Goal: Obtain resource: Obtain resource

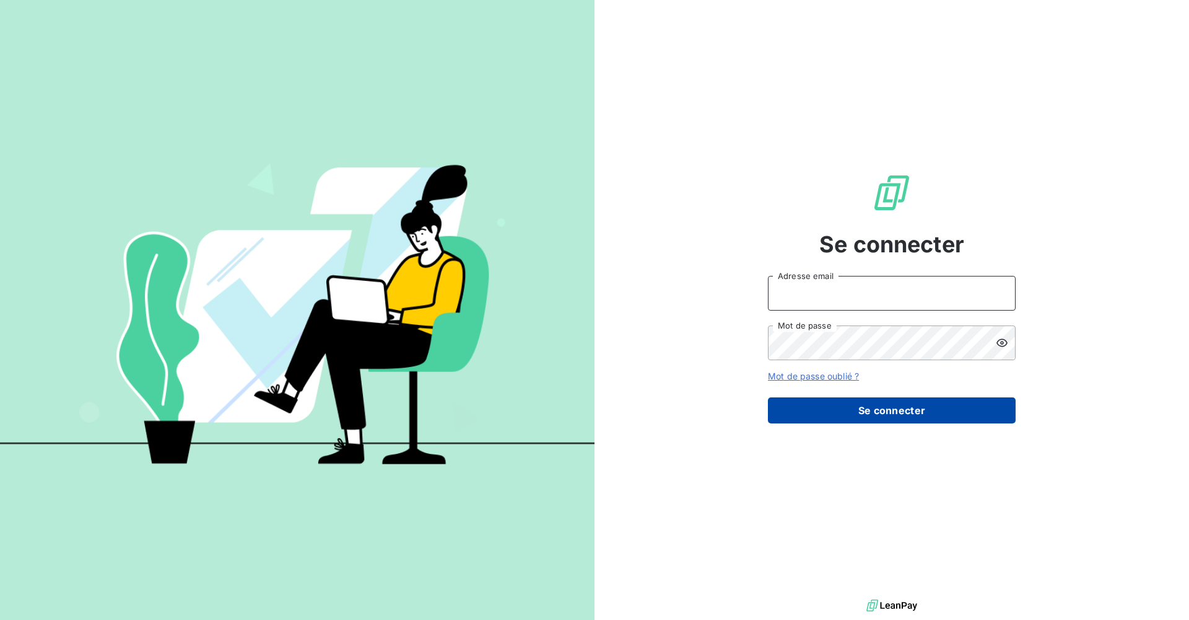
type input "[PERSON_NAME][EMAIL_ADDRESS][DOMAIN_NAME]"
click at [575, 411] on button "Se connecter" at bounding box center [892, 410] width 248 height 26
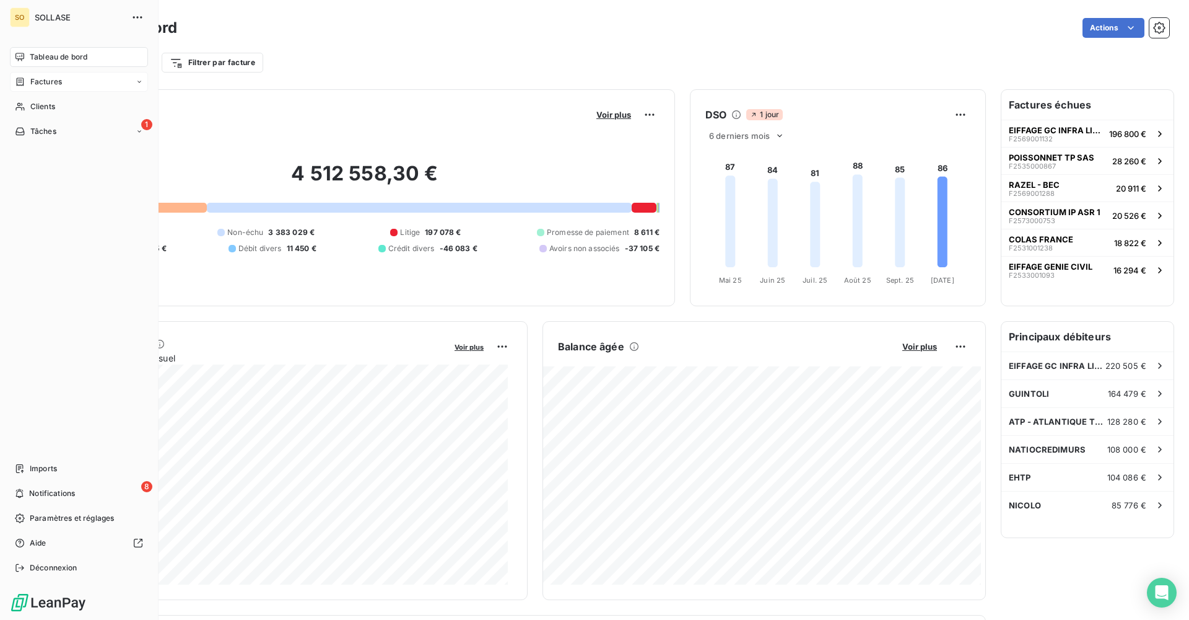
click at [53, 82] on span "Factures" at bounding box center [46, 81] width 32 height 11
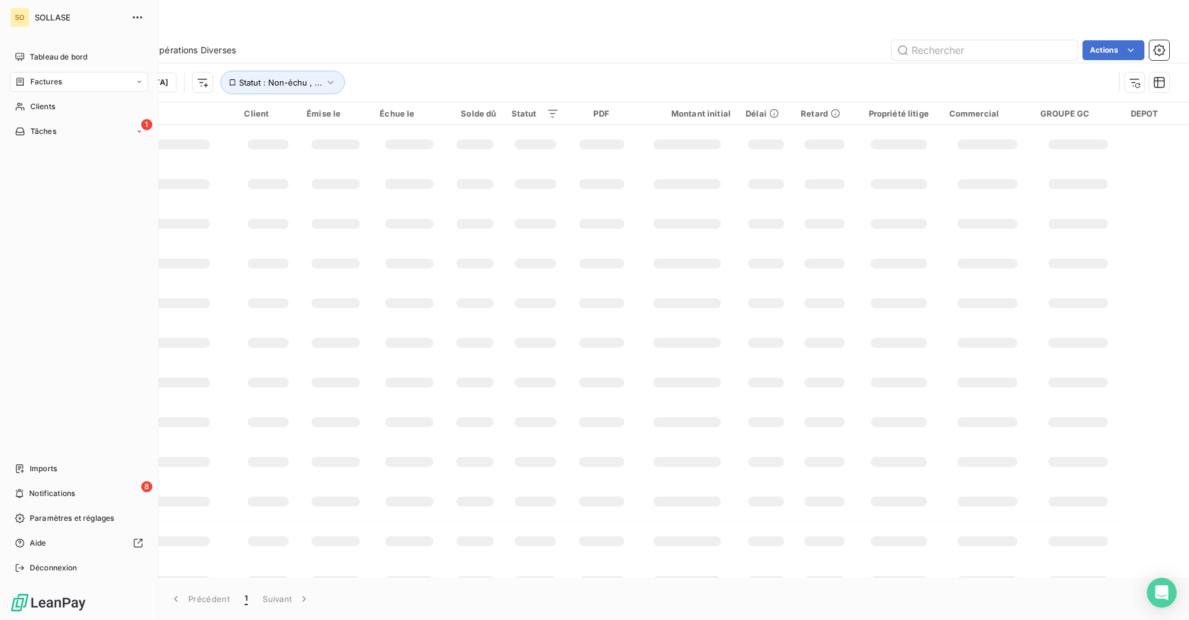
click at [38, 77] on span "Factures" at bounding box center [46, 81] width 32 height 11
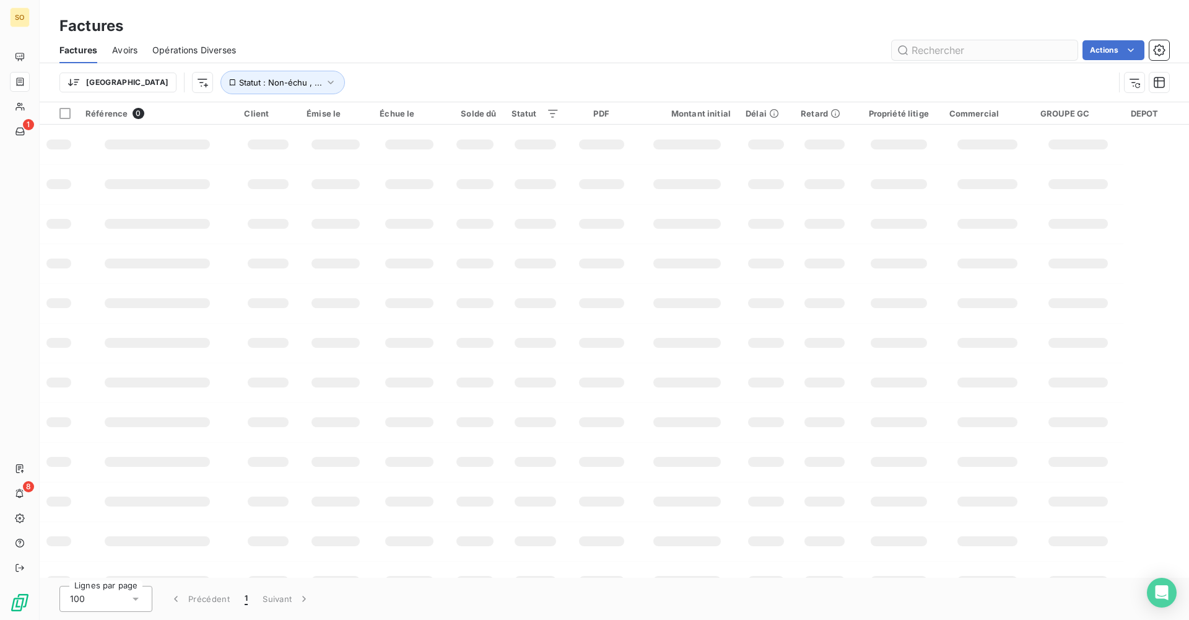
drag, startPoint x: 1004, startPoint y: 61, endPoint x: 992, endPoint y: 59, distance: 11.9
click at [575, 60] on div "Factures Avoirs Opérations Diverses Actions" at bounding box center [615, 50] width 1150 height 26
click at [575, 58] on input "text" at bounding box center [985, 50] width 186 height 20
click at [575, 54] on input "text" at bounding box center [985, 50] width 186 height 20
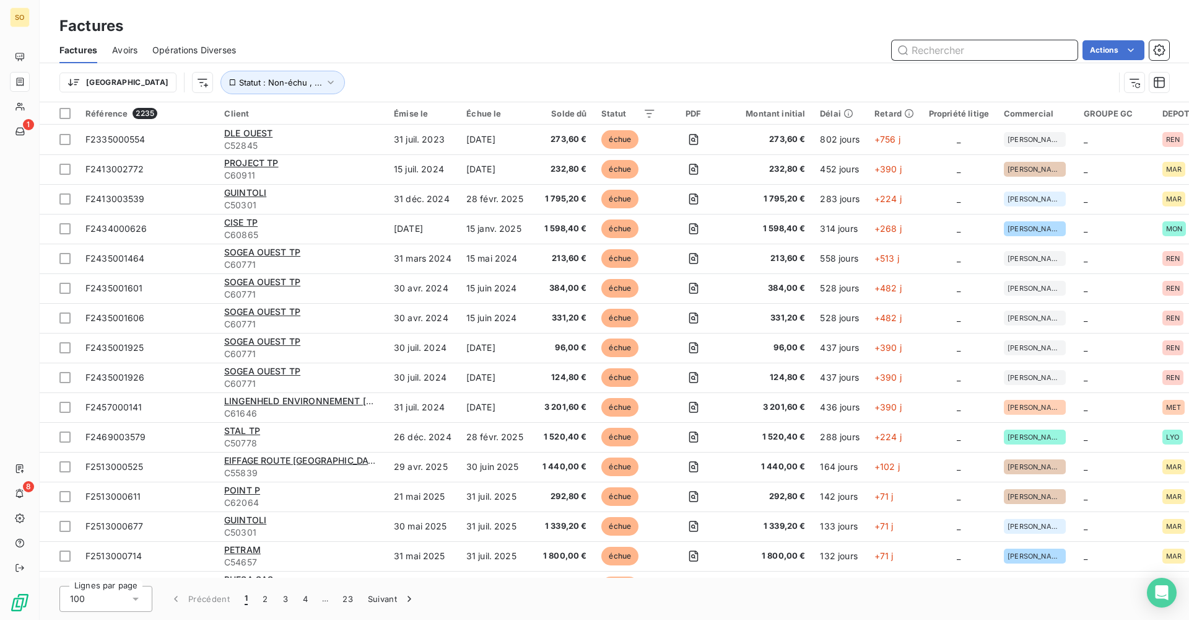
click at [575, 53] on input "text" at bounding box center [985, 50] width 186 height 20
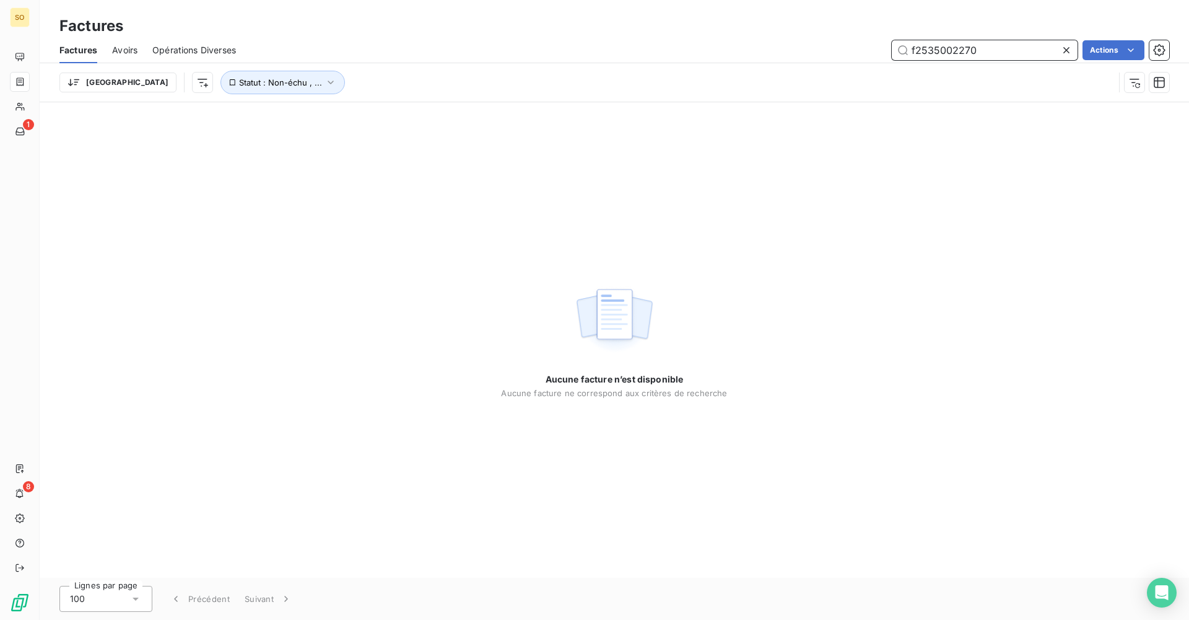
click at [575, 50] on input "f2535002270" at bounding box center [985, 50] width 186 height 20
drag, startPoint x: 921, startPoint y: 48, endPoint x: 893, endPoint y: 48, distance: 27.9
click at [575, 48] on input "f2535002270" at bounding box center [985, 50] width 186 height 20
click at [575, 50] on input "F2535002270" at bounding box center [985, 50] width 186 height 20
type input "F2435002270"
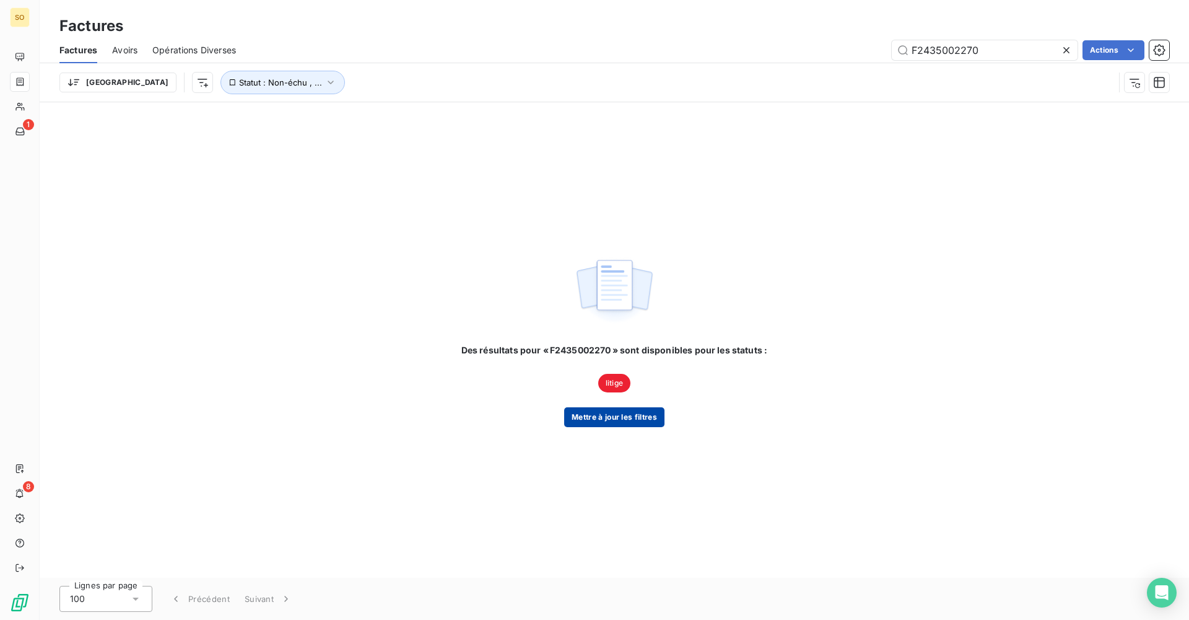
click at [575, 418] on button "Mettre à jour les filtres" at bounding box center [614, 417] width 100 height 20
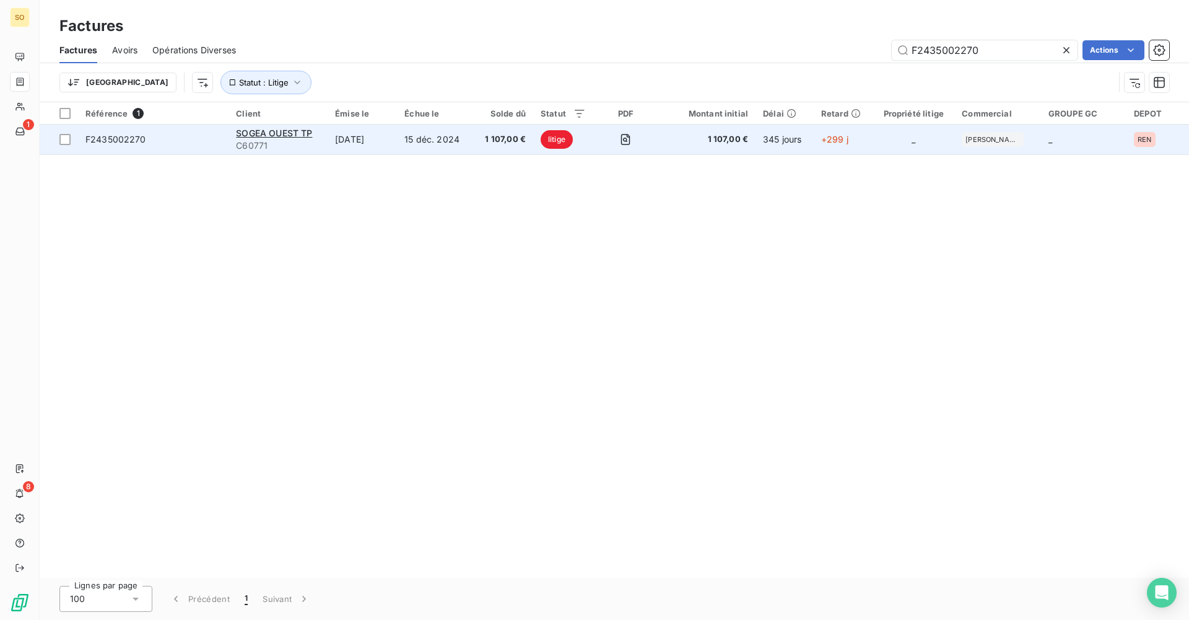
click at [487, 141] on span "1 107,00 €" at bounding box center [503, 139] width 45 height 12
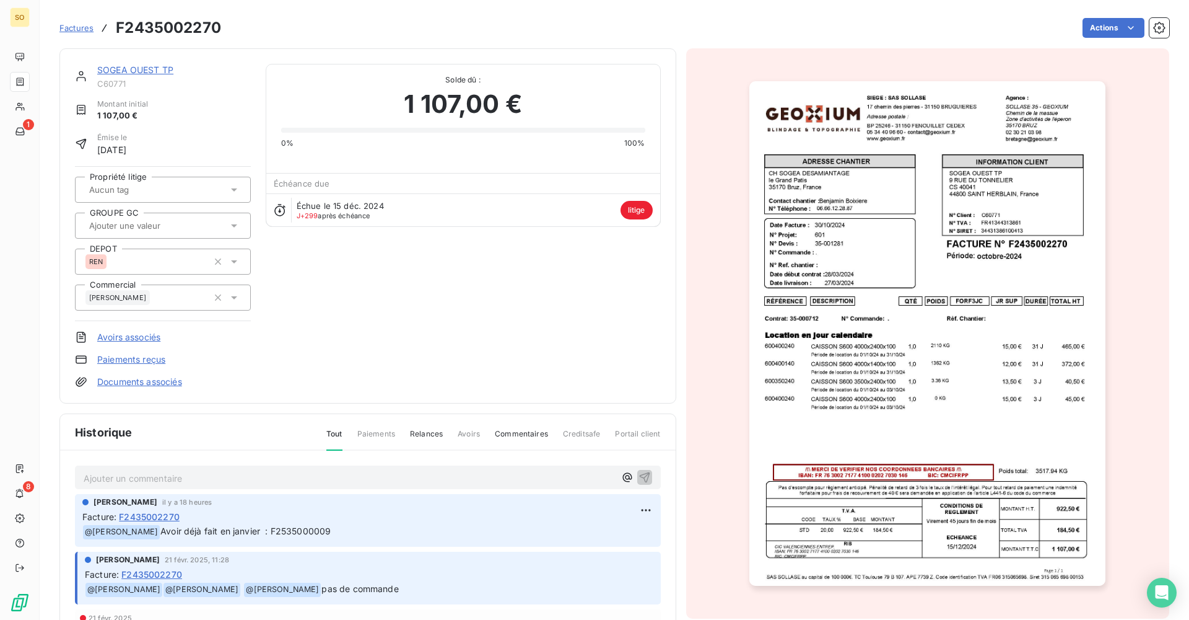
click at [124, 340] on link "Avoirs associés" at bounding box center [128, 337] width 63 height 12
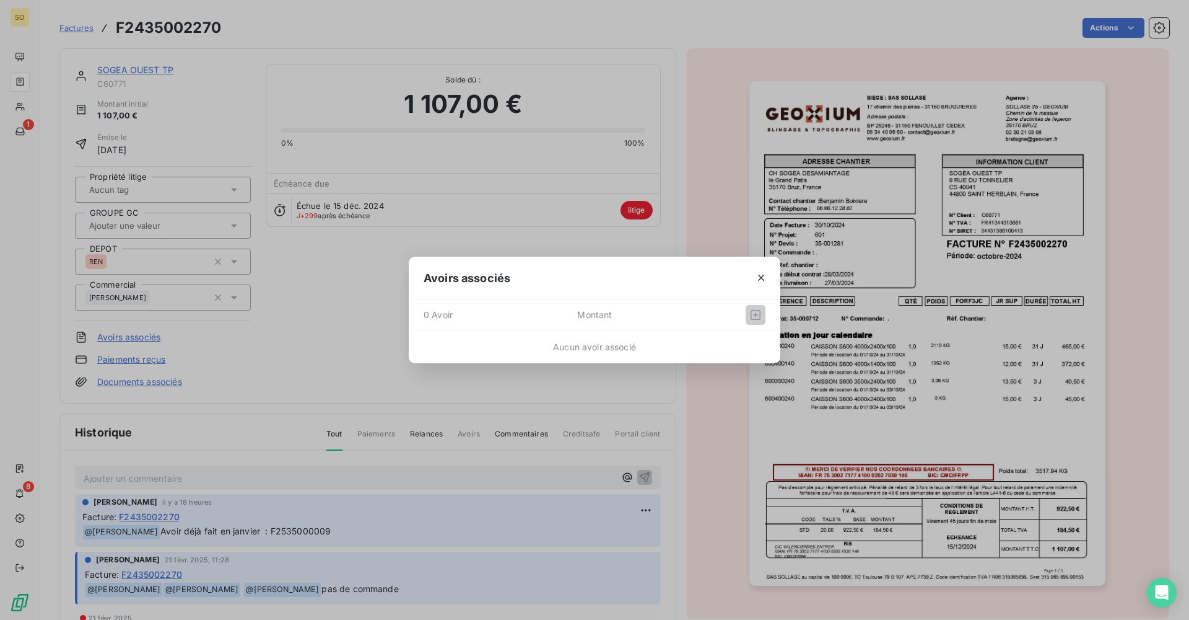
click at [575, 276] on icon "button" at bounding box center [761, 277] width 12 height 12
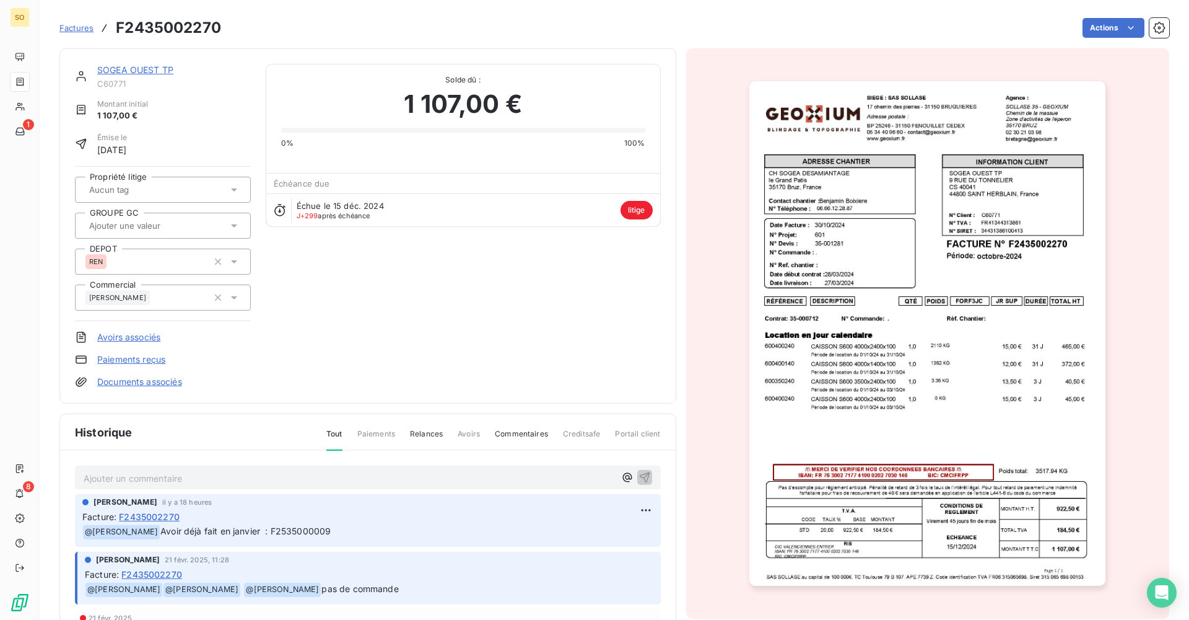
click at [297, 437] on span "Avoir déjà fait en janvier : F2535000009" at bounding box center [245, 530] width 170 height 11
copy span "F2535000009"
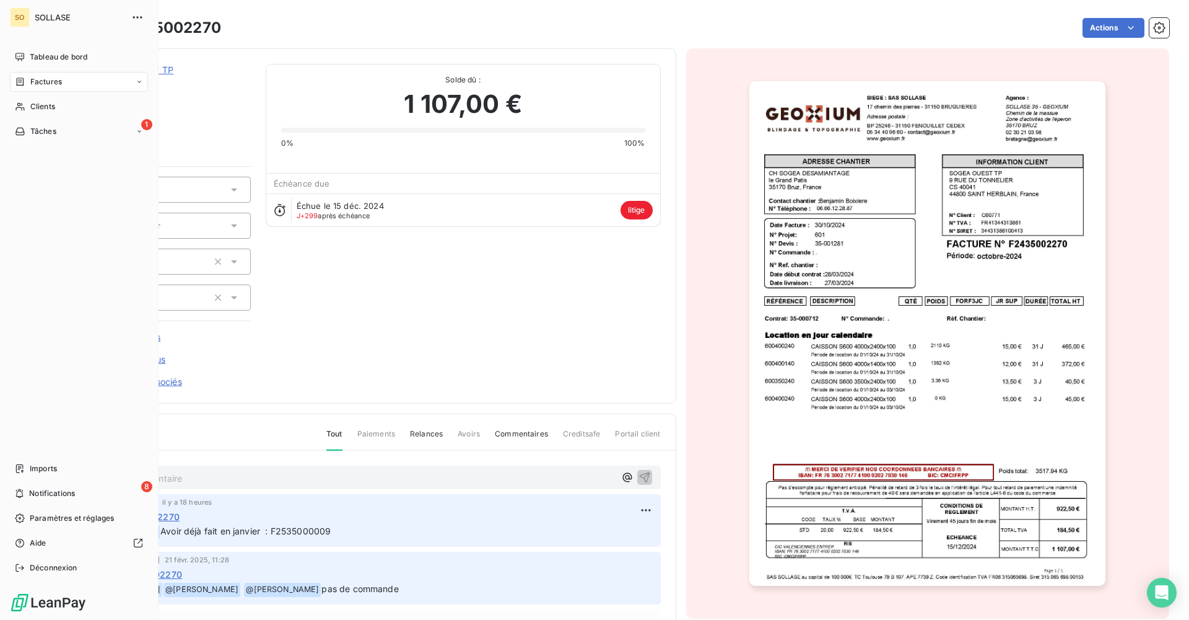
click at [146, 81] on div "Factures" at bounding box center [79, 82] width 138 height 20
click at [85, 108] on div "Factures" at bounding box center [86, 107] width 123 height 20
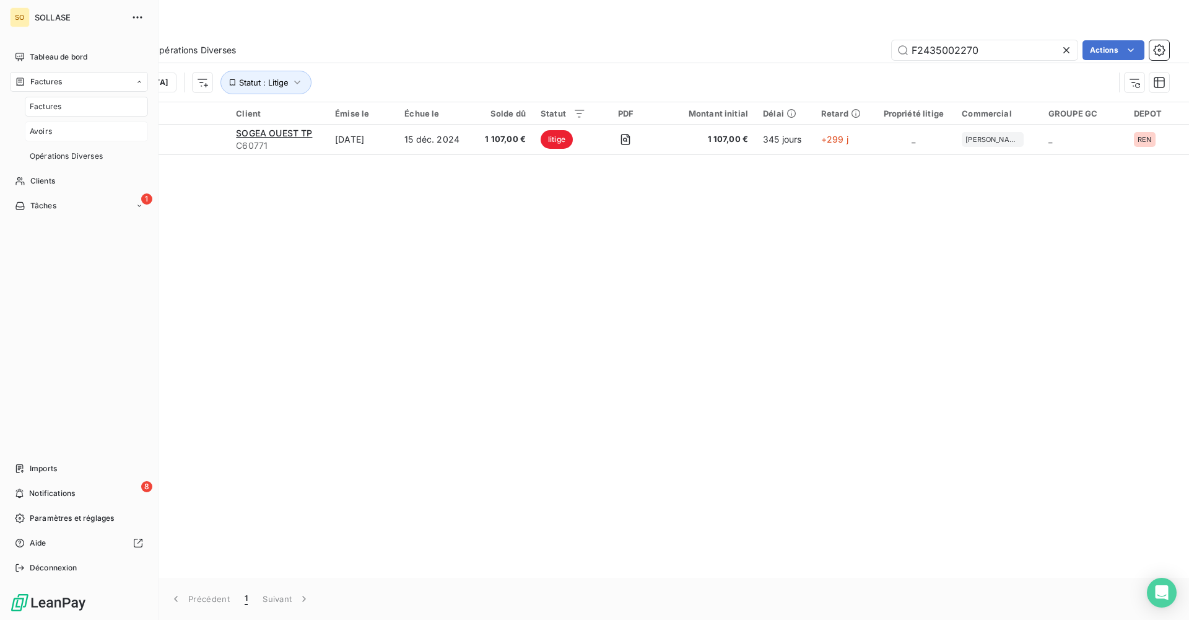
click at [81, 125] on div "Avoirs" at bounding box center [86, 131] width 123 height 20
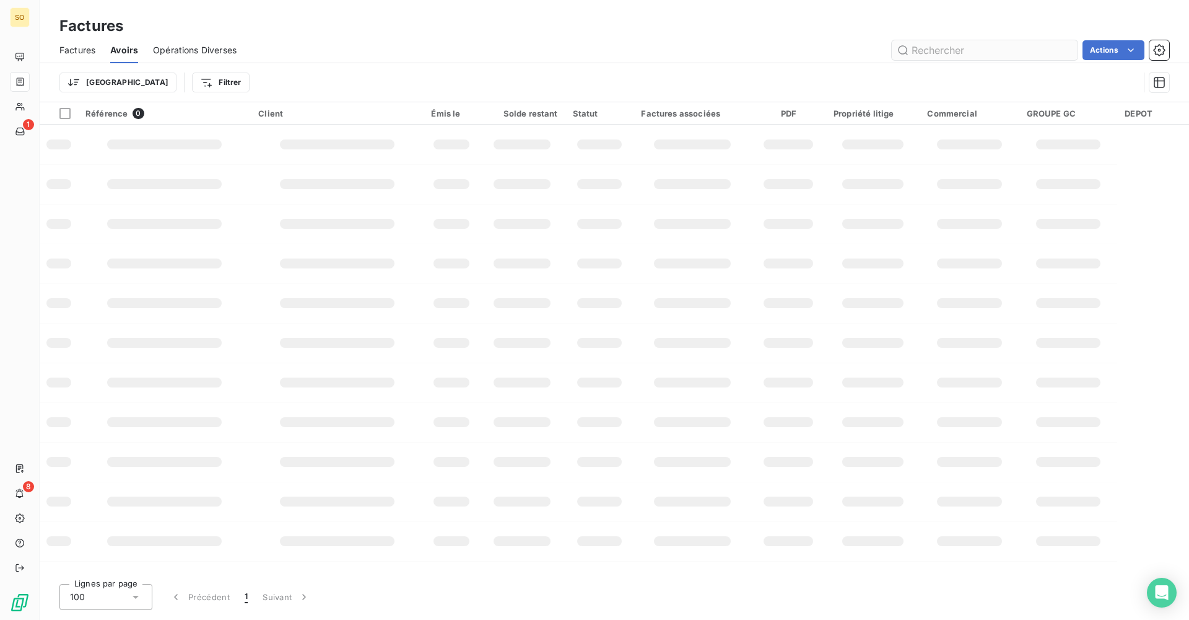
click at [575, 52] on input "text" at bounding box center [985, 50] width 186 height 20
type input "F2535000009"
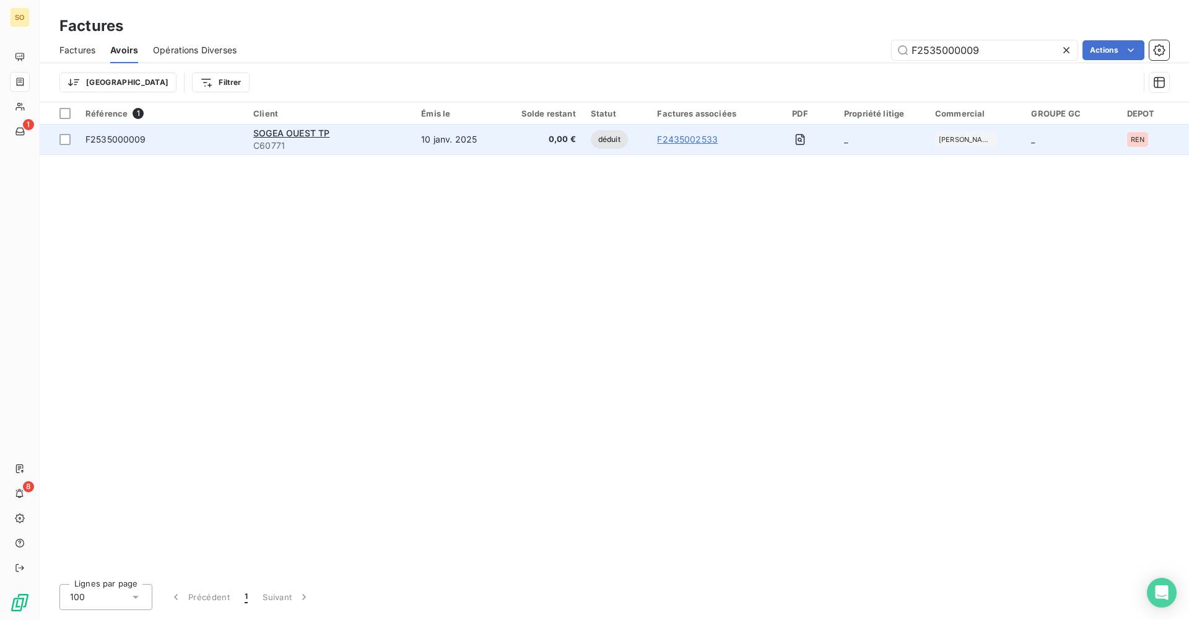
click at [563, 144] on span "0,00 €" at bounding box center [541, 139] width 69 height 12
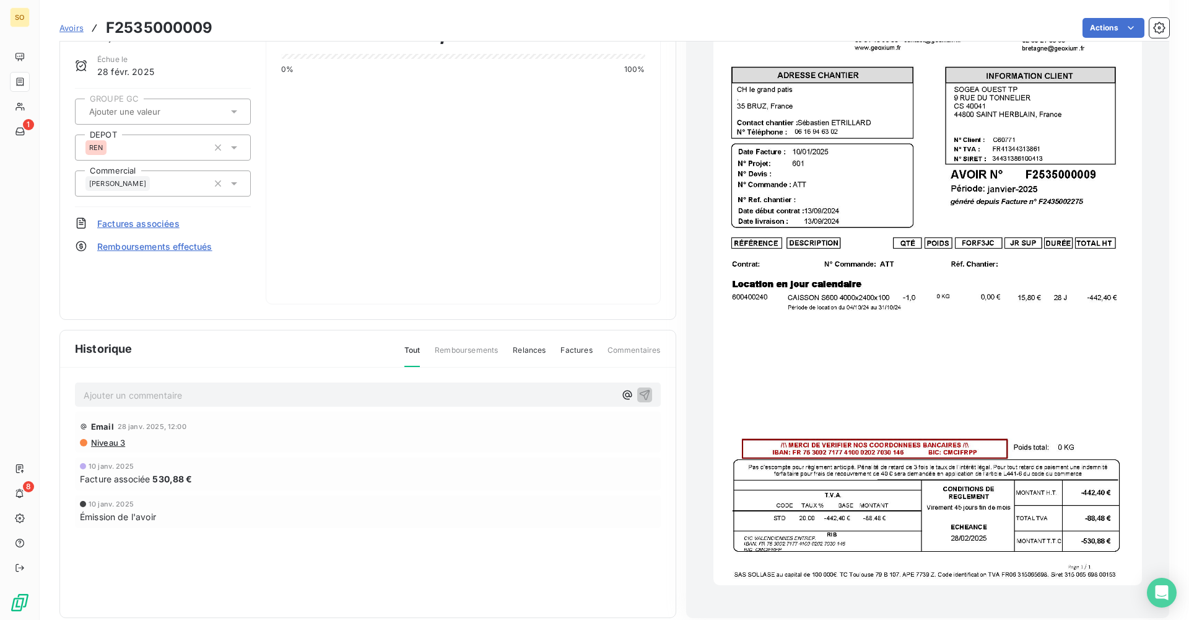
scroll to position [115, 0]
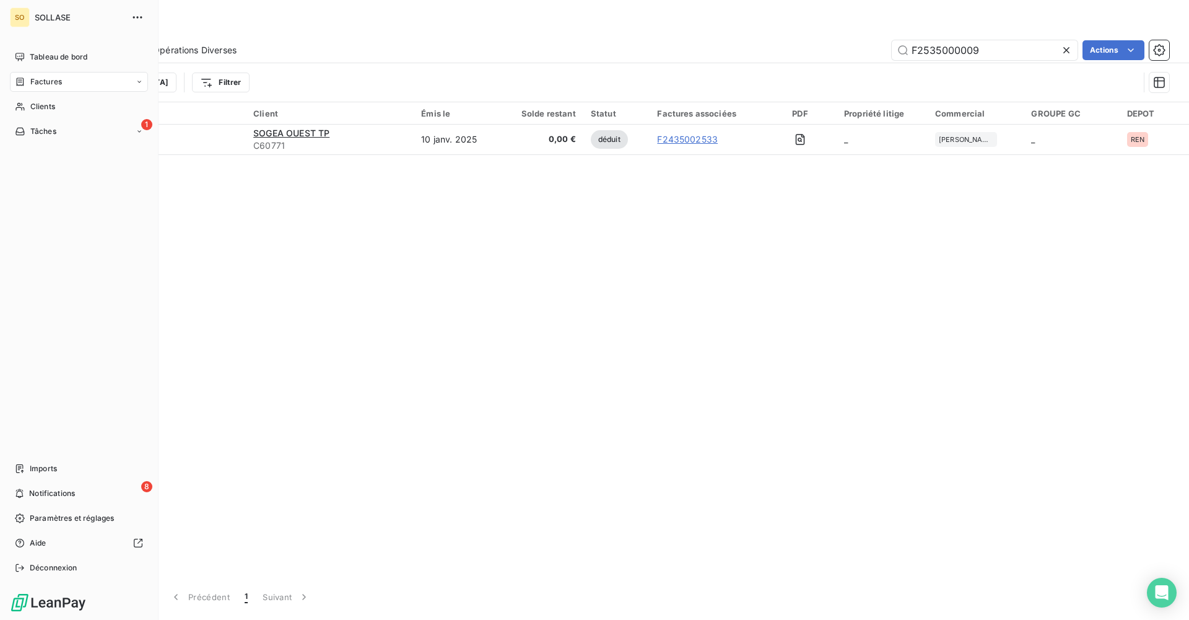
click at [74, 89] on div "Factures" at bounding box center [79, 82] width 138 height 20
click at [82, 112] on div "Factures" at bounding box center [86, 107] width 123 height 20
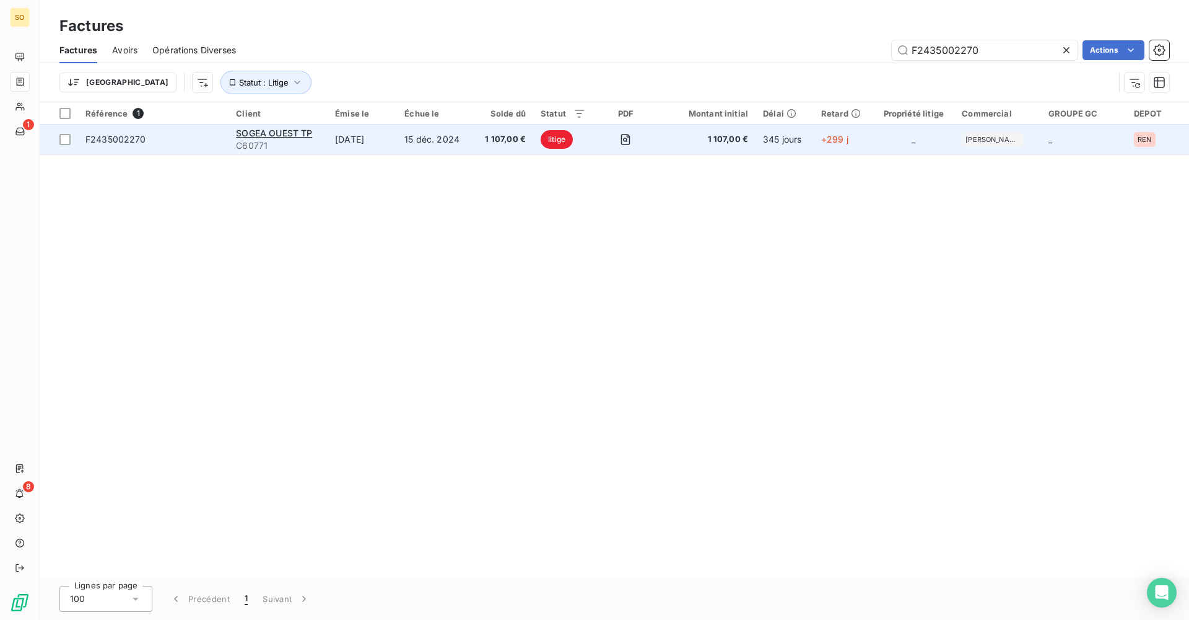
click at [471, 145] on td "15 déc. 2024" at bounding box center [435, 140] width 76 height 30
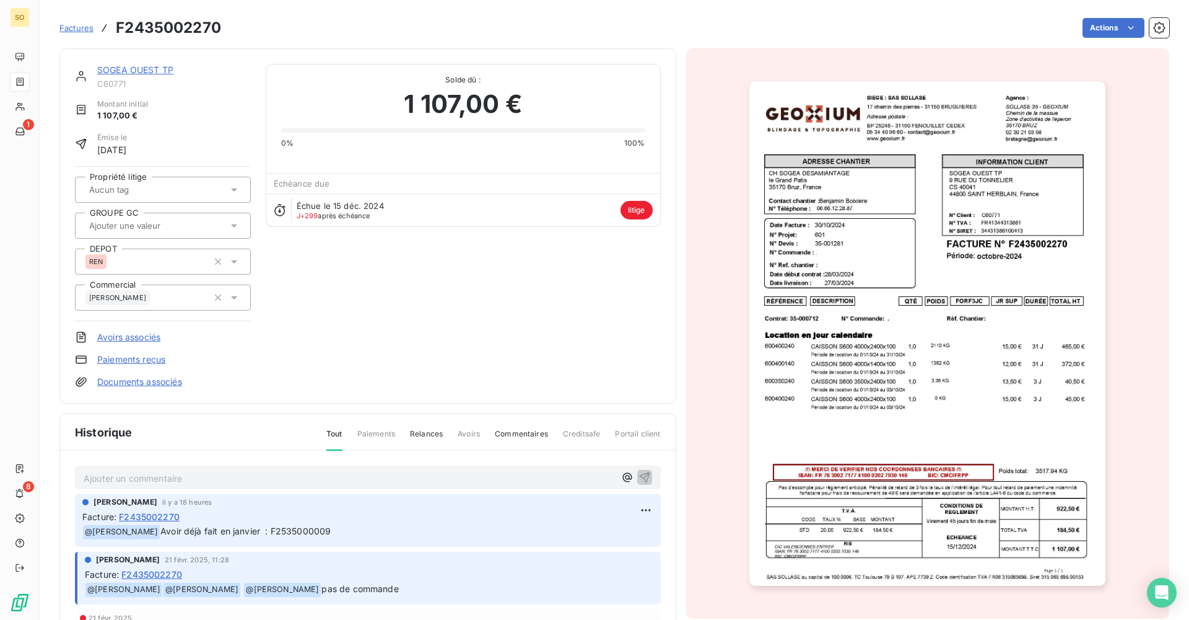
click at [140, 71] on link "SOGEA OUEST TP" at bounding box center [135, 69] width 76 height 11
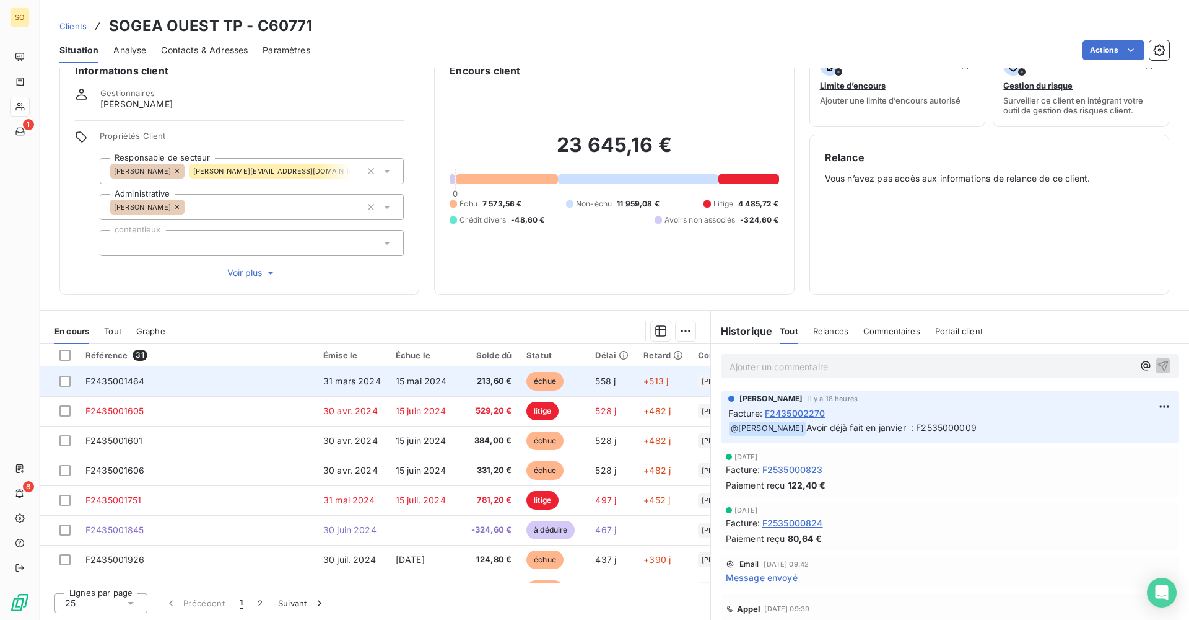
click at [145, 383] on td "F2435001464" at bounding box center [197, 381] width 238 height 30
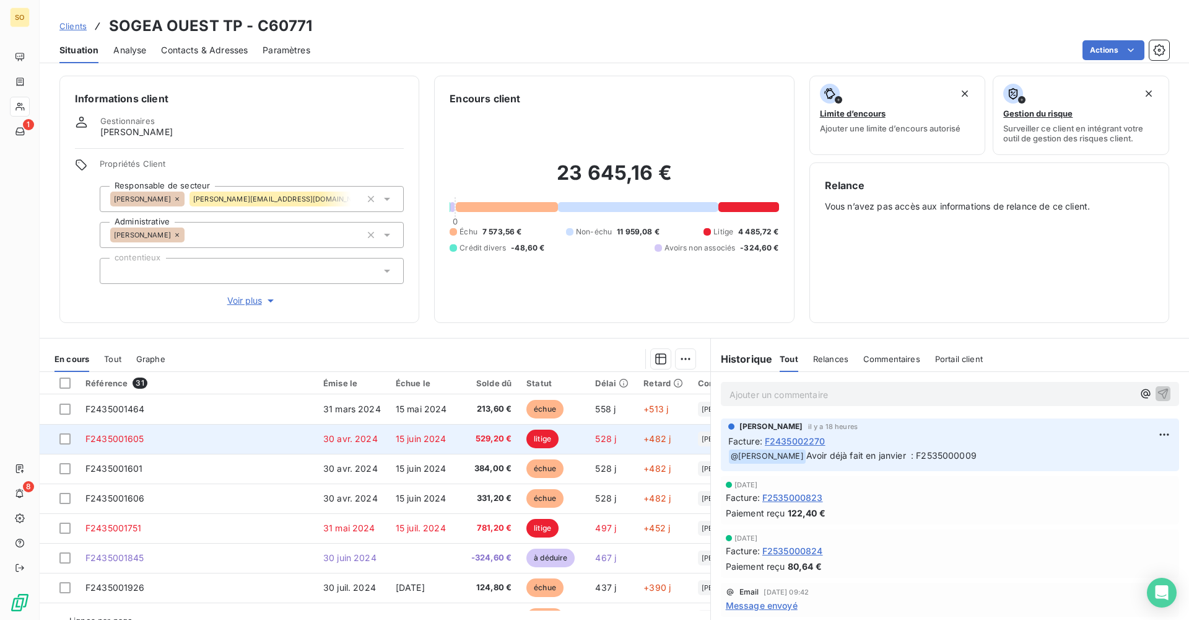
click at [180, 437] on td "F2435001605" at bounding box center [197, 439] width 238 height 30
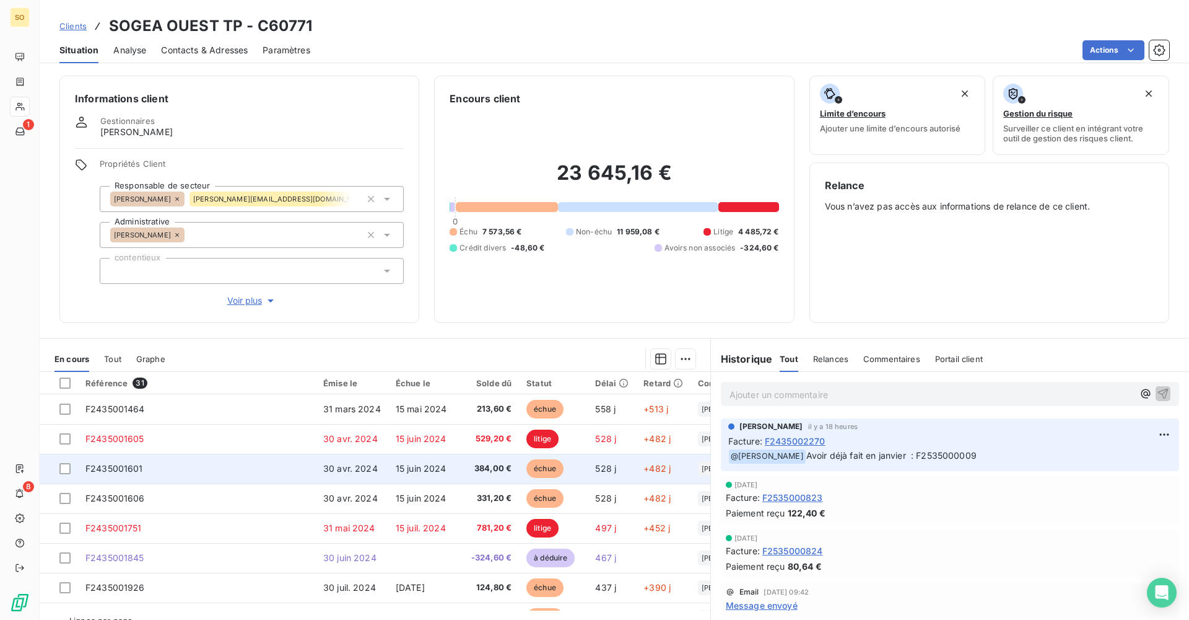
click at [186, 437] on td "F2435001601" at bounding box center [197, 468] width 238 height 30
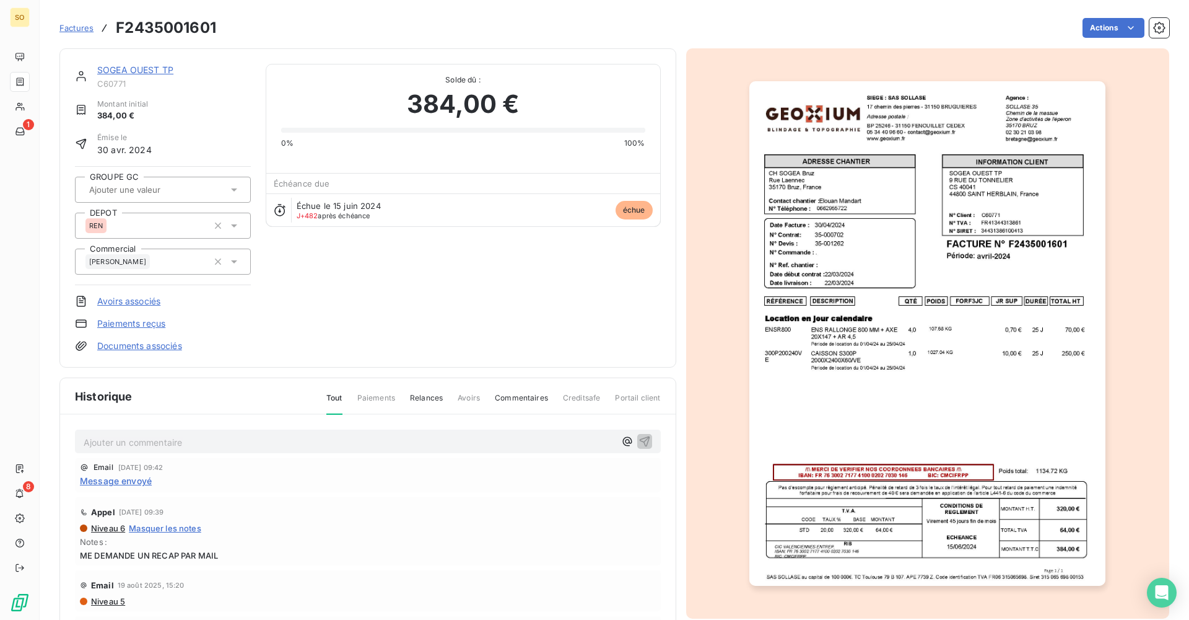
click at [139, 71] on link "SOGEA OUEST TP" at bounding box center [135, 69] width 76 height 11
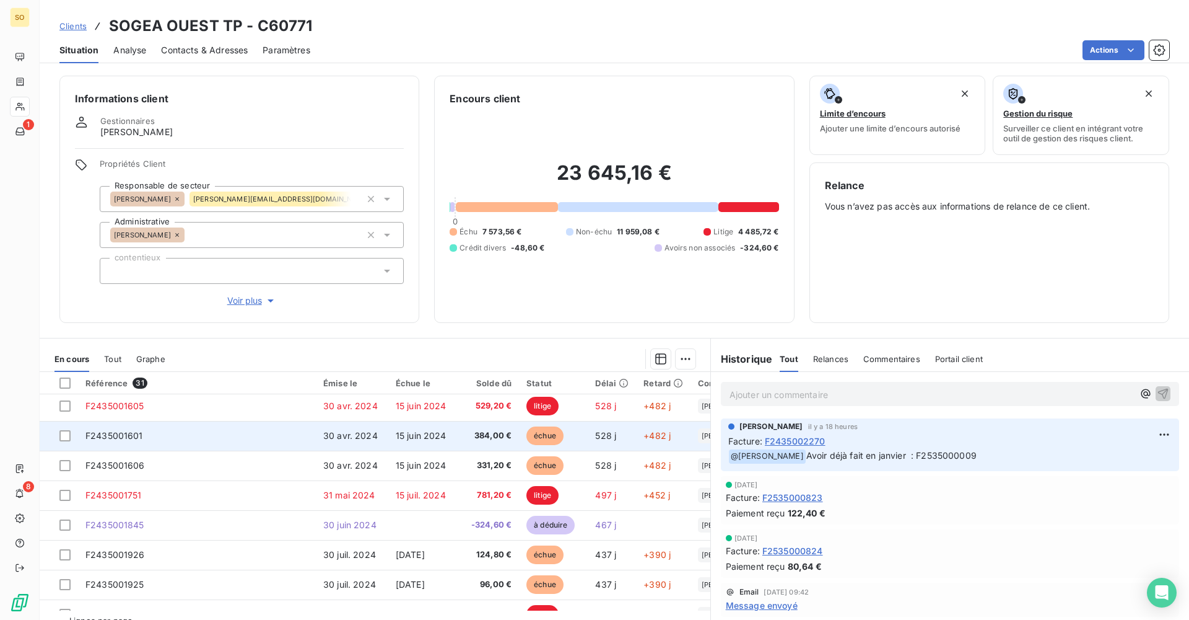
scroll to position [62, 0]
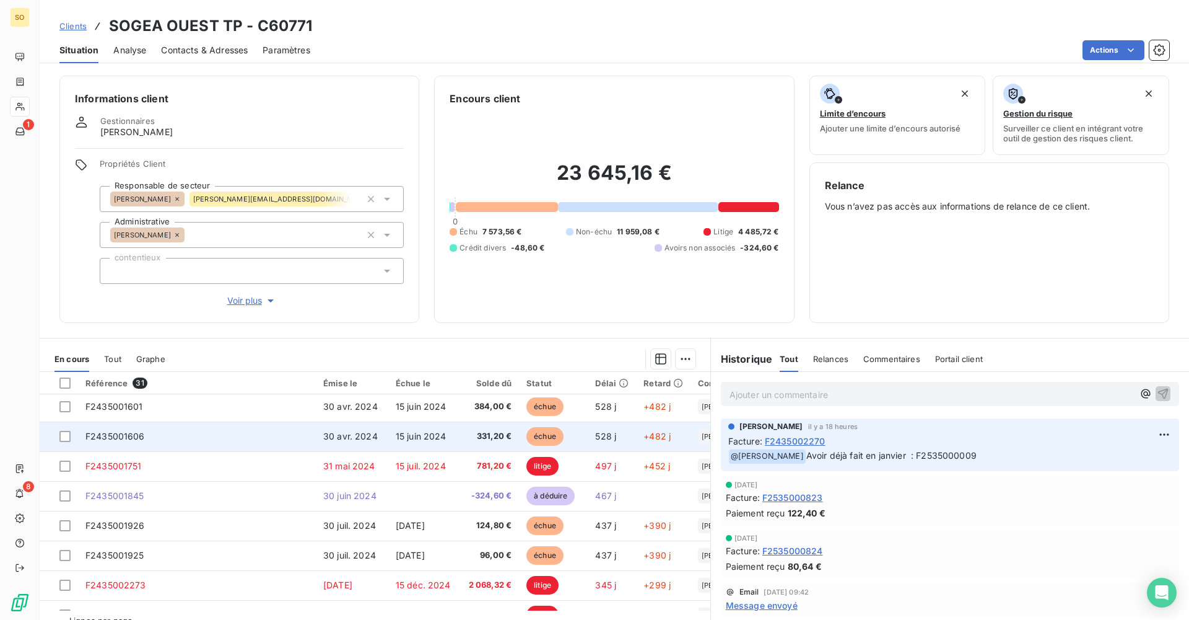
click at [252, 437] on td "F2435001606" at bounding box center [197, 436] width 238 height 30
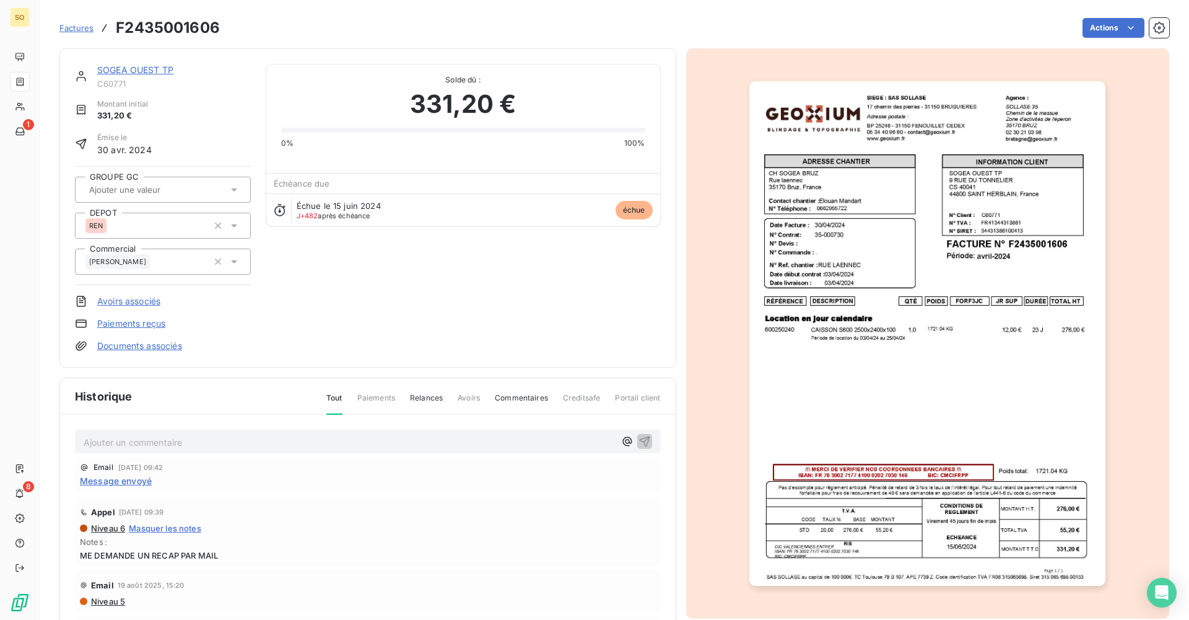
click at [152, 76] on div "SOGEA OUEST TP" at bounding box center [174, 70] width 154 height 12
drag, startPoint x: 152, startPoint y: 76, endPoint x: 132, endPoint y: 72, distance: 20.8
click at [131, 69] on link "SOGEA OUEST TP" at bounding box center [135, 69] width 76 height 11
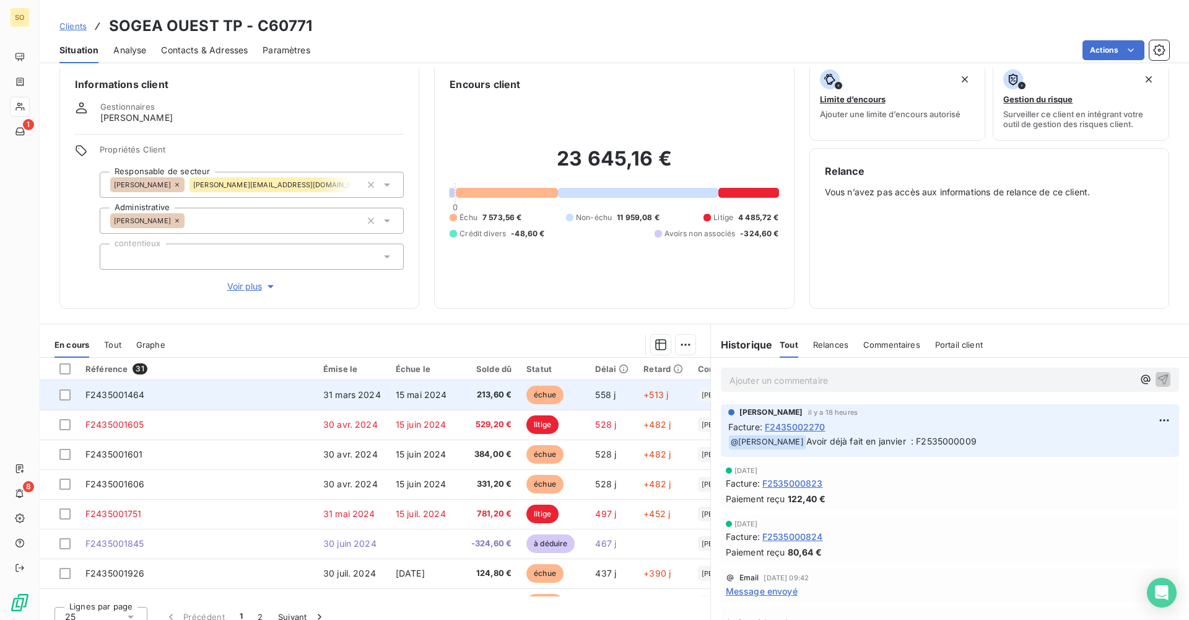
scroll to position [28, 0]
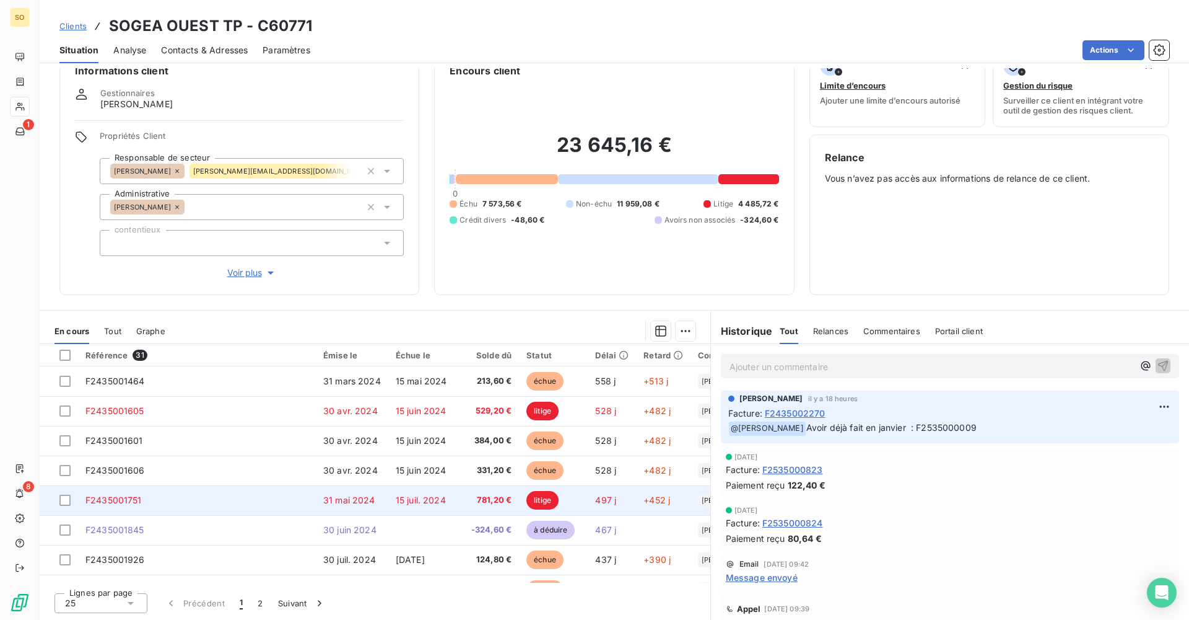
click at [205, 437] on td "F2435001751" at bounding box center [197, 500] width 238 height 30
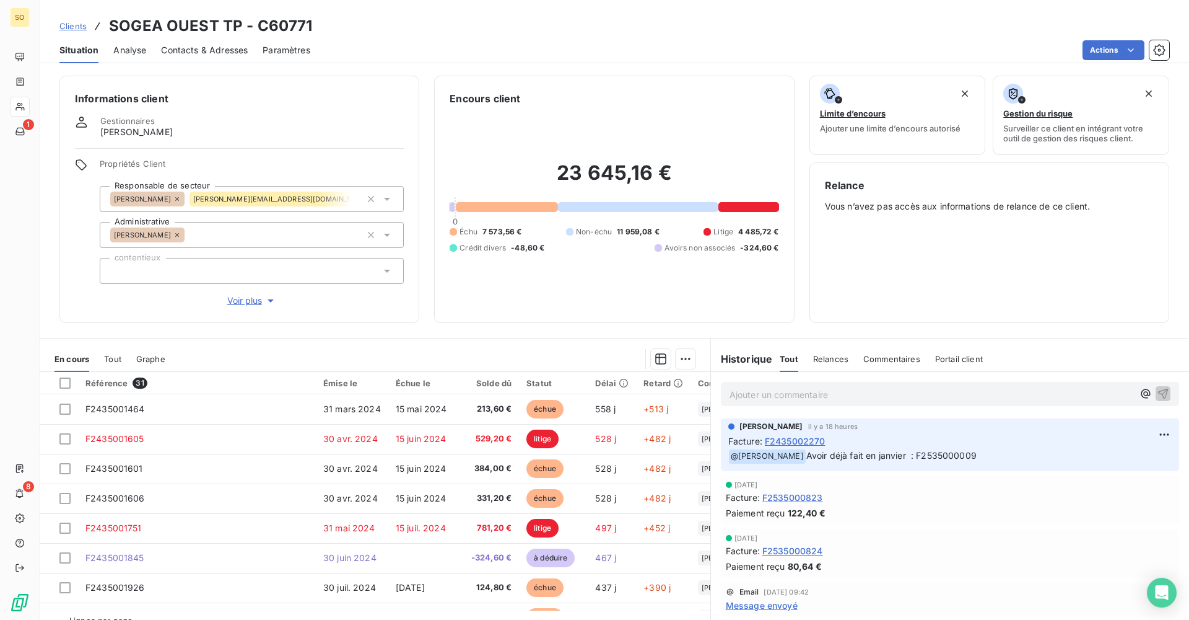
click at [77, 25] on span "Clients" at bounding box center [72, 26] width 27 height 10
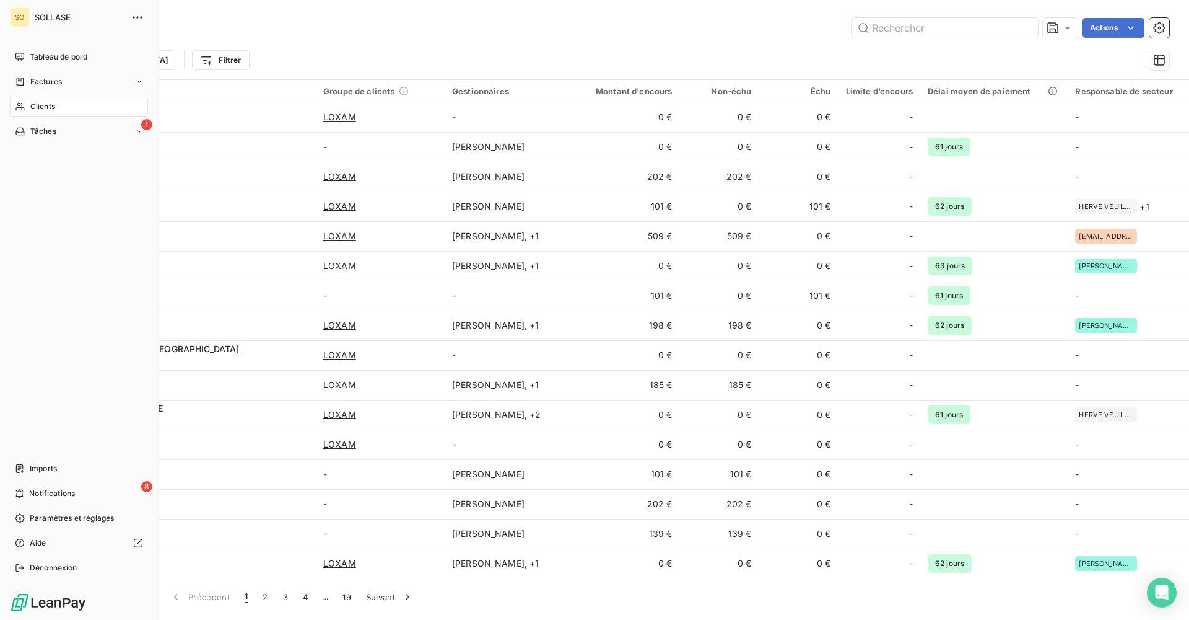
click at [57, 80] on span "Factures" at bounding box center [46, 81] width 32 height 11
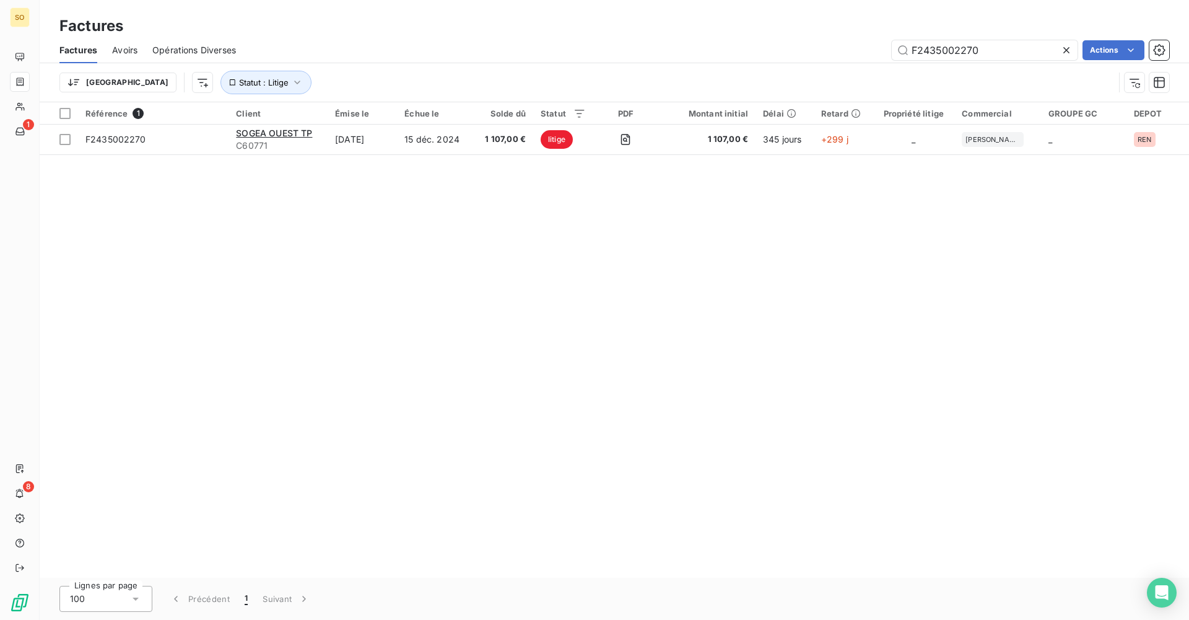
drag, startPoint x: 997, startPoint y: 48, endPoint x: 821, endPoint y: 50, distance: 176.6
click at [575, 50] on div "F2435002270 Actions" at bounding box center [710, 50] width 919 height 20
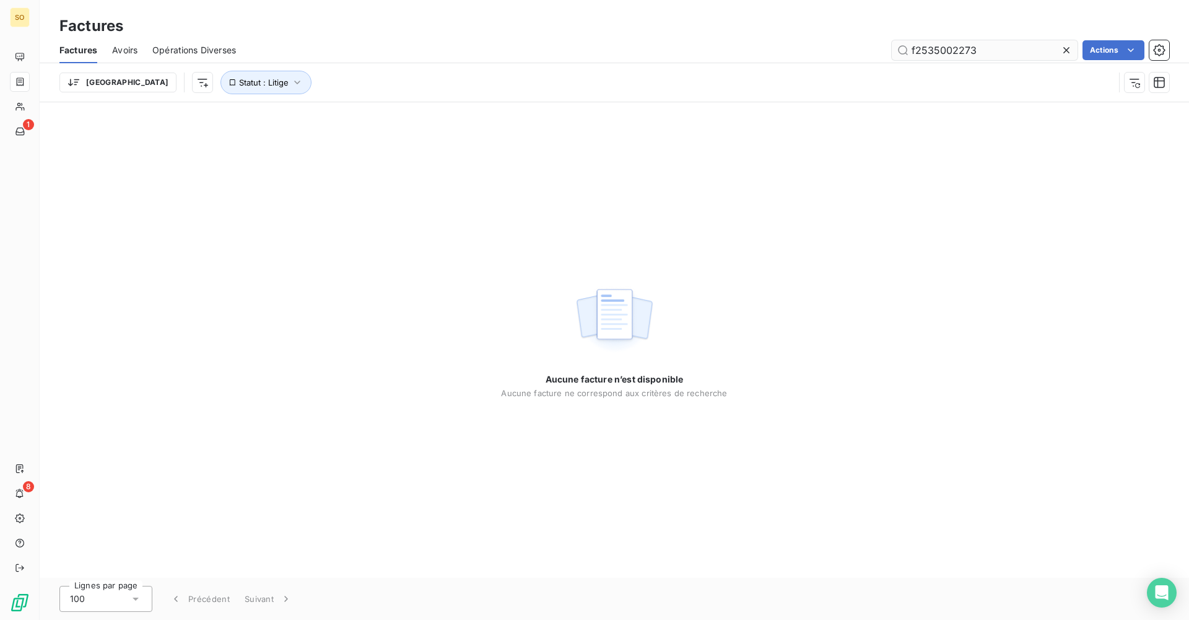
click at [575, 50] on input "f2535002273" at bounding box center [985, 50] width 186 height 20
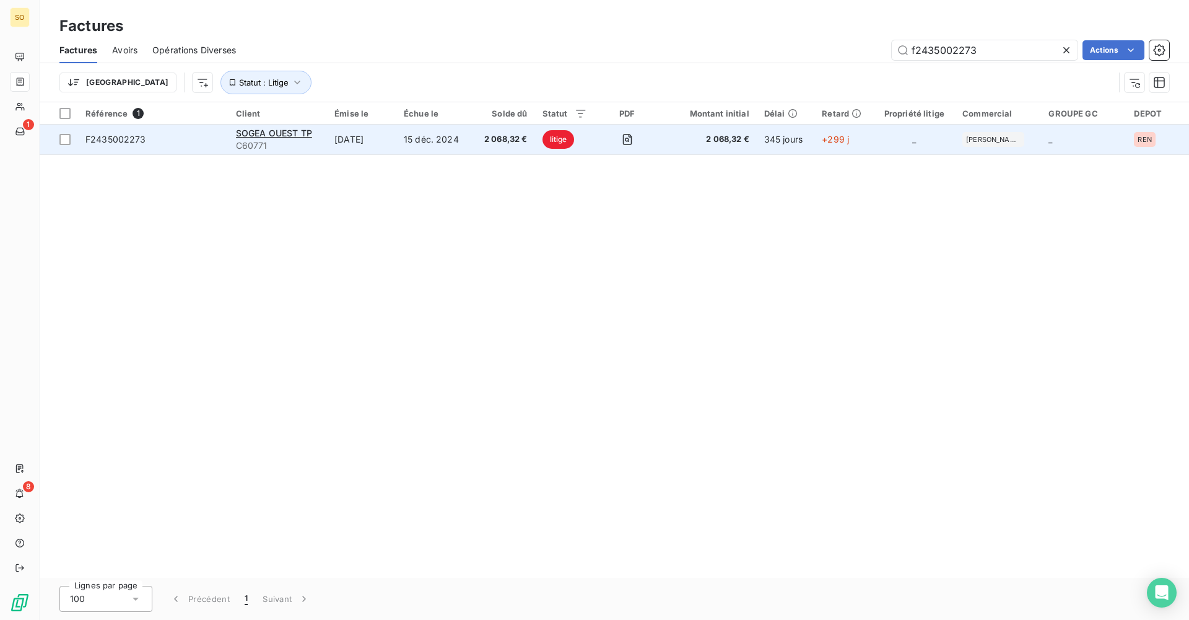
type input "f2435002273"
click at [575, 149] on td "2 068,32 €" at bounding box center [708, 140] width 97 height 30
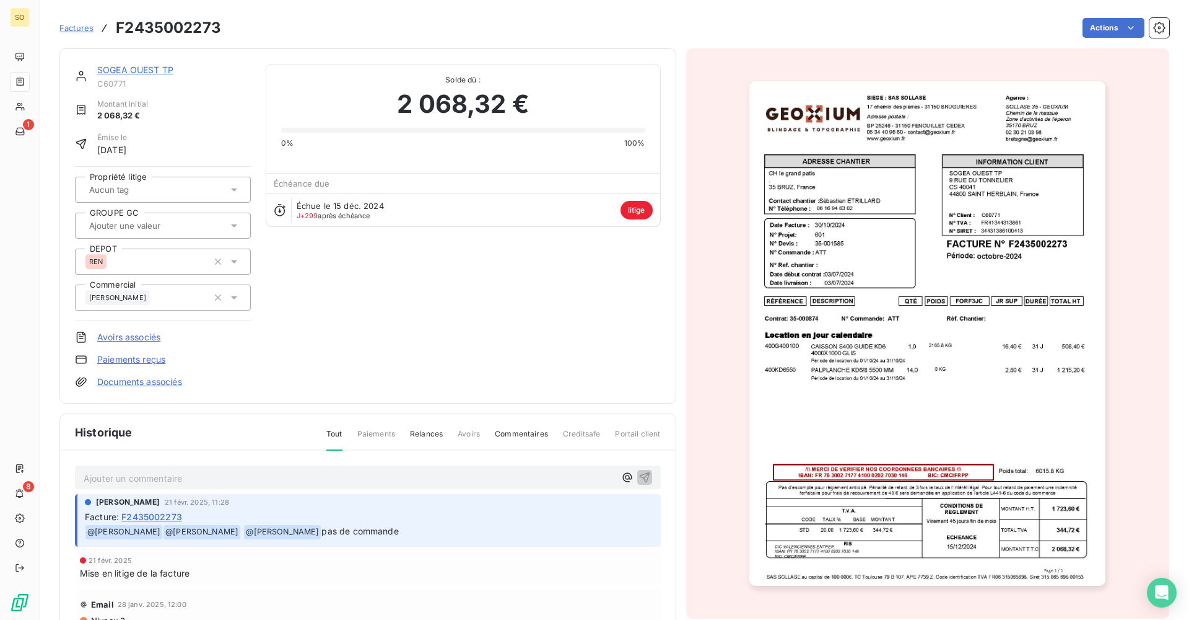
click at [124, 72] on link "SOGEA OUEST TP" at bounding box center [135, 69] width 76 height 11
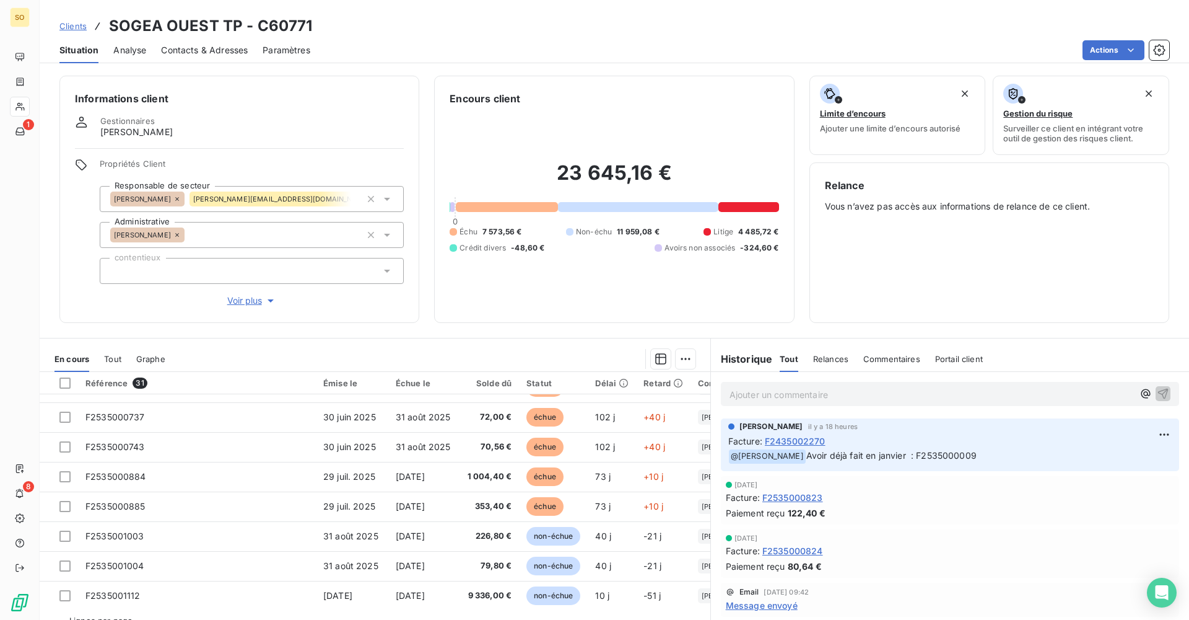
scroll to position [533, 0]
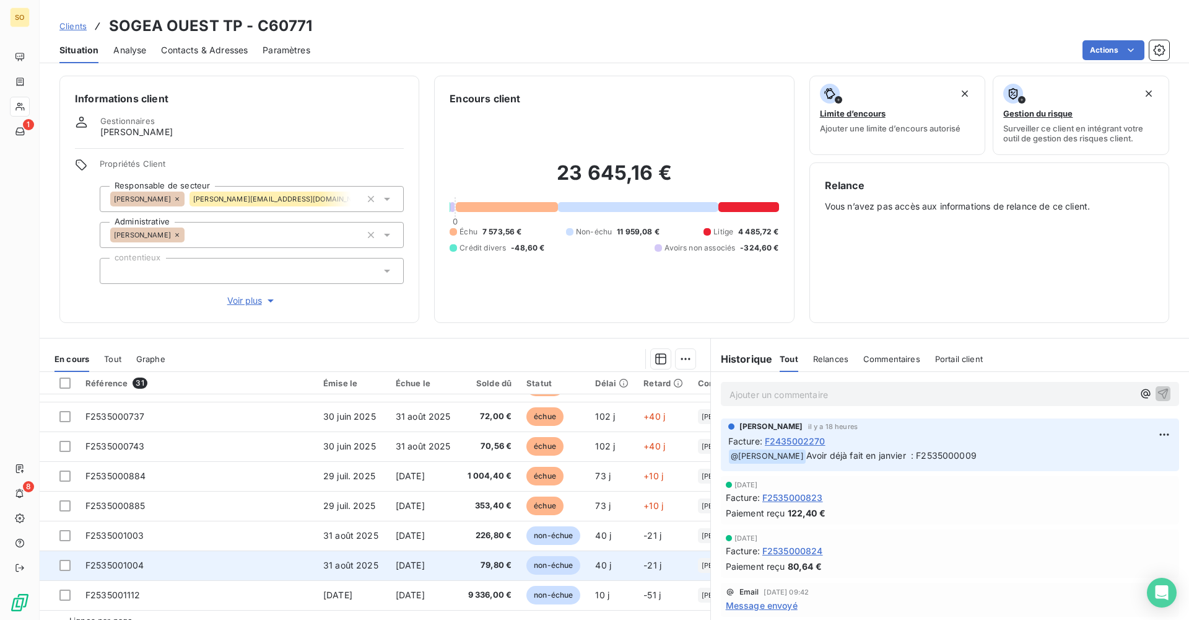
click at [182, 437] on td "F2535001004" at bounding box center [197, 565] width 238 height 30
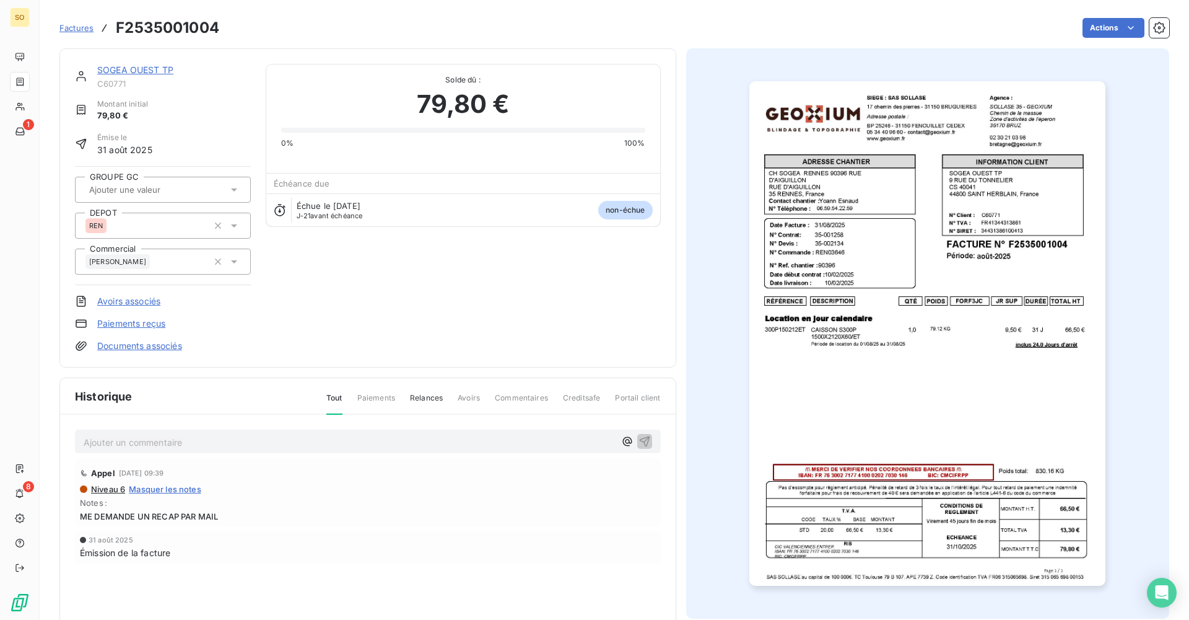
drag, startPoint x: 134, startPoint y: 73, endPoint x: 163, endPoint y: 105, distance: 43.0
click at [134, 73] on link "SOGEA OUEST TP" at bounding box center [135, 69] width 76 height 11
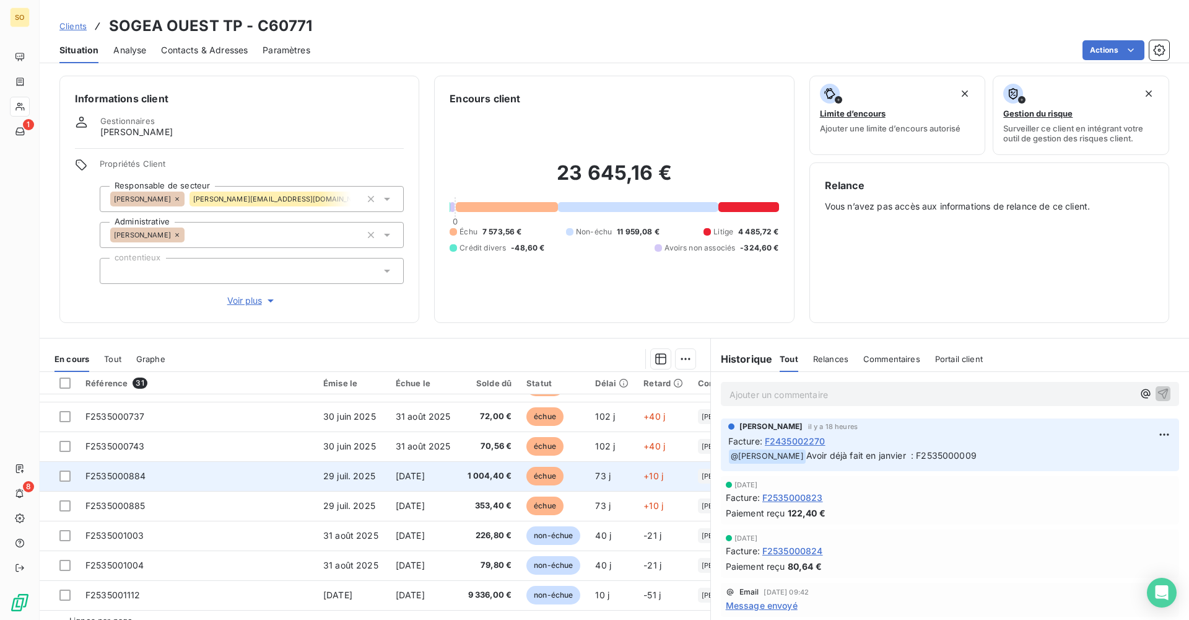
scroll to position [533, 0]
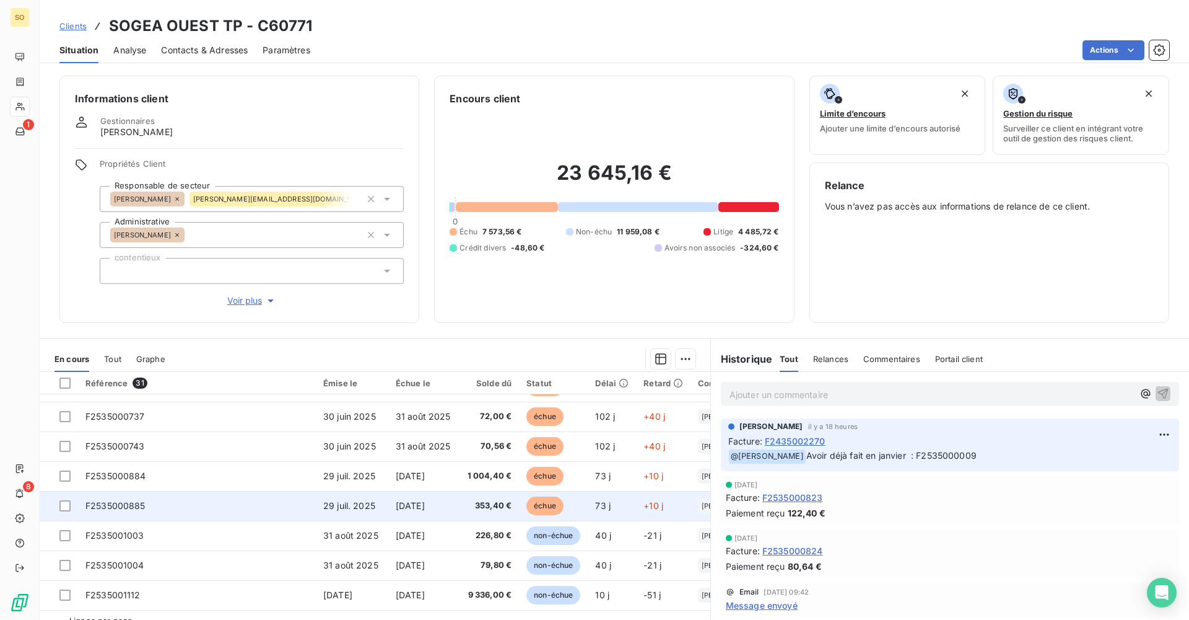
click at [191, 437] on td "F2535000885" at bounding box center [197, 506] width 238 height 30
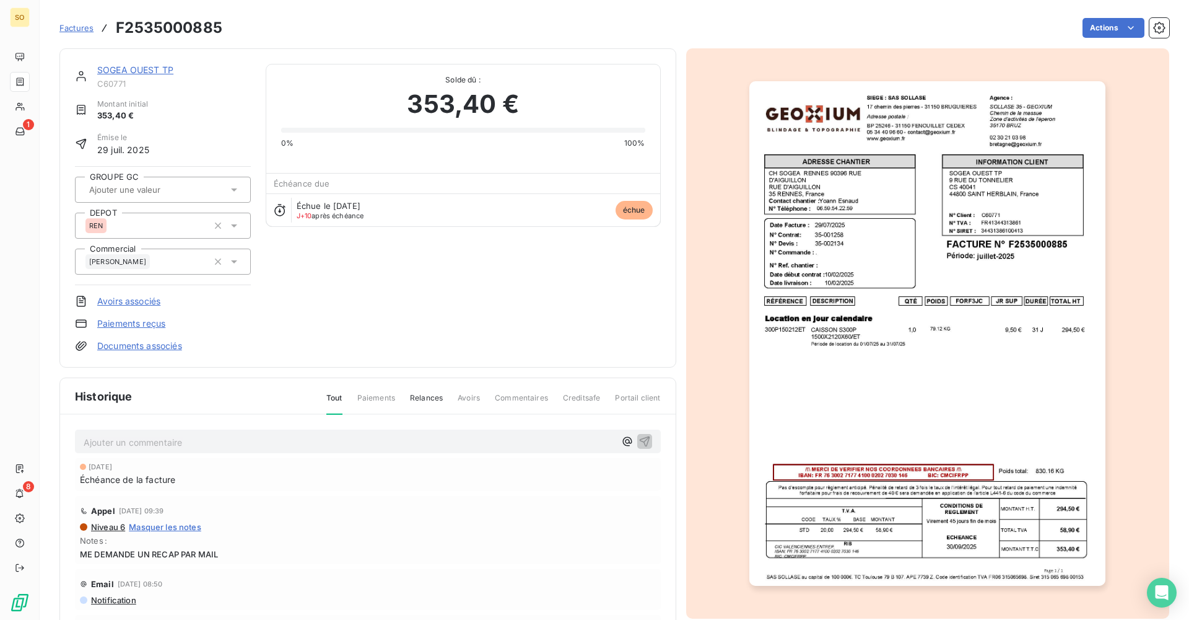
click at [79, 27] on span "Factures" at bounding box center [76, 28] width 34 height 10
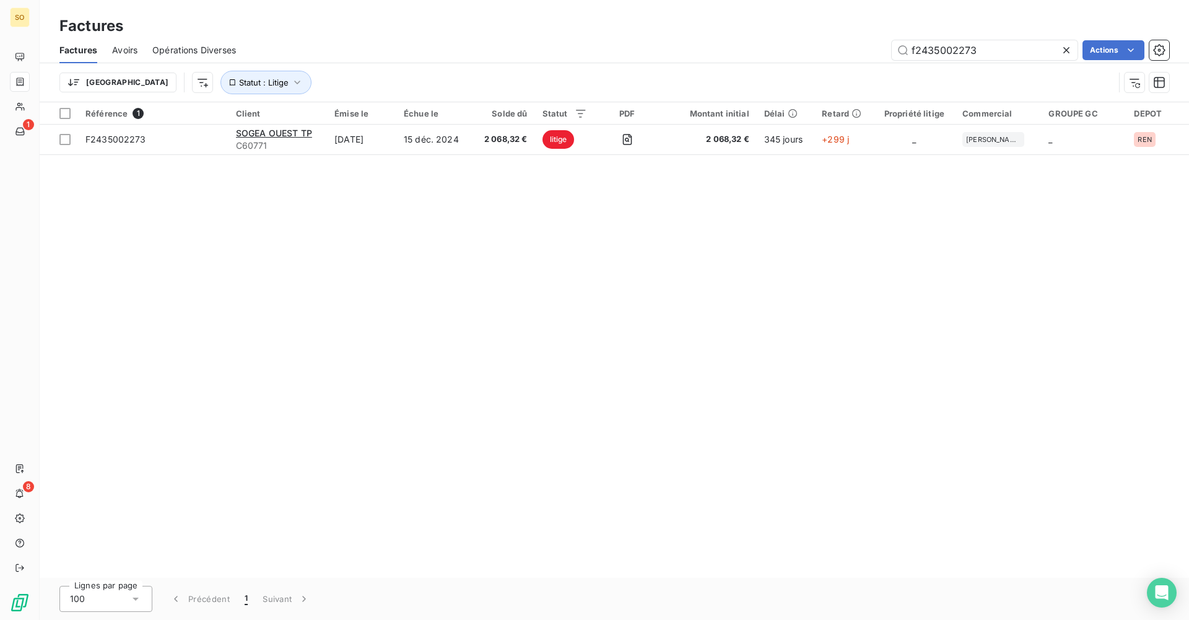
drag, startPoint x: 984, startPoint y: 48, endPoint x: 821, endPoint y: 57, distance: 163.8
click at [575, 51] on div "f2435002273 Actions" at bounding box center [710, 50] width 919 height 20
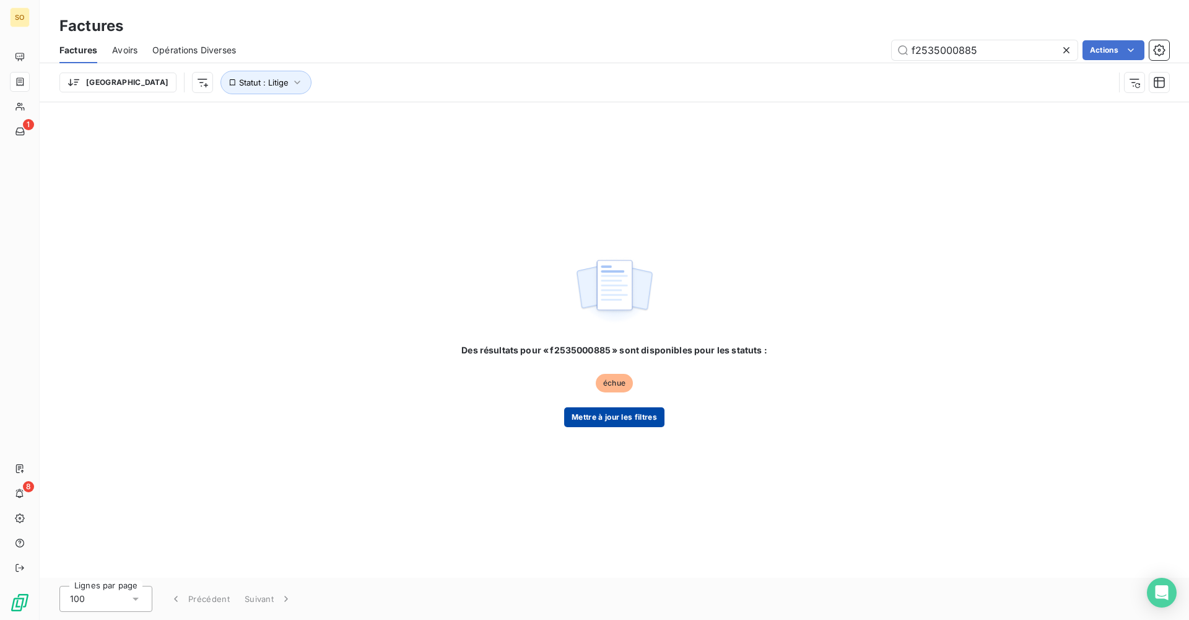
click at [575, 422] on button "Mettre à jour les filtres" at bounding box center [614, 417] width 100 height 20
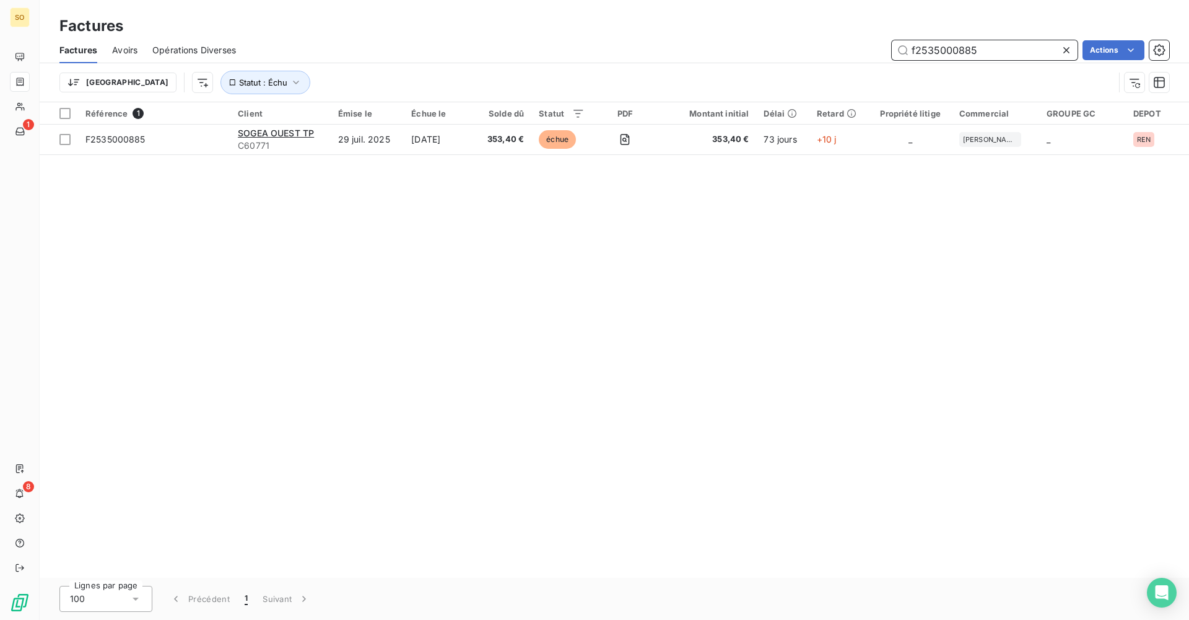
drag, startPoint x: 869, startPoint y: 43, endPoint x: 707, endPoint y: 47, distance: 161.7
click at [575, 47] on div "f2535000885 Actions" at bounding box center [710, 50] width 919 height 20
click at [575, 48] on input "F2535000885" at bounding box center [985, 50] width 186 height 20
click at [575, 55] on input "F2535000739" at bounding box center [985, 50] width 186 height 20
click at [575, 48] on input "F2535000579" at bounding box center [985, 50] width 186 height 20
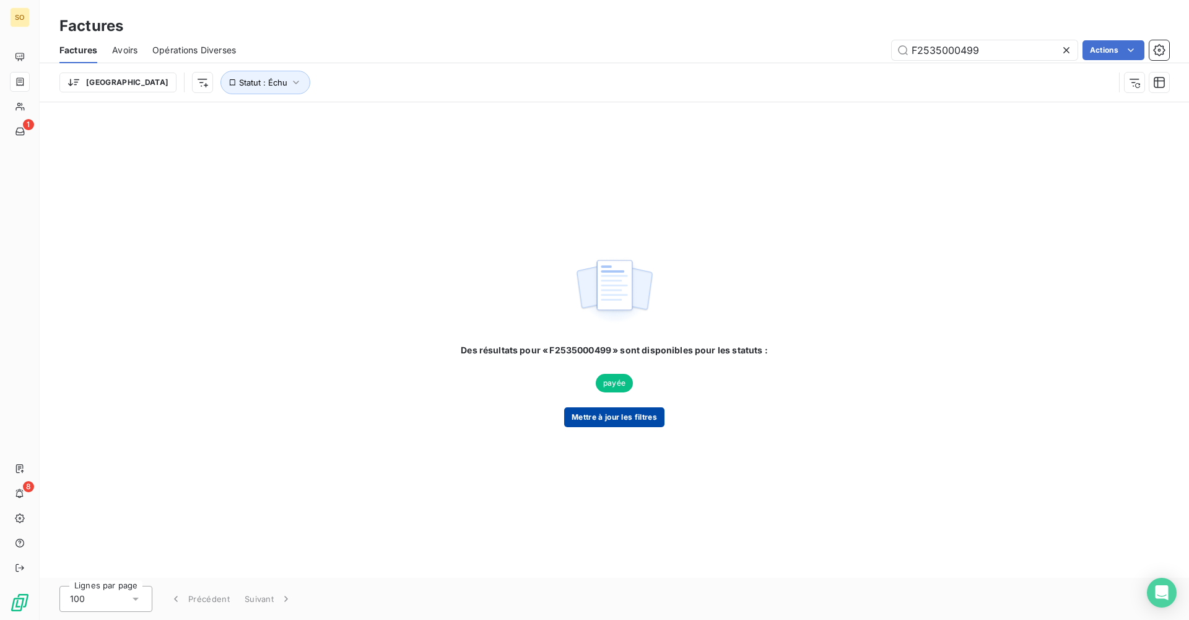
click at [575, 412] on button "Mettre à jour les filtres" at bounding box center [614, 417] width 100 height 20
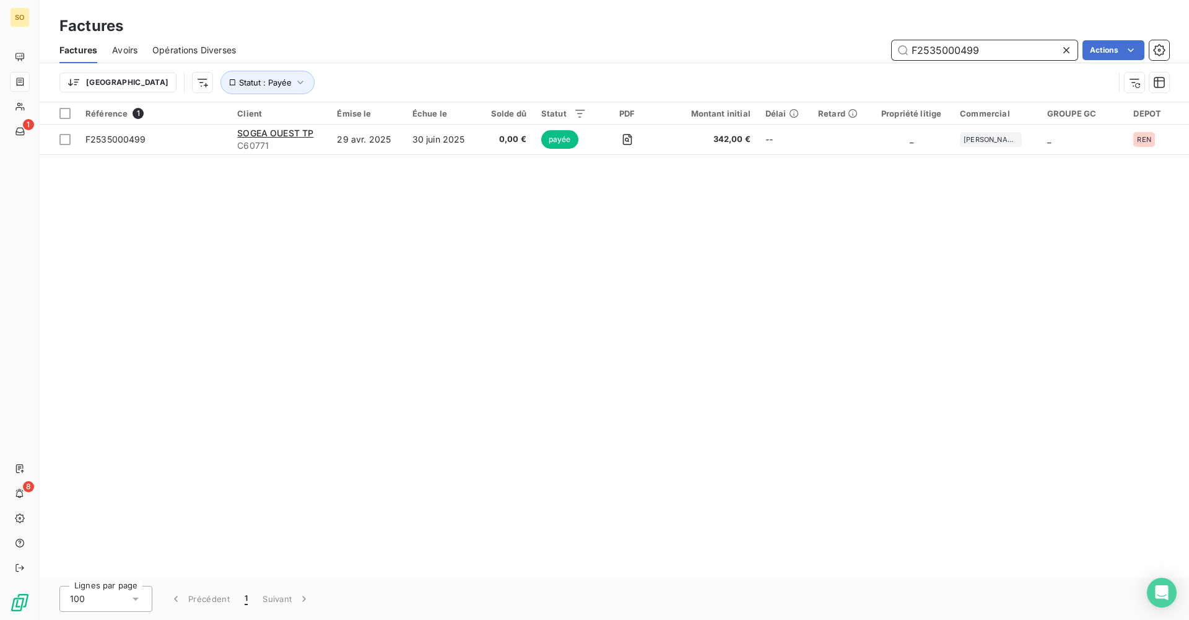
drag, startPoint x: 897, startPoint y: 51, endPoint x: 861, endPoint y: 56, distance: 36.8
click at [575, 56] on div "F2535000499 Actions" at bounding box center [710, 50] width 919 height 20
click at [575, 48] on input "F2535000368" at bounding box center [985, 50] width 186 height 20
drag, startPoint x: 1009, startPoint y: 51, endPoint x: 1012, endPoint y: 59, distance: 8.4
click at [575, 51] on input "F2535000367" at bounding box center [985, 50] width 186 height 20
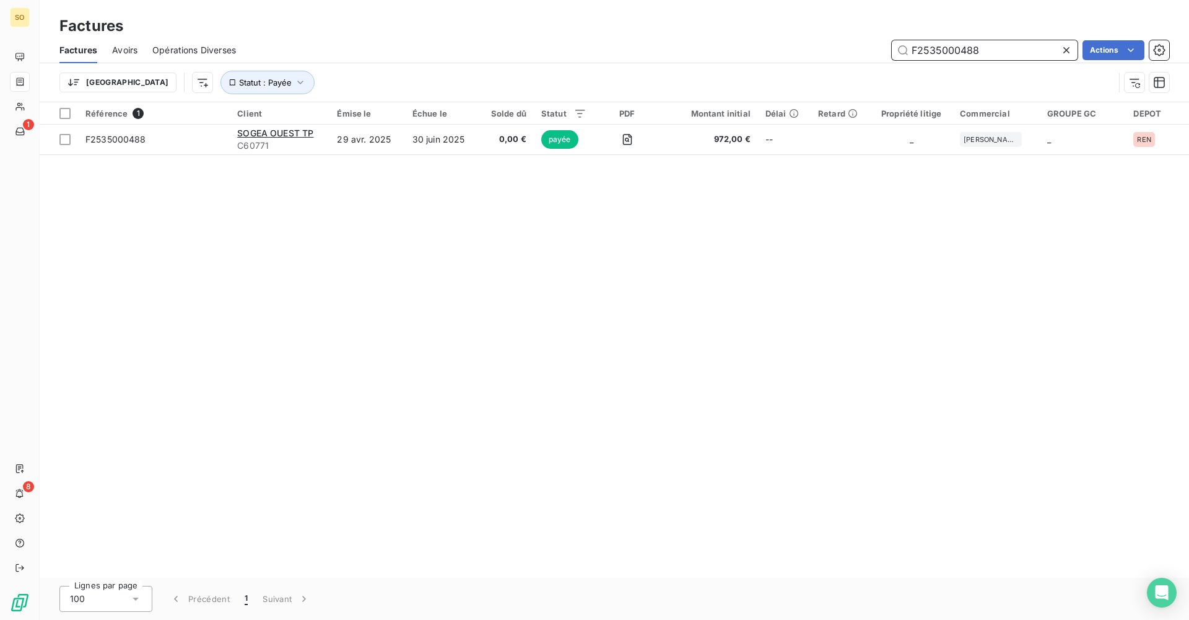
click at [575, 48] on input "F2535000488" at bounding box center [985, 50] width 186 height 20
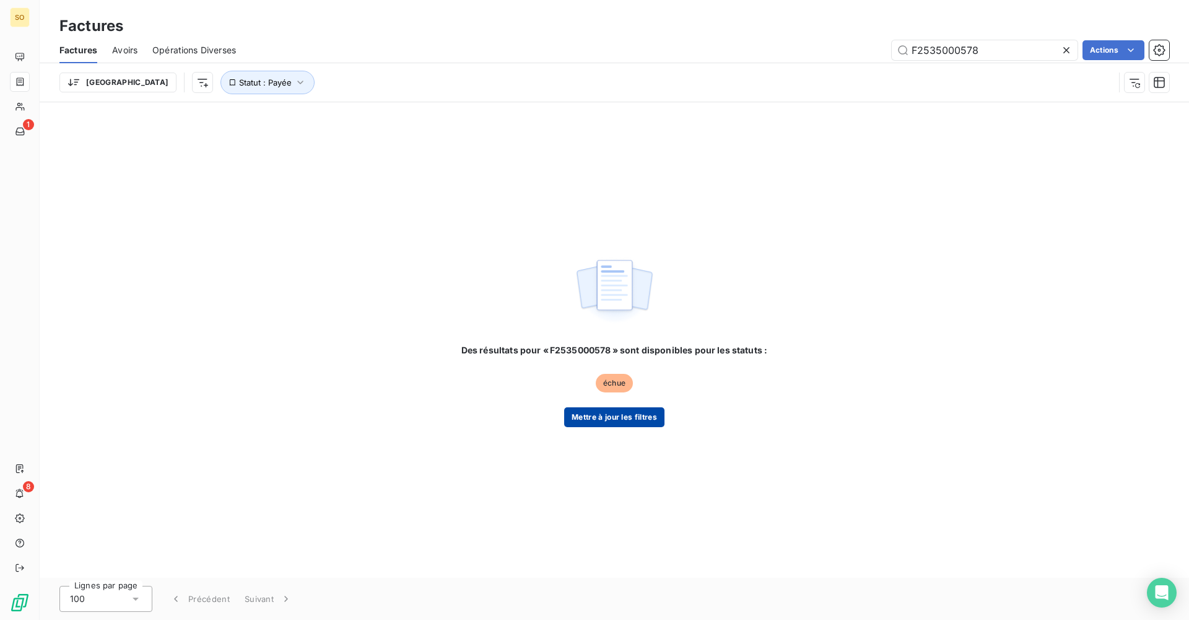
click at [575, 414] on button "Mettre à jour les filtres" at bounding box center [614, 417] width 100 height 20
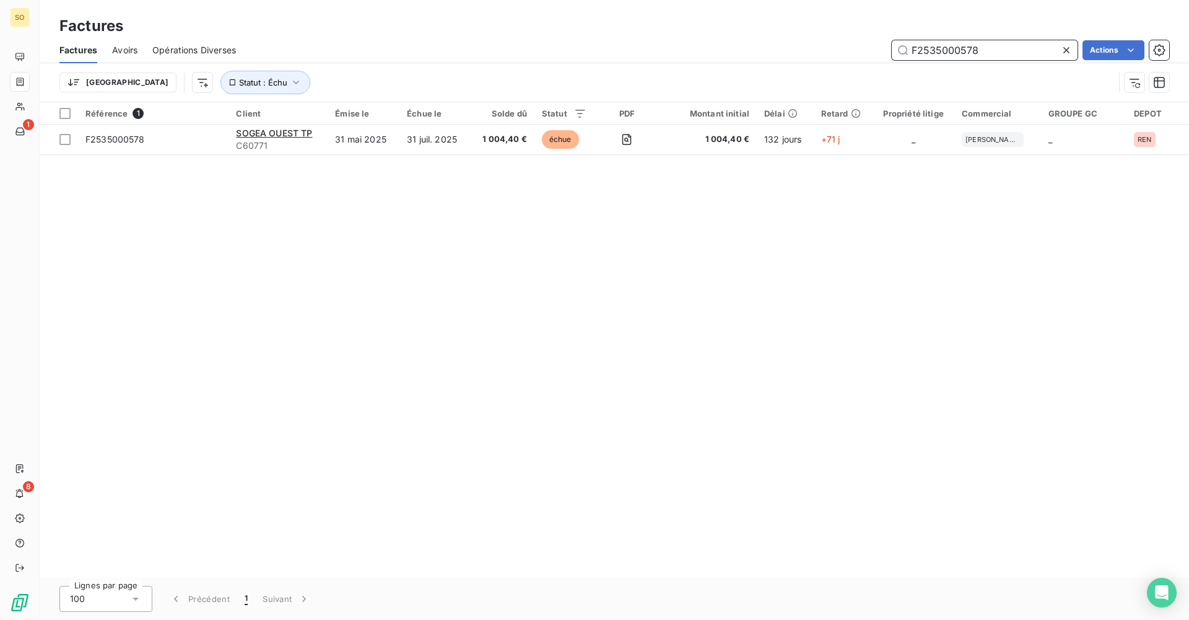
click at [575, 53] on input "F2535000578" at bounding box center [985, 50] width 186 height 20
click at [575, 53] on input "F2535000738" at bounding box center [985, 50] width 186 height 20
click at [575, 45] on input "F2535000884" at bounding box center [985, 50] width 186 height 20
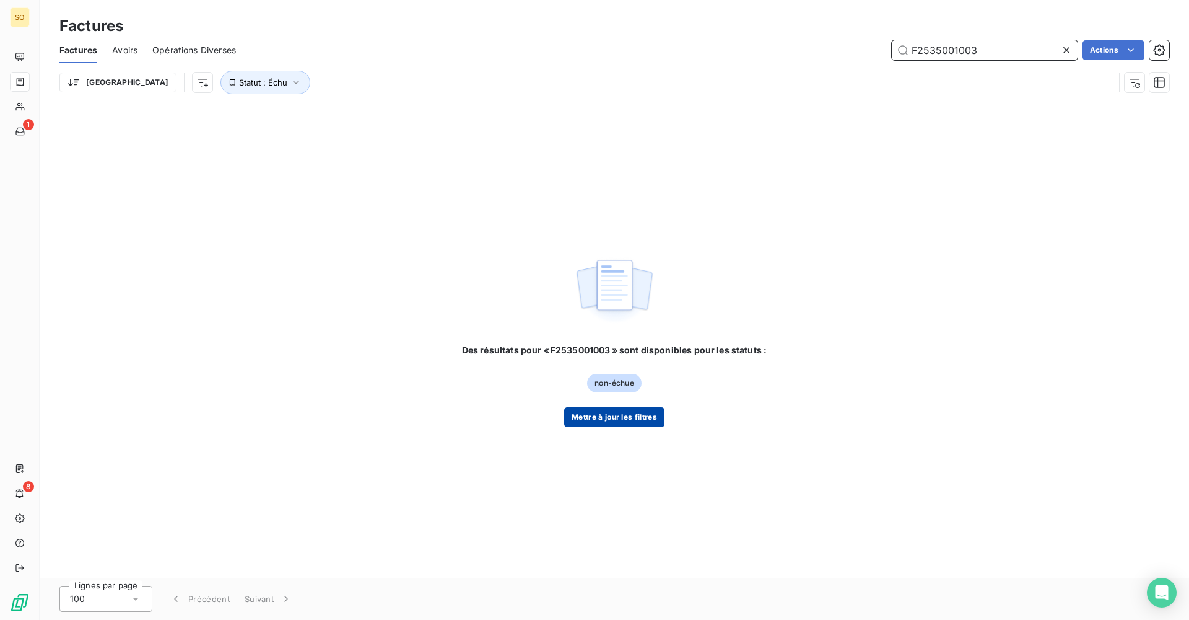
type input "F2535001003"
click at [575, 419] on button "Mettre à jour les filtres" at bounding box center [614, 417] width 100 height 20
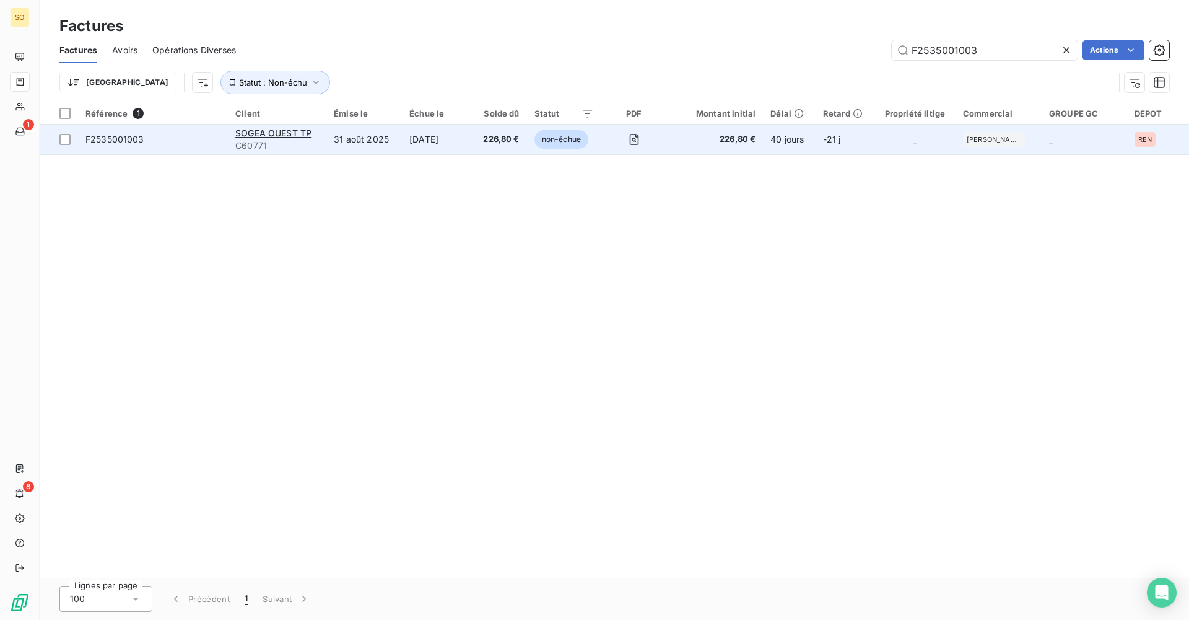
click at [172, 136] on span "F2535001003" at bounding box center [152, 139] width 135 height 12
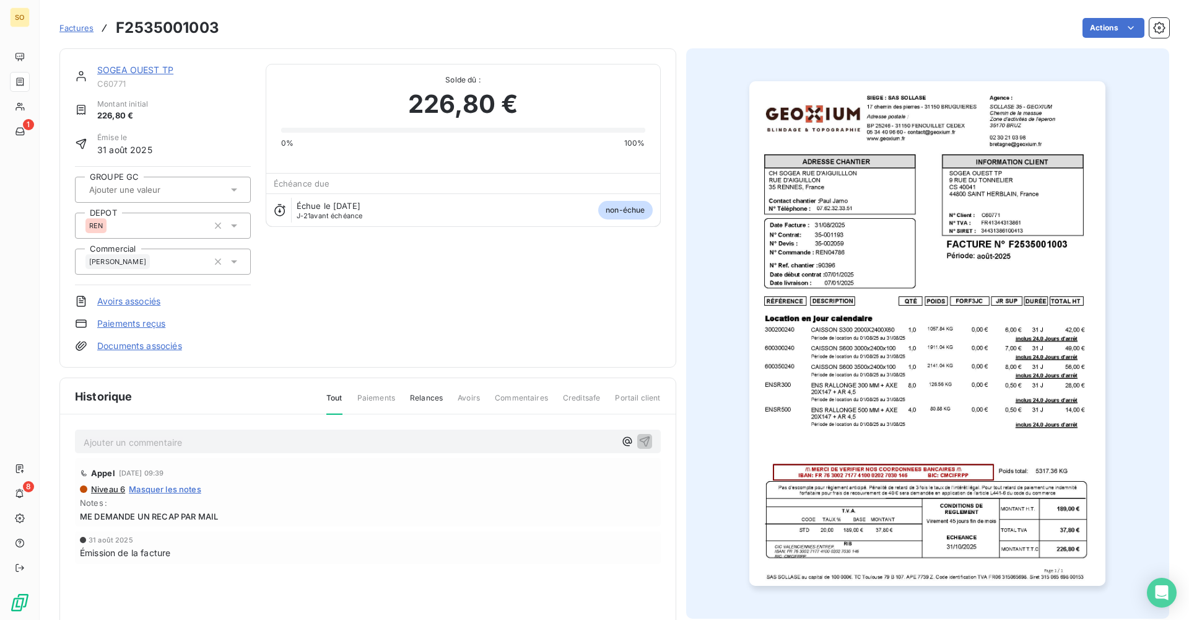
click at [143, 74] on link "SOGEA OUEST TP" at bounding box center [135, 69] width 76 height 11
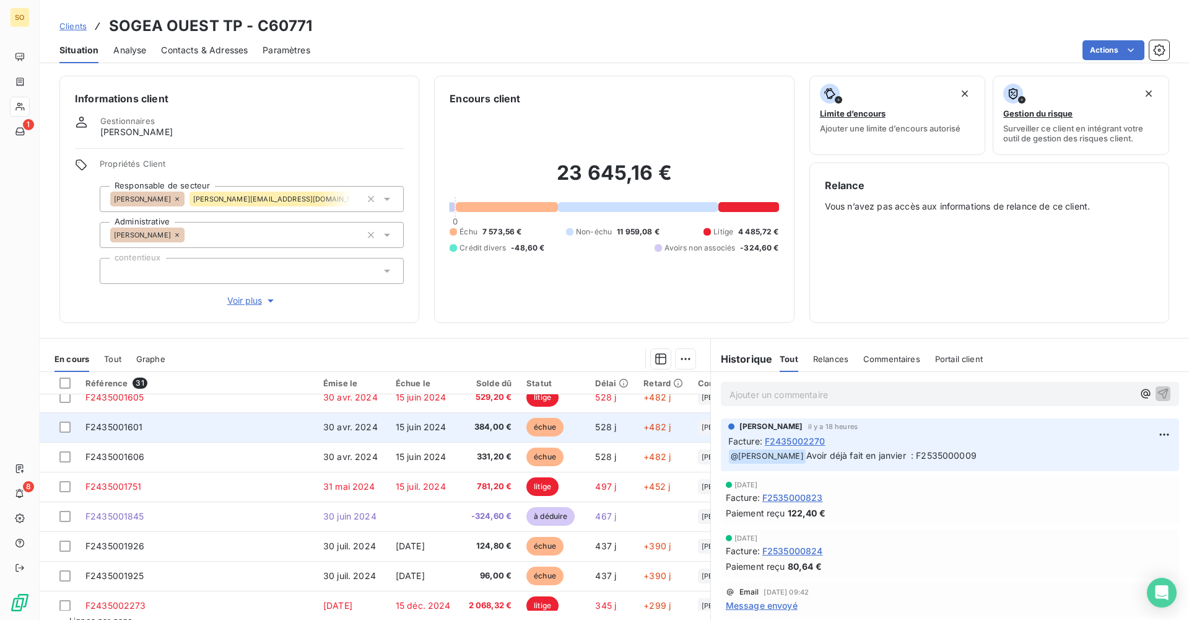
scroll to position [62, 0]
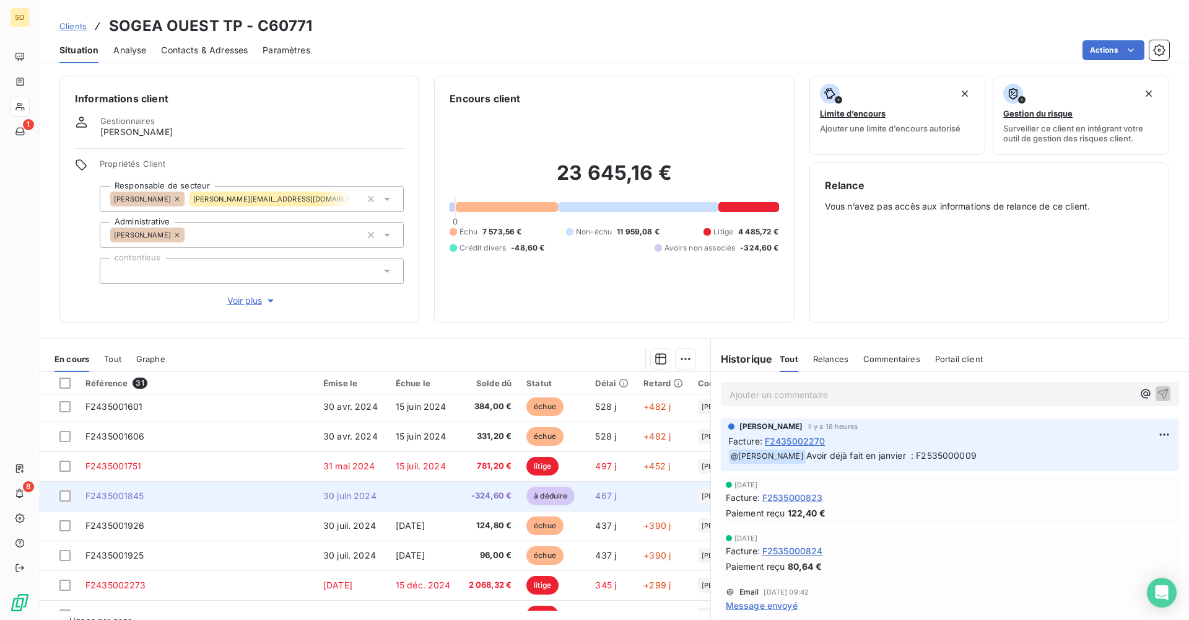
click at [188, 437] on td "F2435001845" at bounding box center [197, 496] width 238 height 30
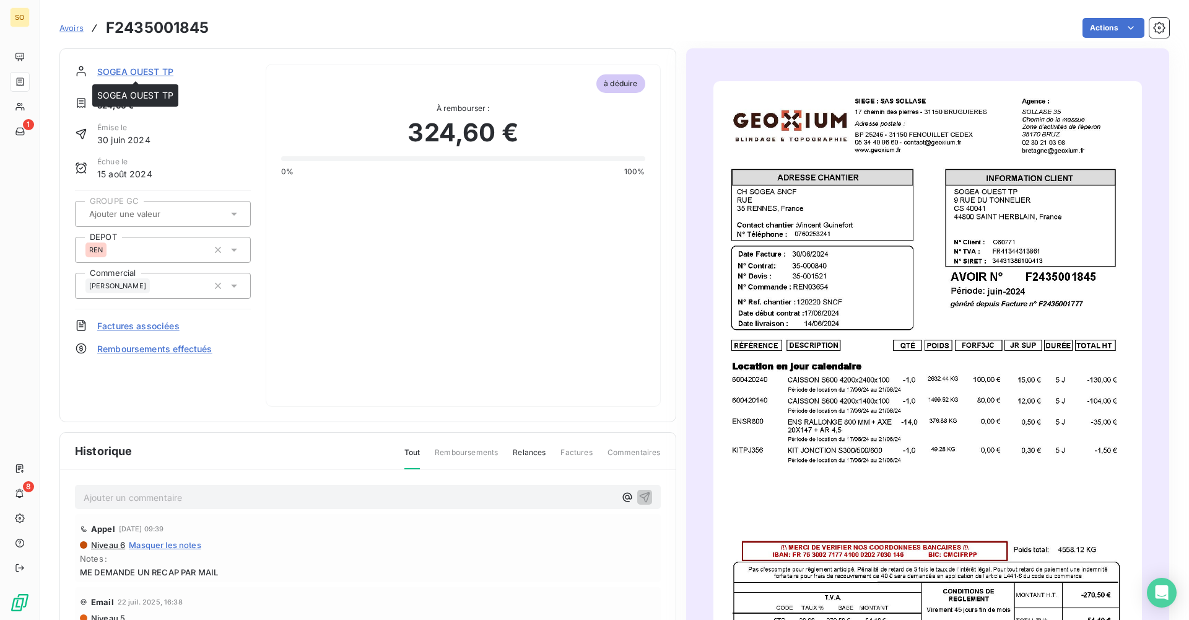
click at [147, 70] on span "SOGEA OUEST TP" at bounding box center [135, 71] width 76 height 13
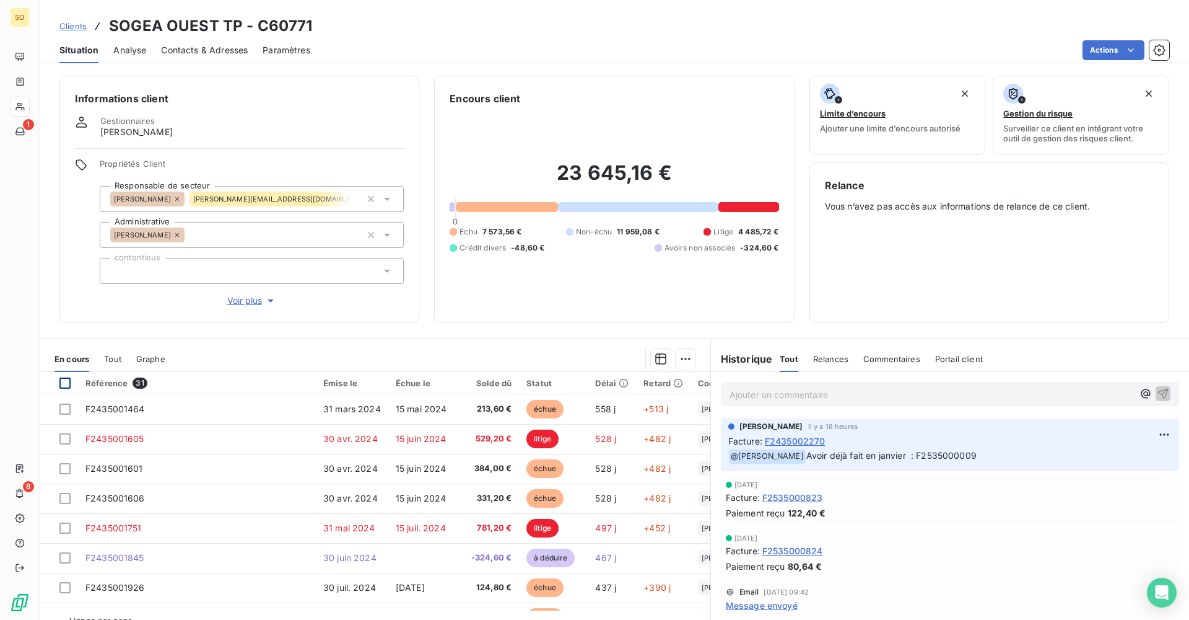
click at [62, 387] on div at bounding box center [64, 382] width 11 height 11
click at [575, 45] on html "SO 1 8 Clients SOGEA OUEST TP - C60771 Situation Analyse Contacts & Adresses Pa…" at bounding box center [594, 310] width 1189 height 620
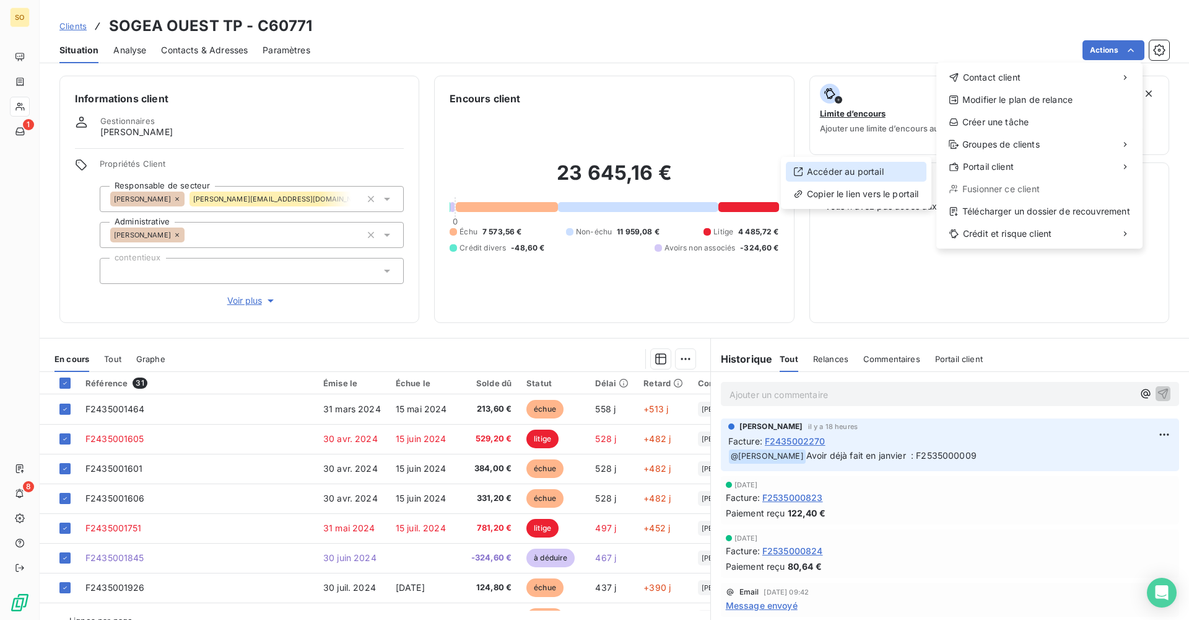
click at [575, 169] on div "Accéder au portail" at bounding box center [856, 172] width 141 height 20
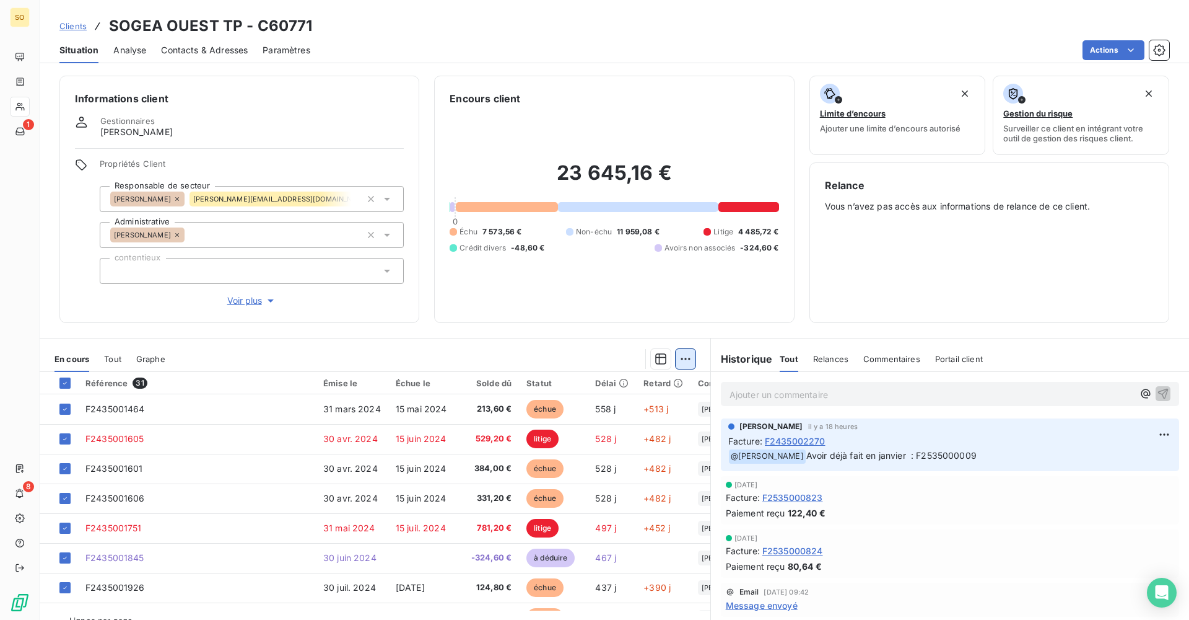
click at [575, 361] on html "SO 1 8 Clients SOGEA OUEST TP - C60771 Situation Analyse Contacts & Adresses Pa…" at bounding box center [594, 310] width 1189 height 620
click at [575, 346] on html "SO 1 8 Clients SOGEA OUEST TP - C60771 Situation Analyse Contacts & Adresses Pa…" at bounding box center [594, 310] width 1189 height 620
click at [575, 56] on icon "button" at bounding box center [1160, 50] width 12 height 12
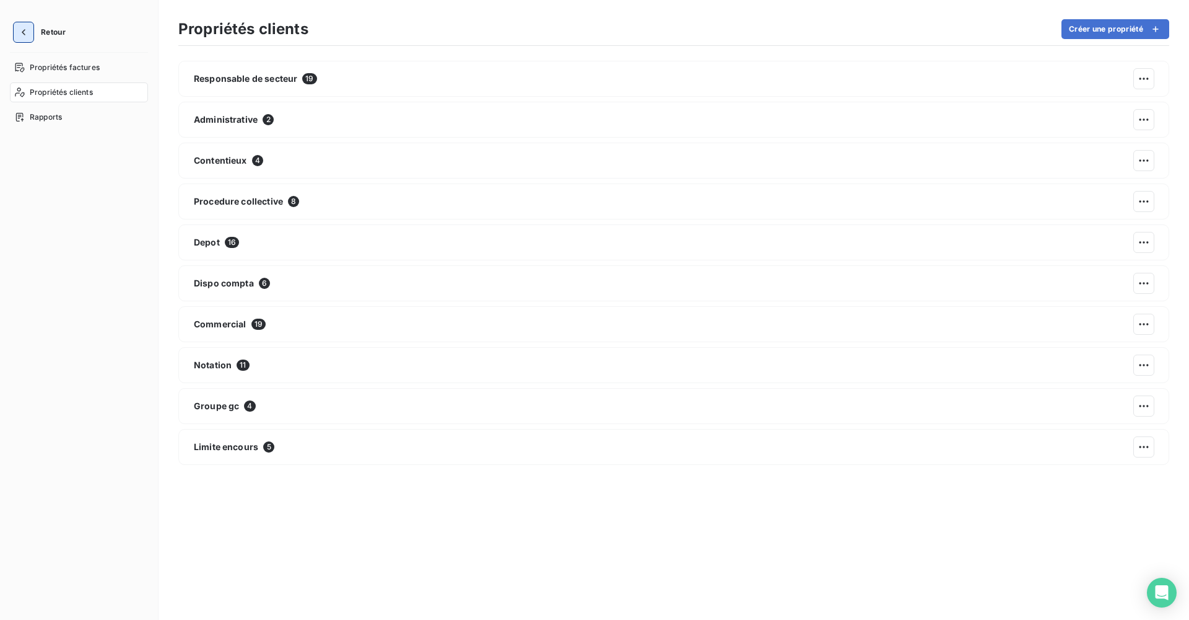
click at [33, 28] on button "button" at bounding box center [24, 32] width 20 height 20
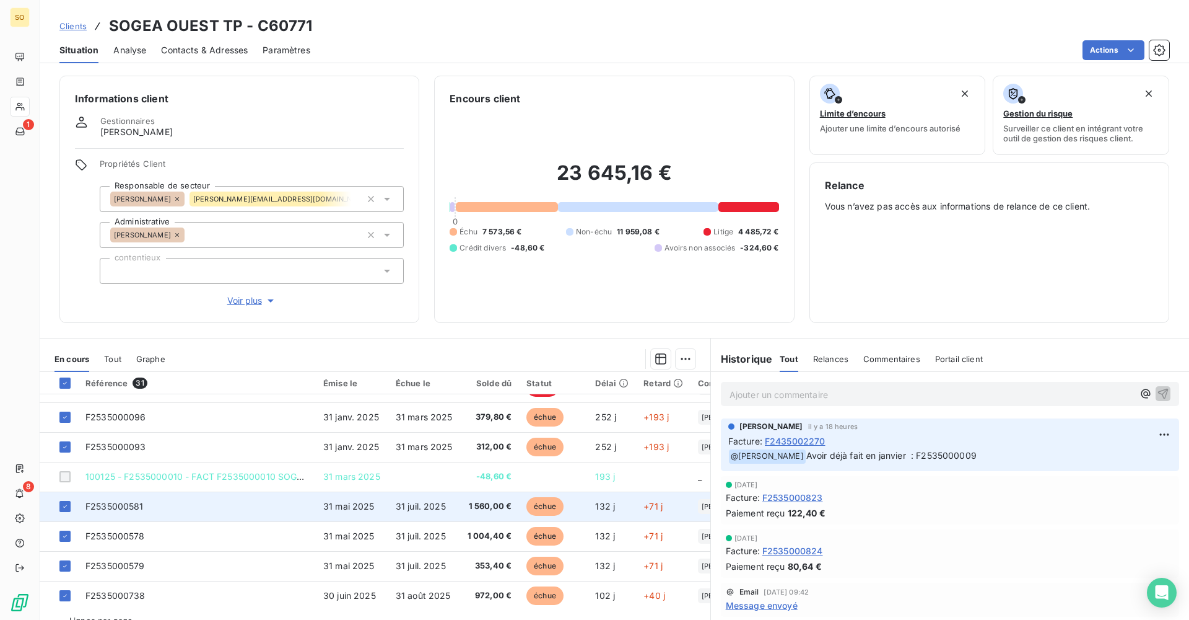
scroll to position [310, 0]
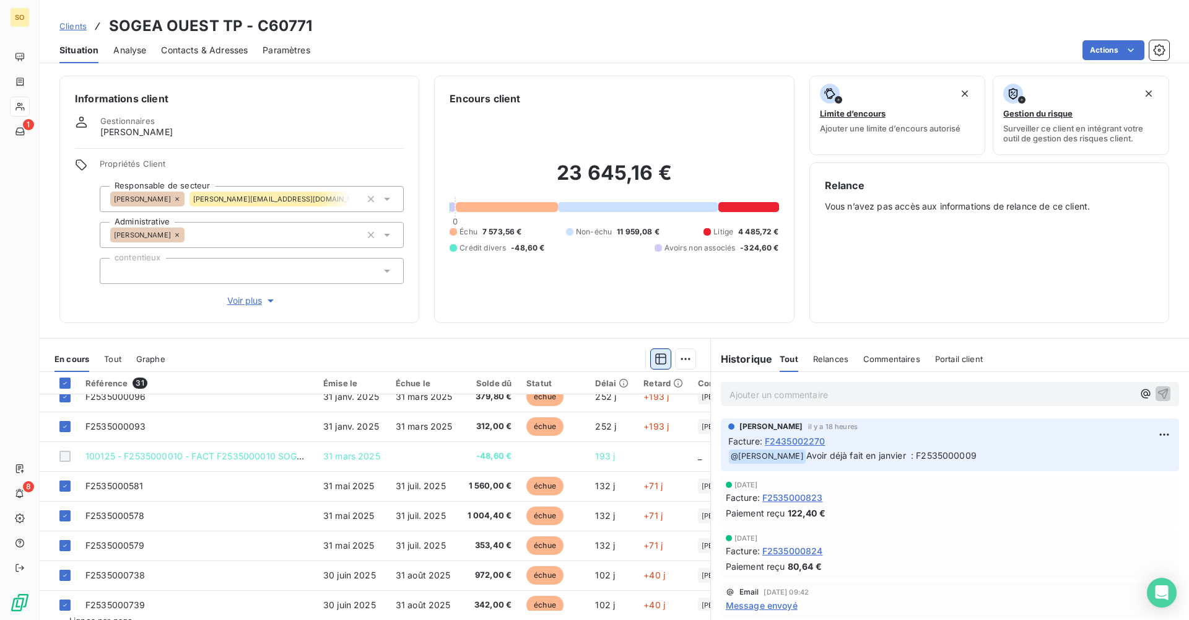
click at [575, 364] on icon "button" at bounding box center [661, 359] width 12 height 12
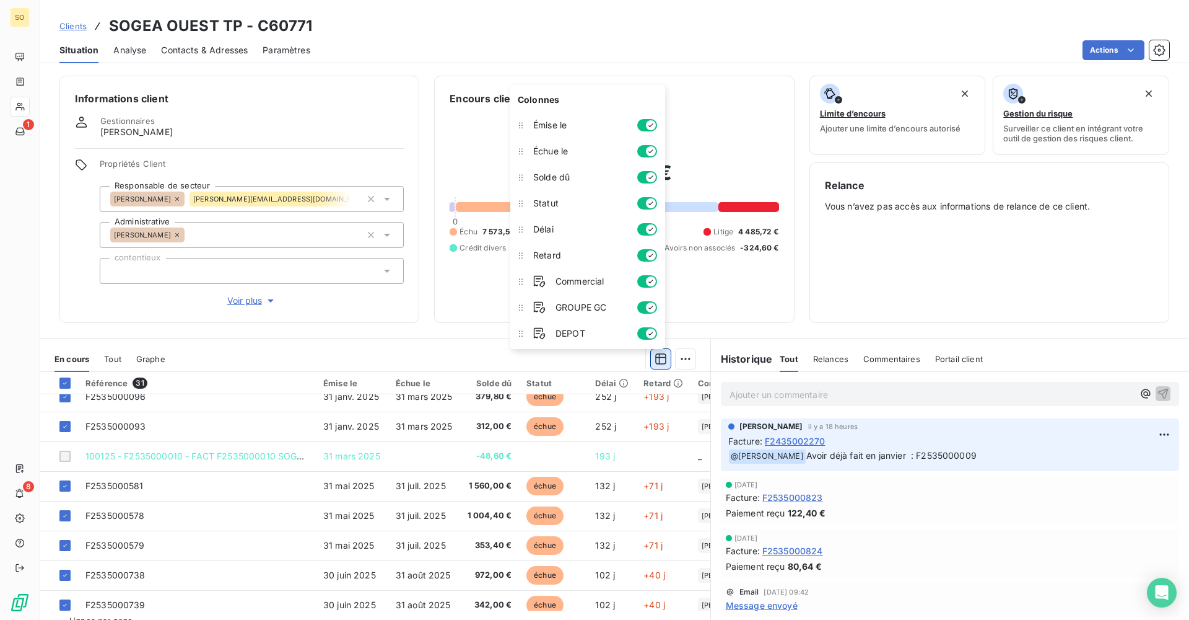
click at [575, 364] on icon "button" at bounding box center [661, 359] width 12 height 12
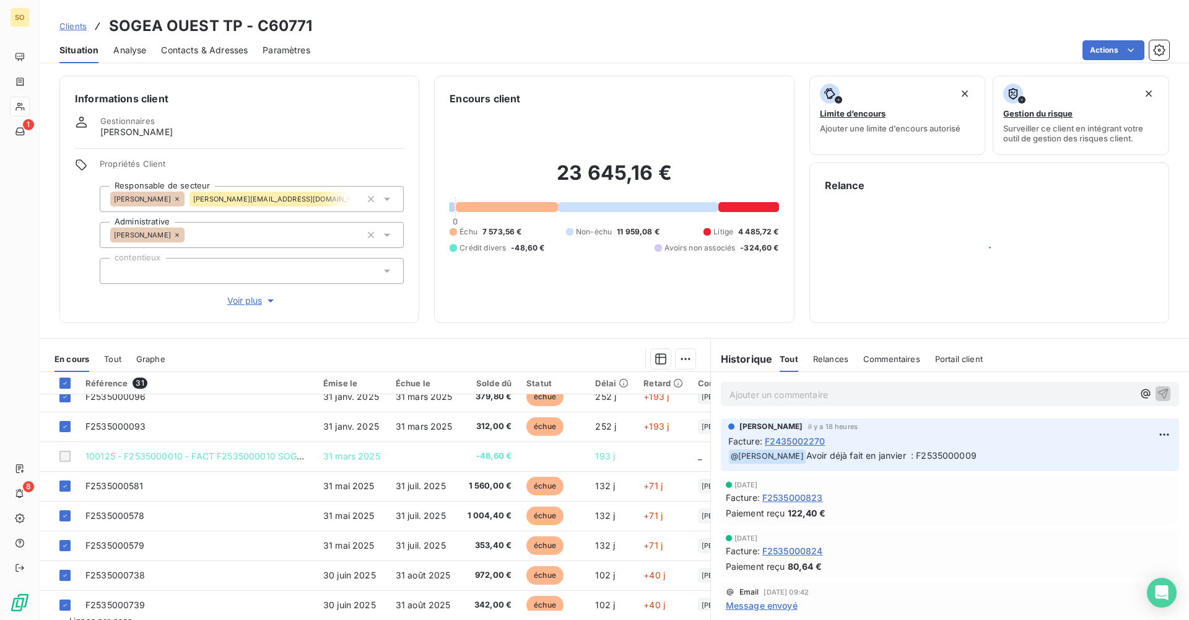
click at [277, 28] on h3 "SOGEA OUEST TP - C60771" at bounding box center [210, 26] width 203 height 22
copy h3 "C60771"
click at [575, 357] on span "Portail client" at bounding box center [959, 359] width 48 height 10
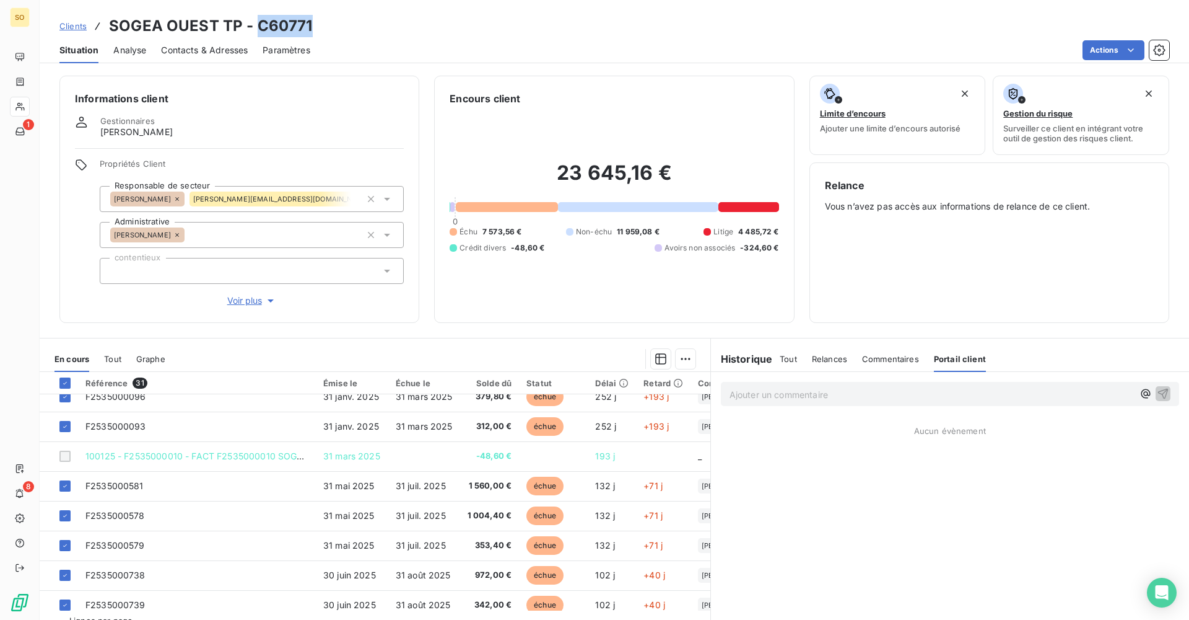
click at [575, 355] on span "Commentaires" at bounding box center [890, 359] width 57 height 10
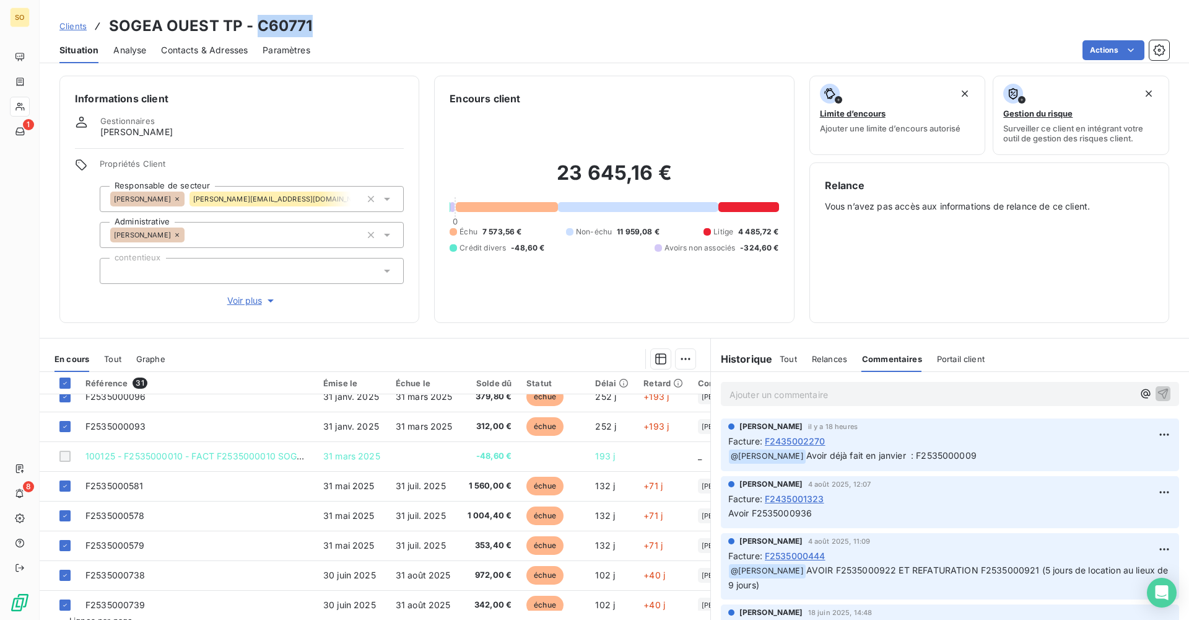
click at [575, 361] on span "Relances" at bounding box center [829, 359] width 35 height 10
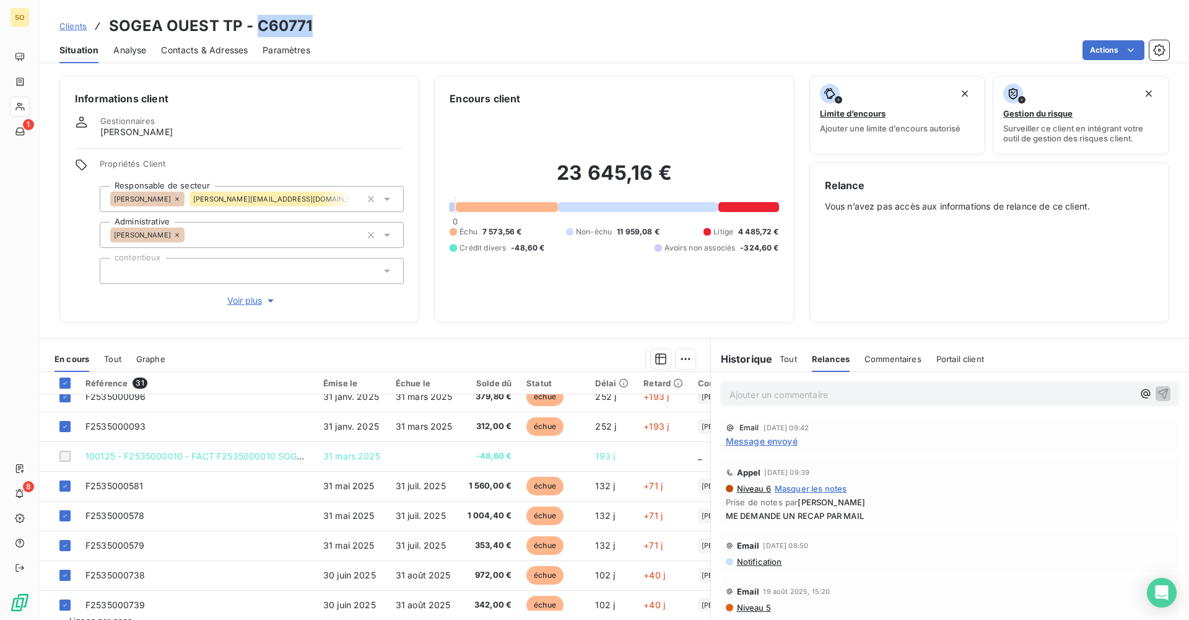
click at [575, 357] on span "Tout" at bounding box center [788, 359] width 17 height 10
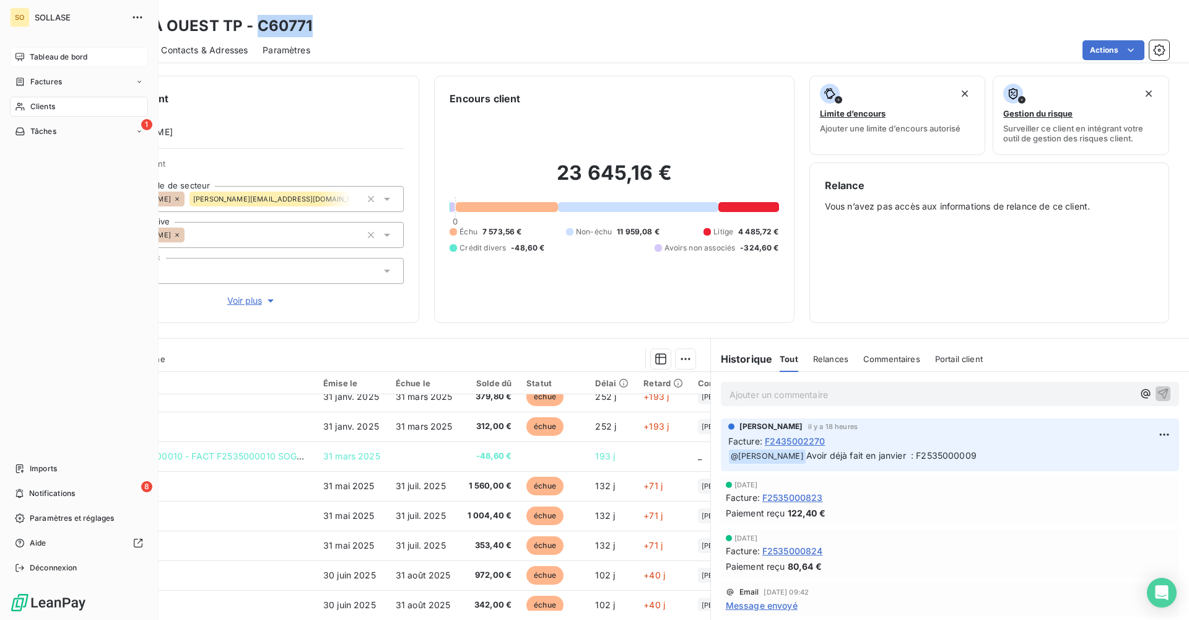
click at [74, 62] on span "Tableau de bord" at bounding box center [59, 56] width 58 height 11
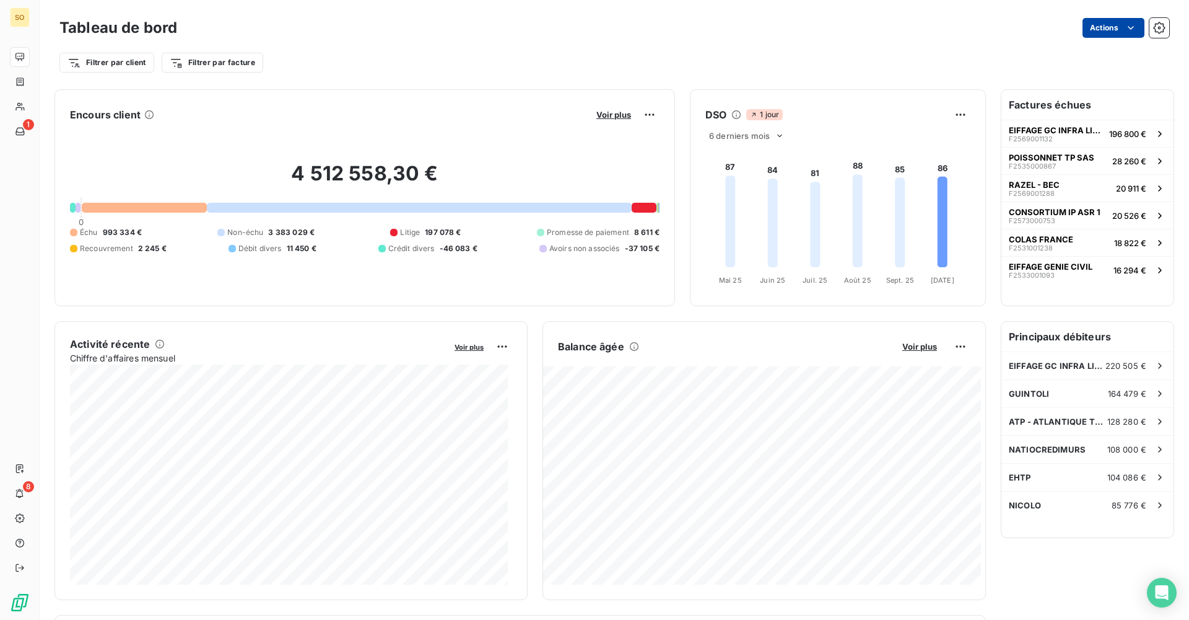
click at [575, 35] on html "SO 1 8 Tableau de bord Actions Filtrer par client Filtrer par facture Encours c…" at bounding box center [594, 310] width 1189 height 620
click at [575, 35] on html "SO 1 8 Tableau de bord Actions Exporter le tableau de bord Planifier un rapport…" at bounding box center [594, 310] width 1189 height 620
click at [575, 35] on button "button" at bounding box center [1160, 28] width 20 height 20
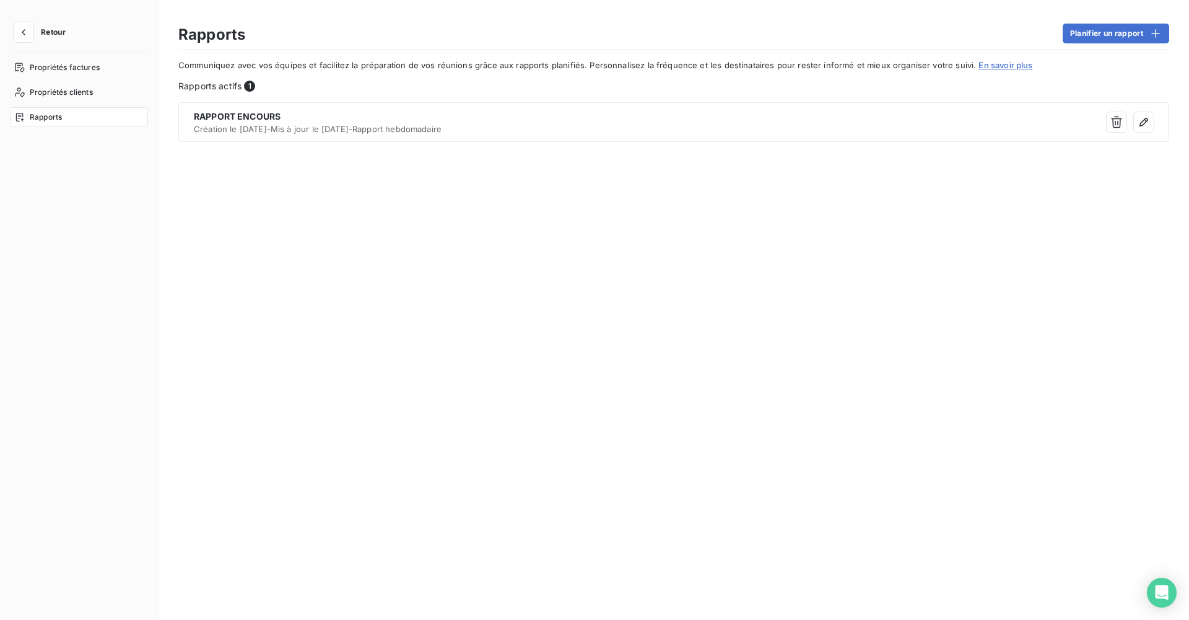
click at [38, 38] on button "Retour" at bounding box center [43, 32] width 66 height 20
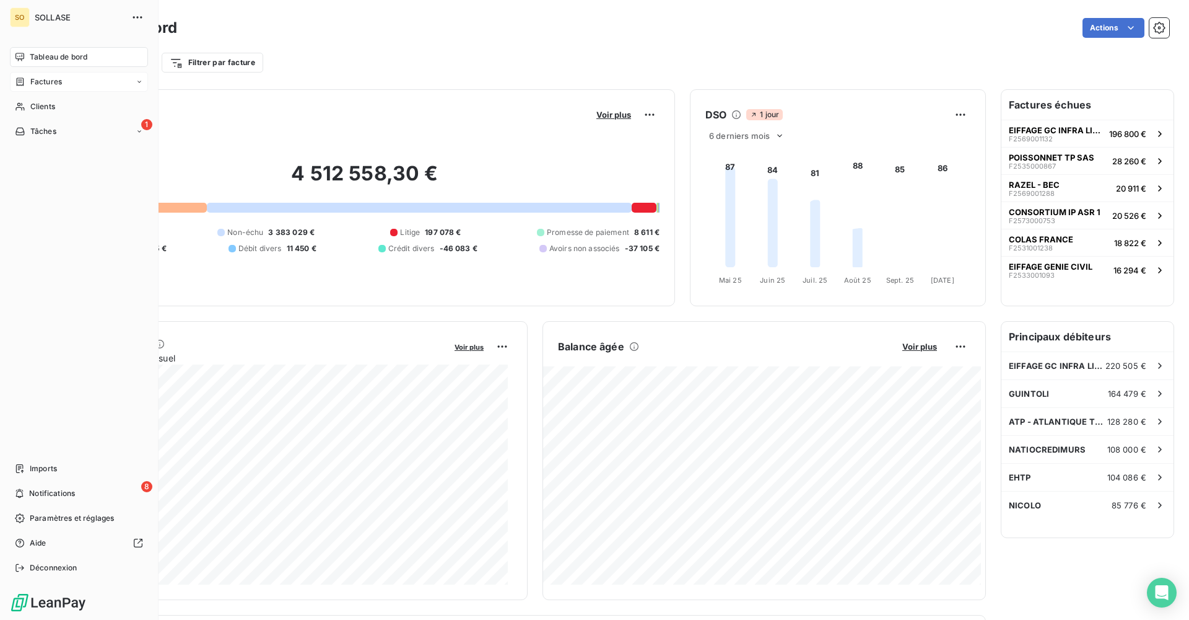
click at [56, 89] on div "Factures" at bounding box center [79, 82] width 138 height 20
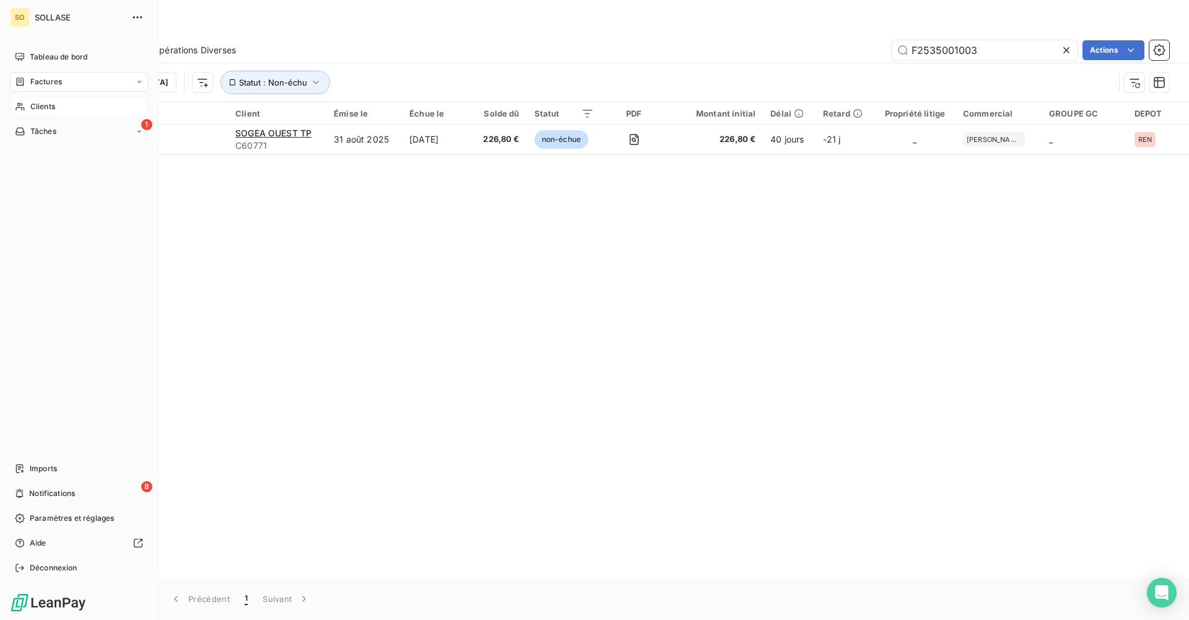
click at [36, 105] on span "Clients" at bounding box center [42, 106] width 25 height 11
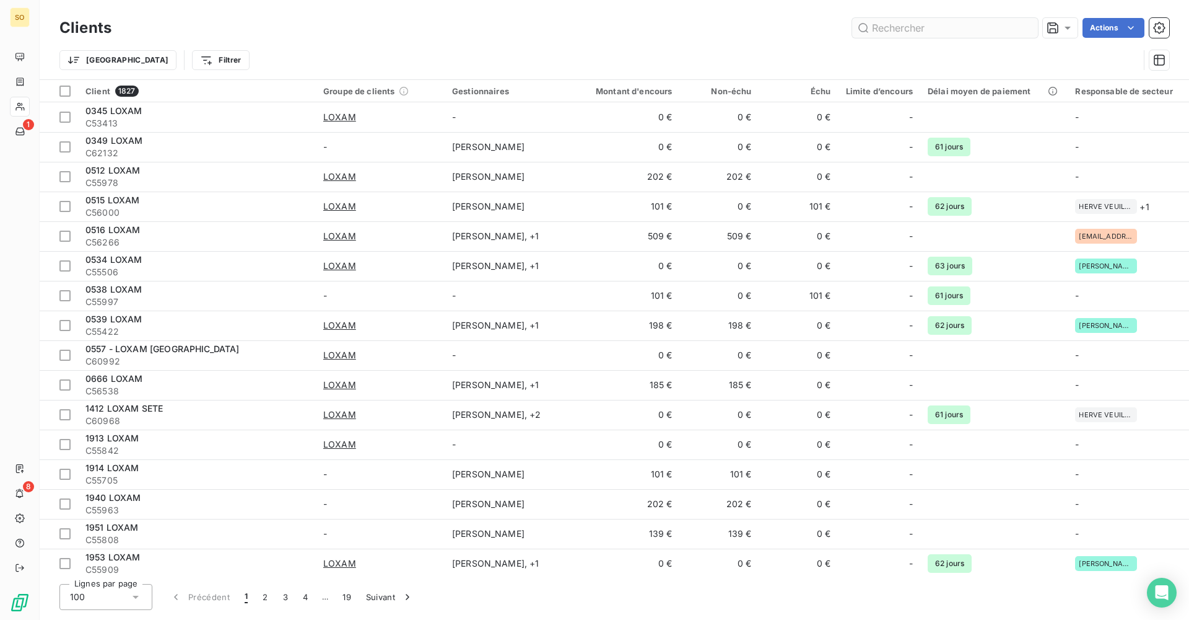
click at [575, 33] on input "text" at bounding box center [945, 28] width 186 height 20
type input "C60771"
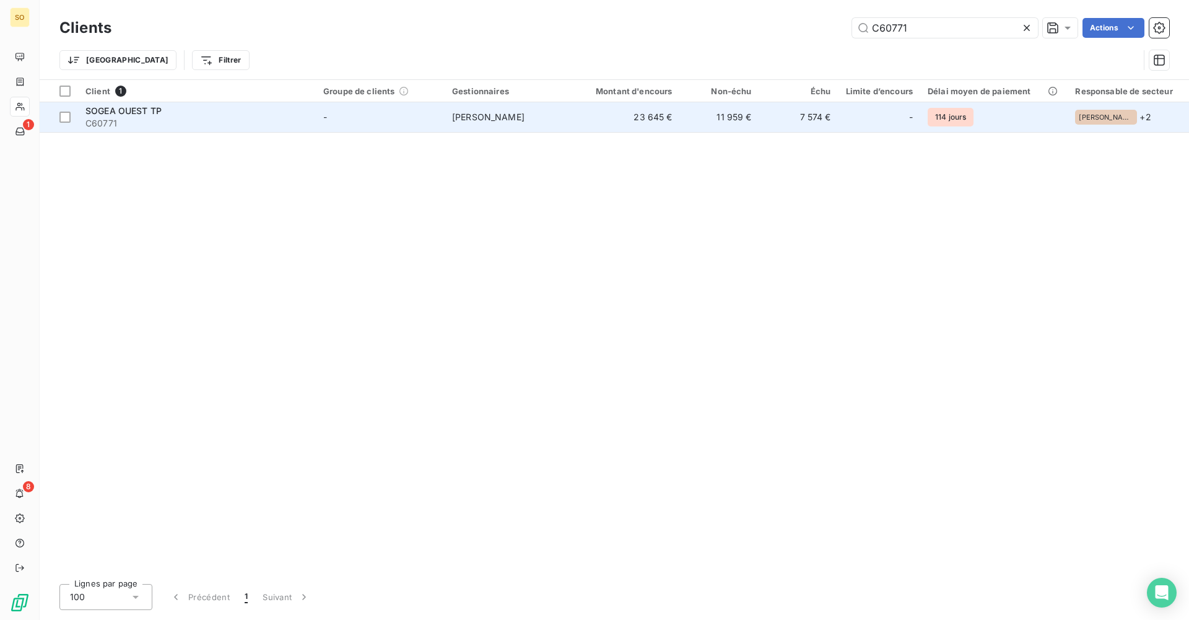
click at [575, 119] on td "11 959 €" at bounding box center [719, 117] width 79 height 30
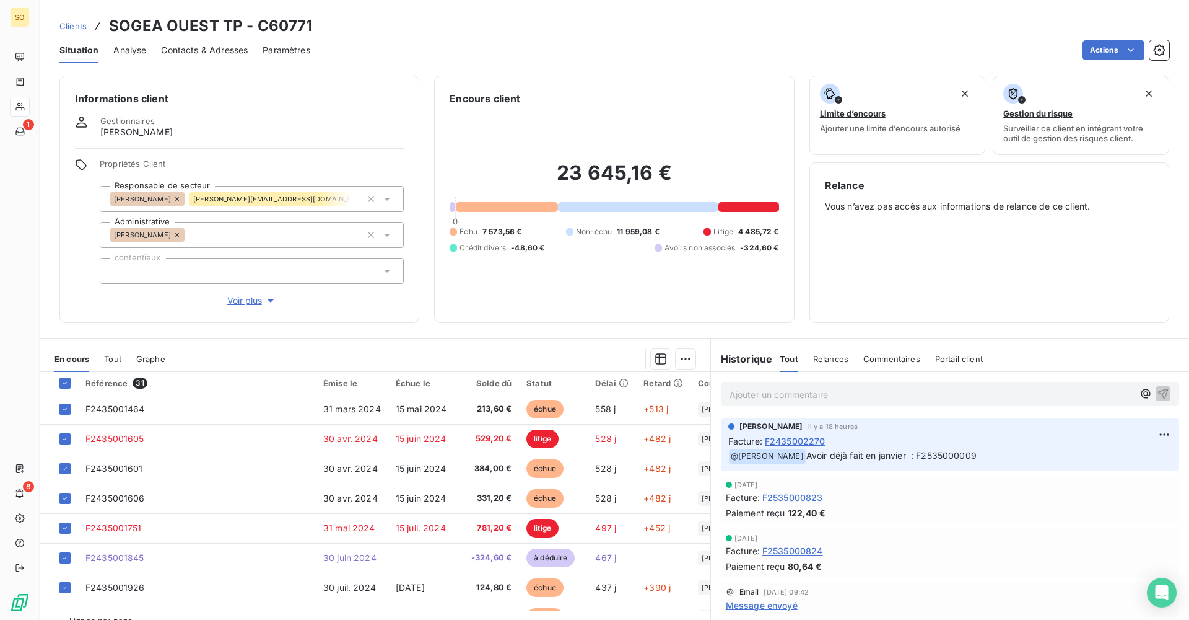
click at [575, 60] on div "Situation Analyse Contacts & Adresses Paramètres Actions" at bounding box center [615, 50] width 1150 height 26
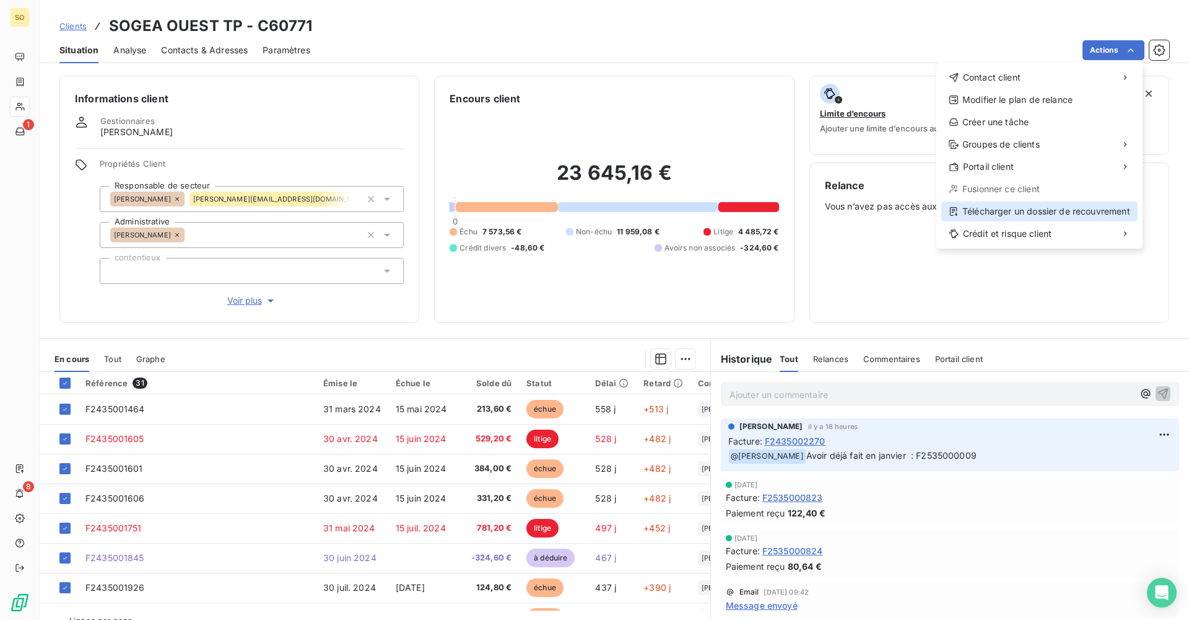
click at [575, 213] on div "Télécharger un dossier de recouvrement" at bounding box center [1040, 211] width 196 height 20
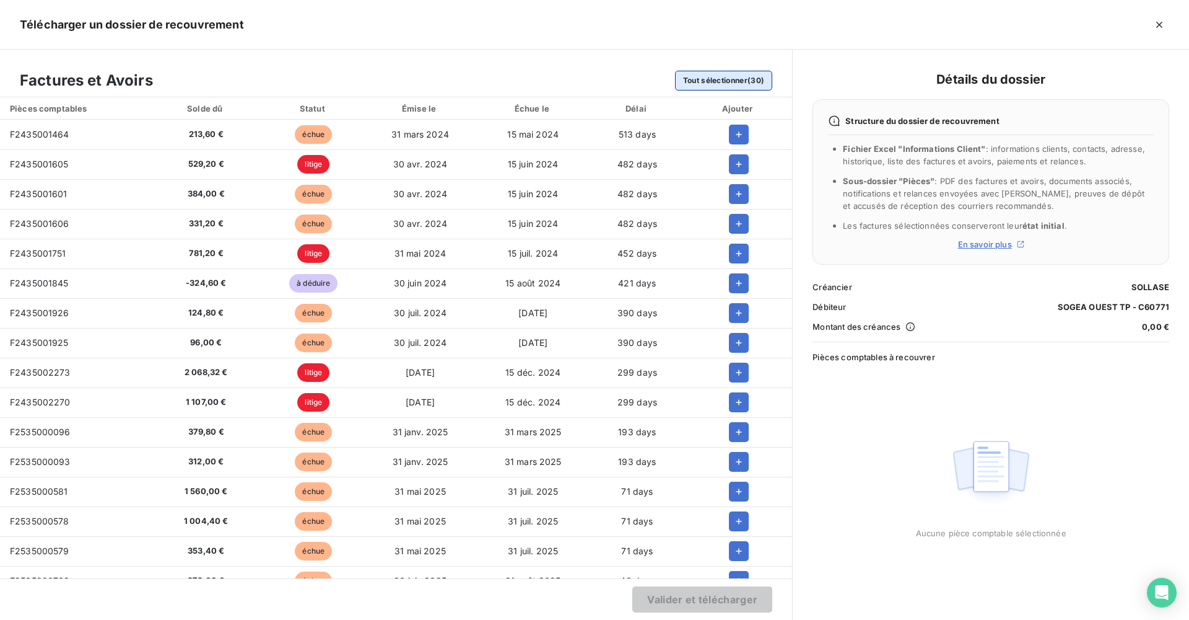
click at [575, 81] on button "Tout sélectionner (30)" at bounding box center [724, 81] width 98 height 20
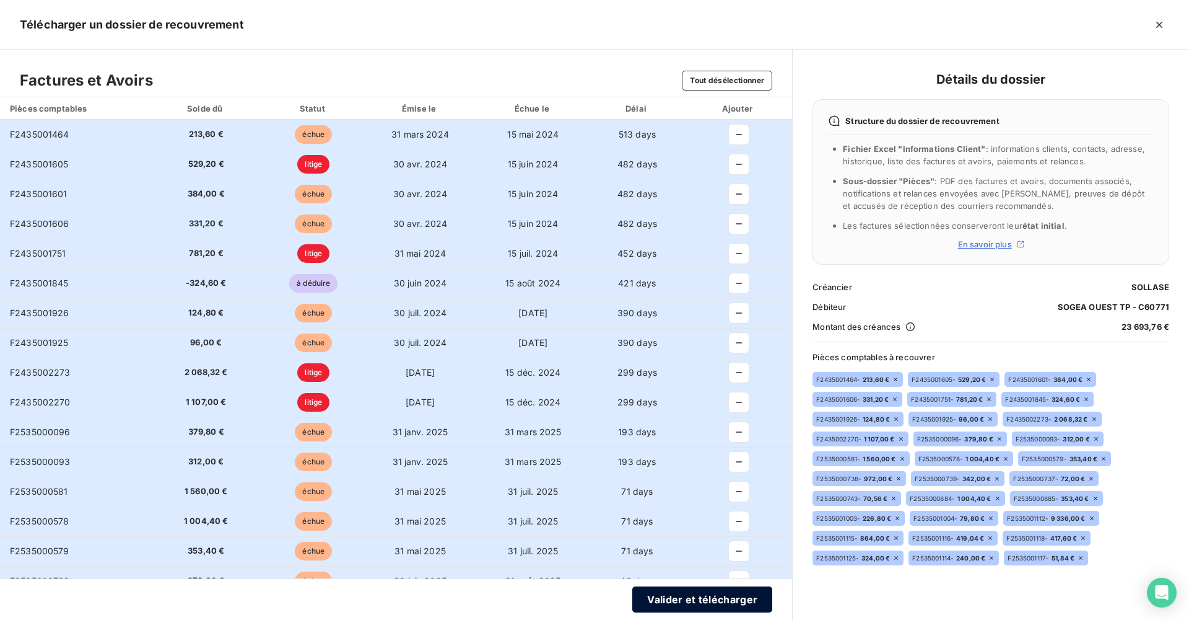
click at [575, 437] on button "Valider et télécharger" at bounding box center [703, 599] width 140 height 26
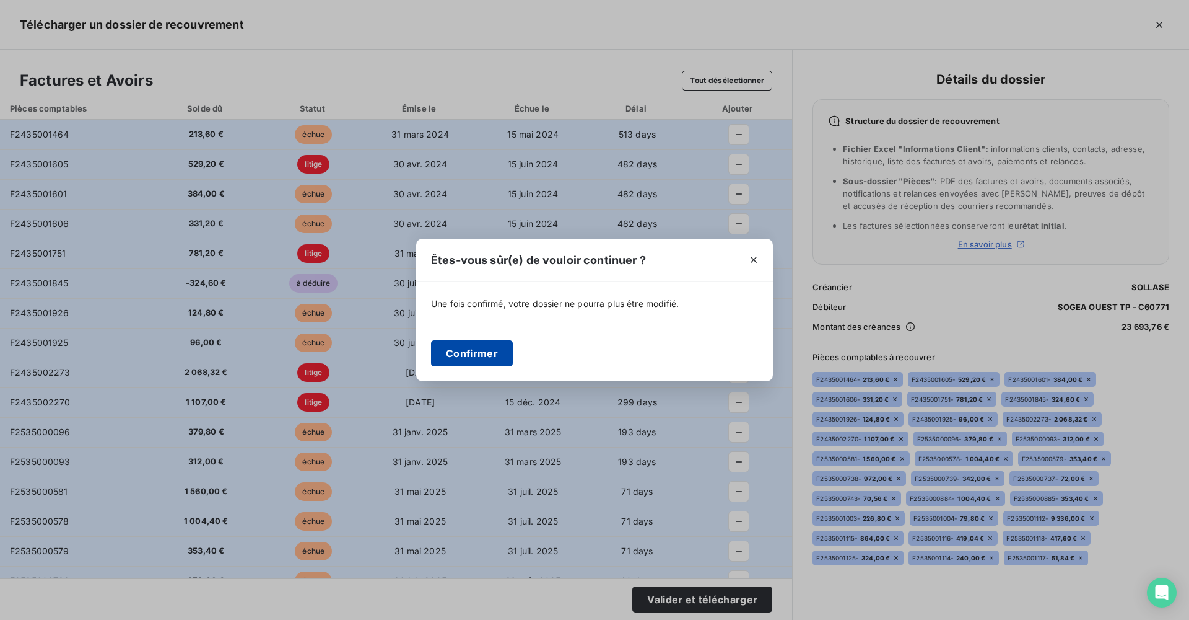
click at [476, 359] on button "Confirmer" at bounding box center [472, 353] width 82 height 26
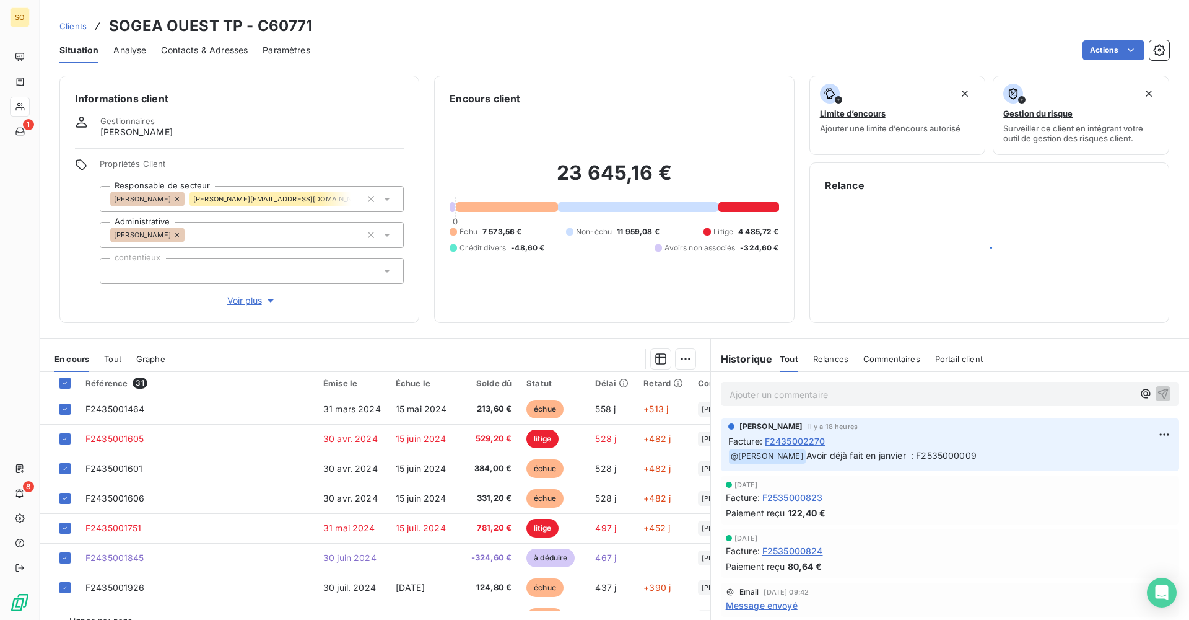
click at [575, 22] on div "Clients SOGEA OUEST TP - C60771" at bounding box center [615, 26] width 1150 height 22
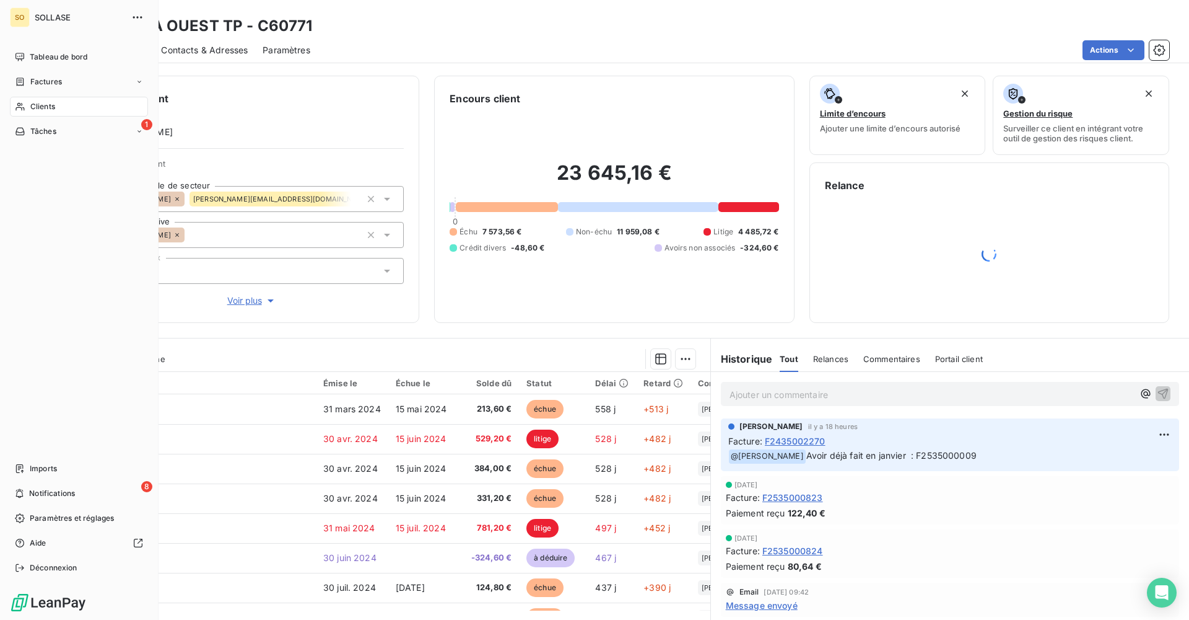
click at [287, 26] on h3 "SOGEA OUEST TP - C60771" at bounding box center [210, 26] width 203 height 22
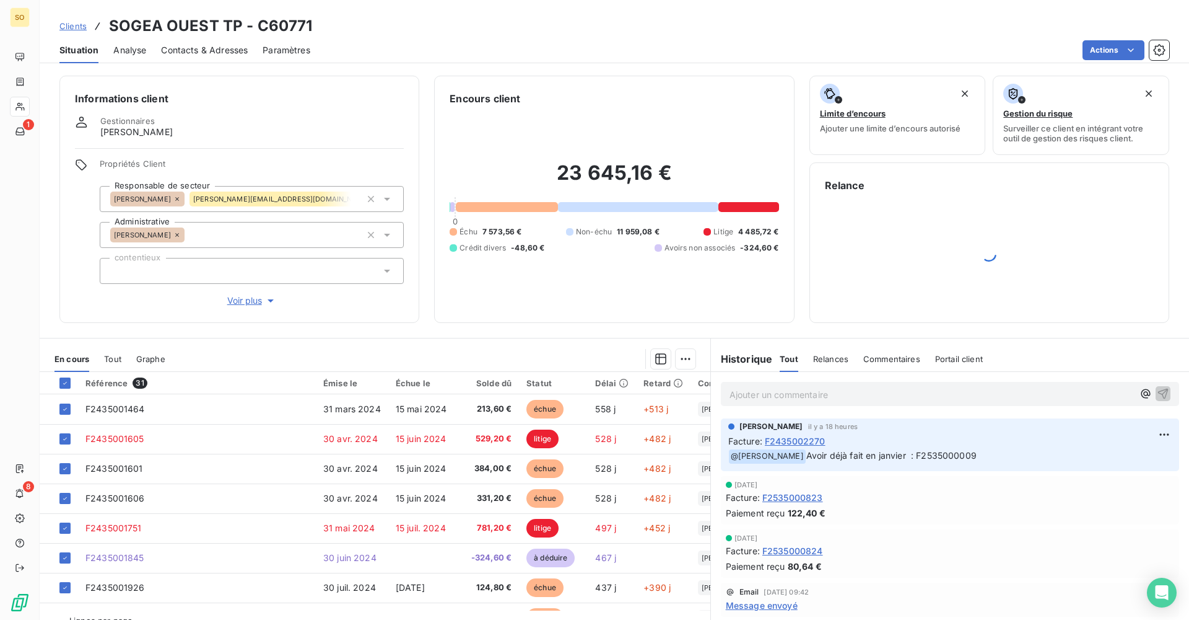
click at [90, 28] on div "Clients SOGEA OUEST TP - C60771" at bounding box center [185, 26] width 253 height 22
click at [79, 24] on span "Clients" at bounding box center [72, 26] width 27 height 10
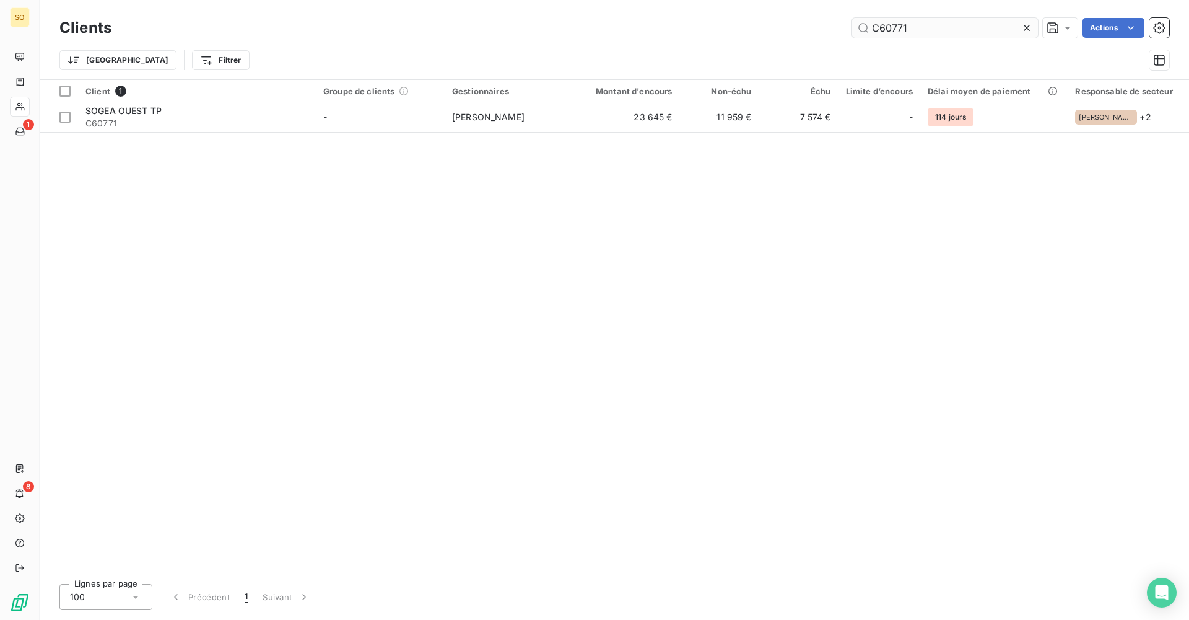
click at [575, 27] on icon at bounding box center [1027, 28] width 12 height 12
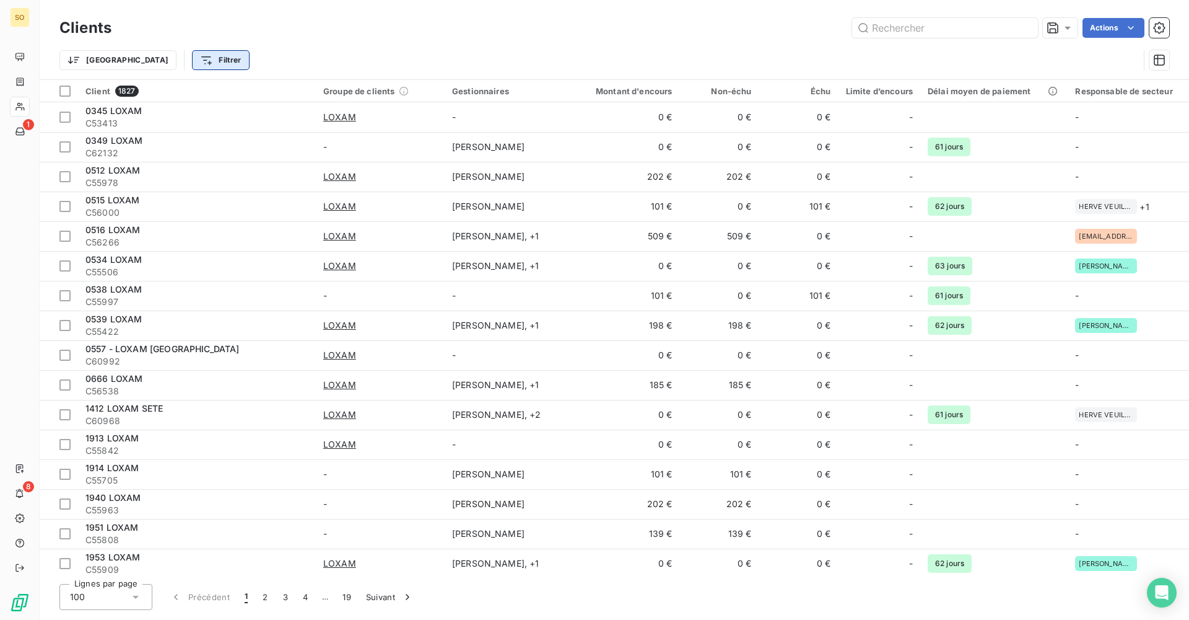
click at [156, 61] on html "SO 1 8 Clients Actions Trier Filtrer Client 1827 Groupe de clients Gestionnaire…" at bounding box center [594, 310] width 1189 height 620
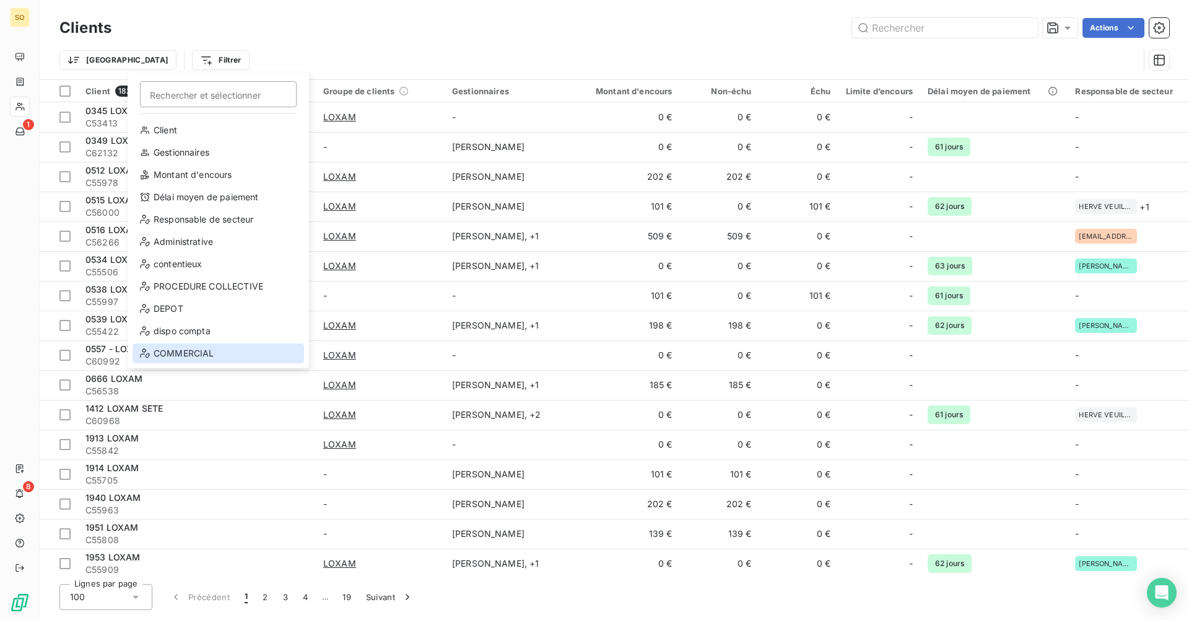
click at [211, 353] on div "COMMERCIAL" at bounding box center [219, 353] width 172 height 20
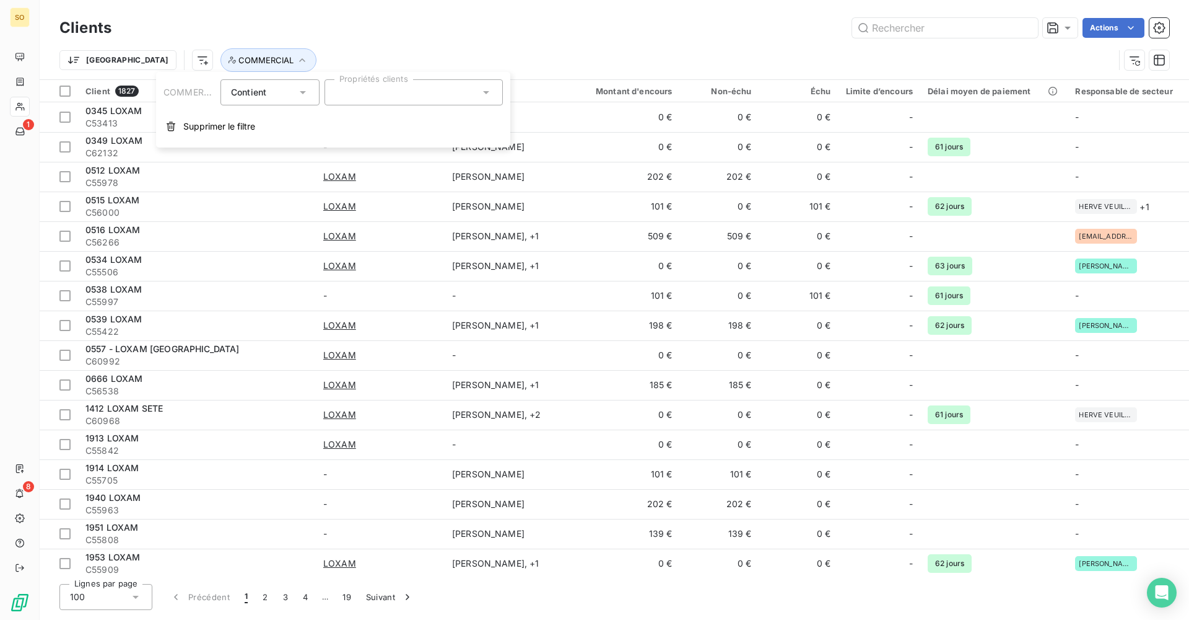
drag, startPoint x: 420, startPoint y: 99, endPoint x: 414, endPoint y: 97, distance: 6.7
click at [414, 97] on div at bounding box center [414, 92] width 178 height 26
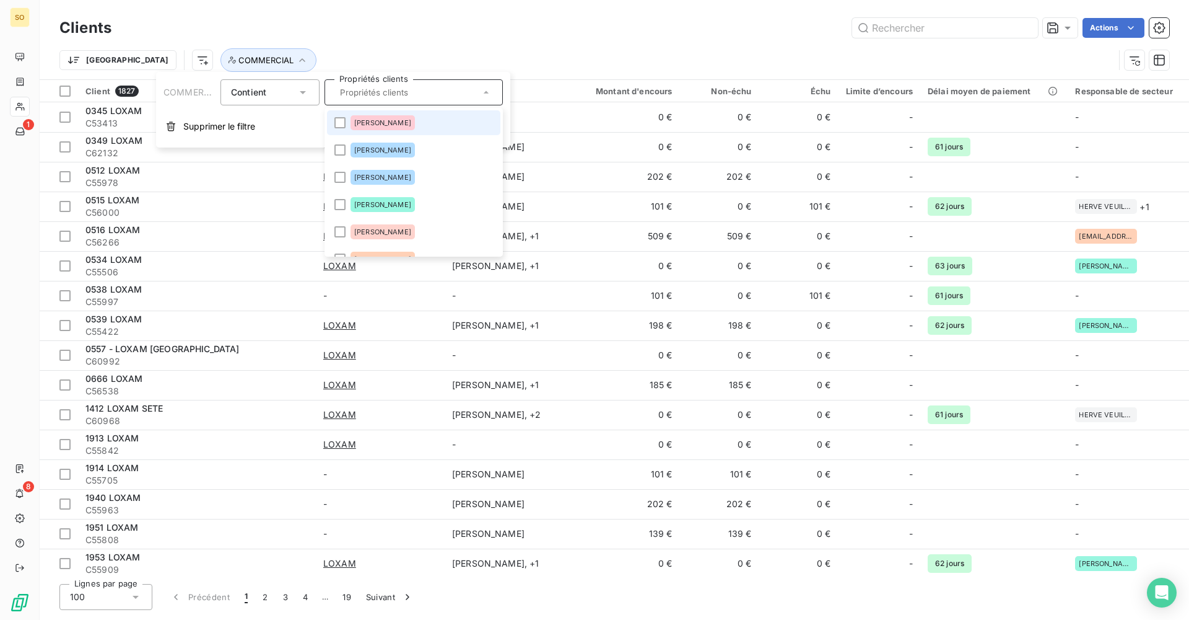
click at [402, 126] on span "[PERSON_NAME]" at bounding box center [382, 122] width 57 height 7
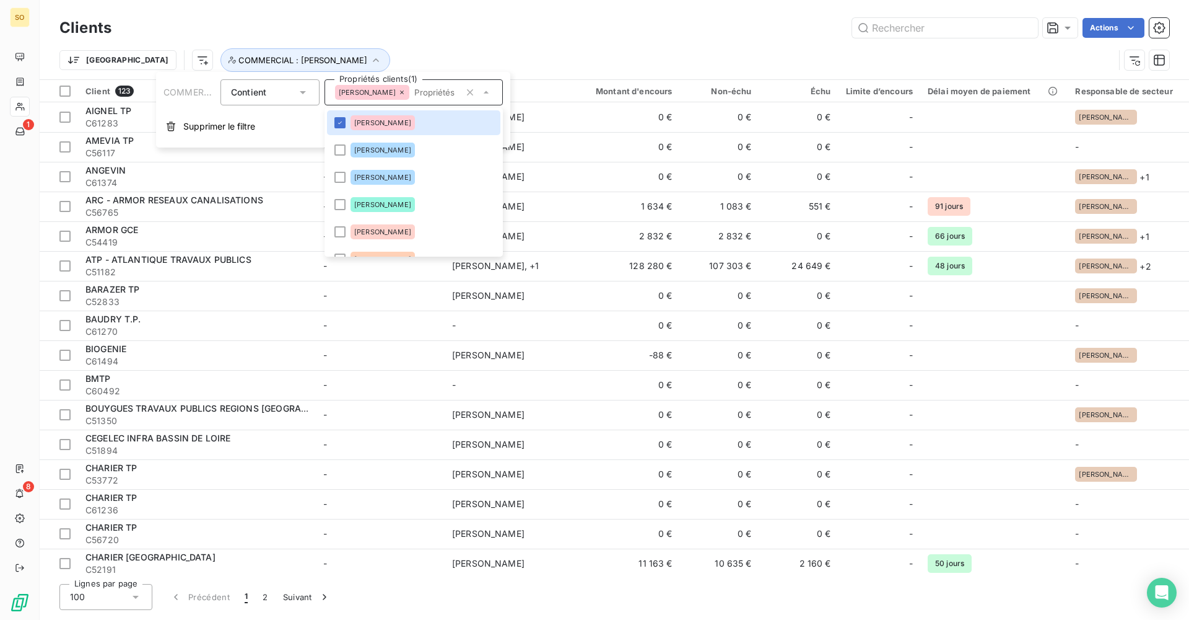
click at [406, 92] on icon at bounding box center [401, 92] width 7 height 7
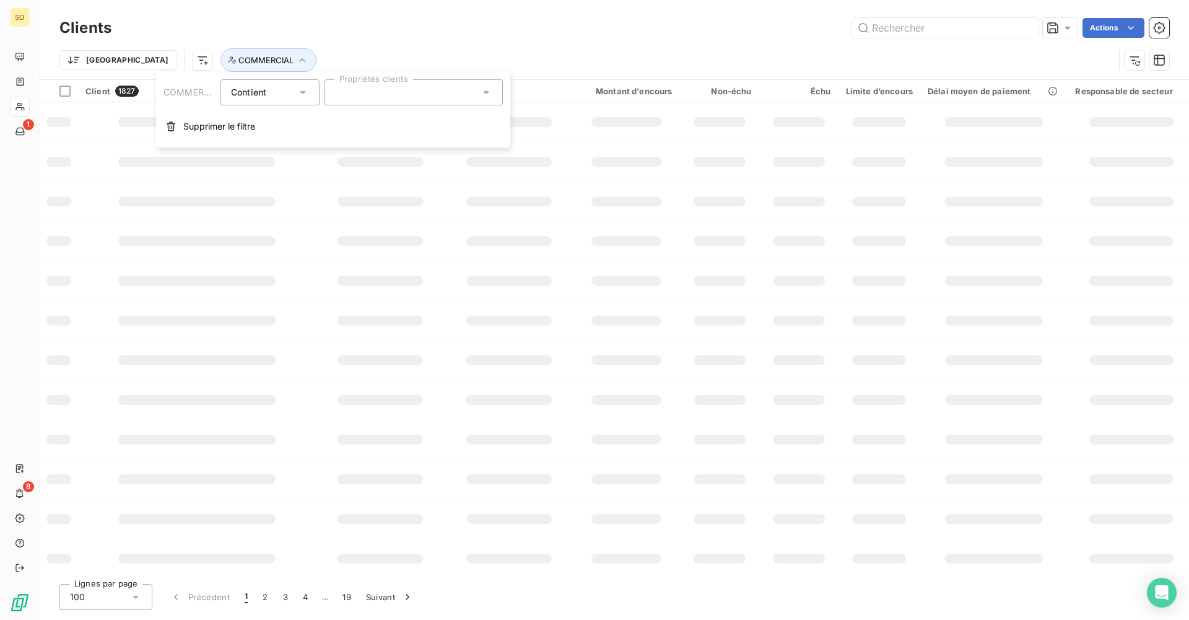
click at [408, 91] on div at bounding box center [414, 92] width 178 height 26
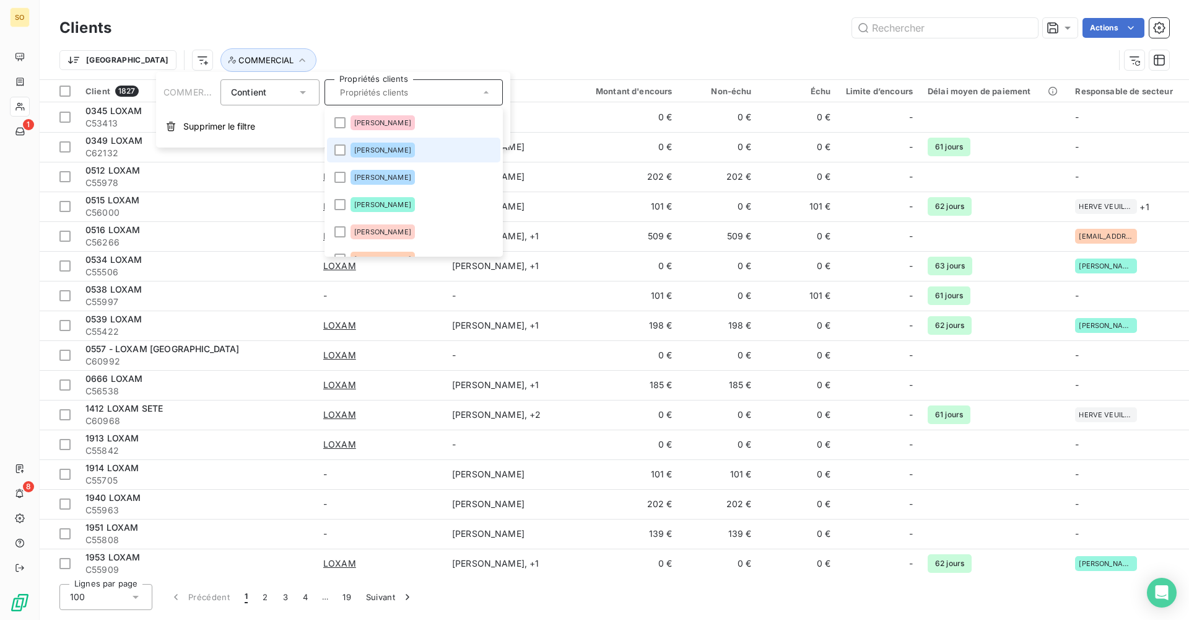
click at [388, 152] on span "[PERSON_NAME]" at bounding box center [382, 149] width 57 height 7
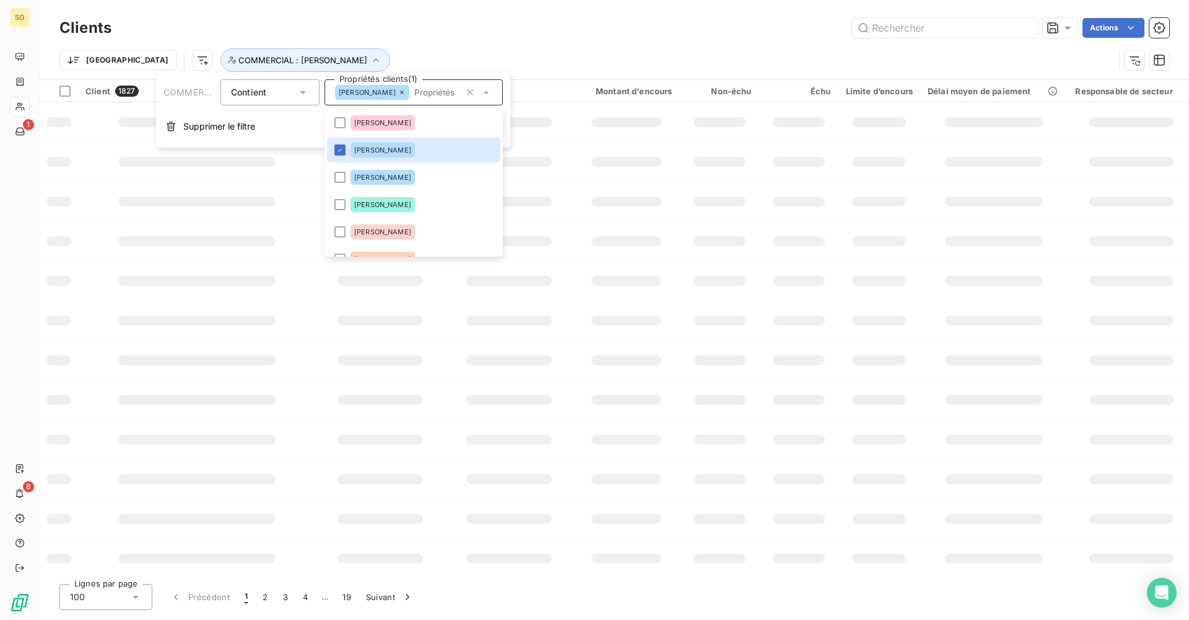
click at [530, 50] on div "Trier COMMERCIAL : [PERSON_NAME]" at bounding box center [586, 60] width 1055 height 24
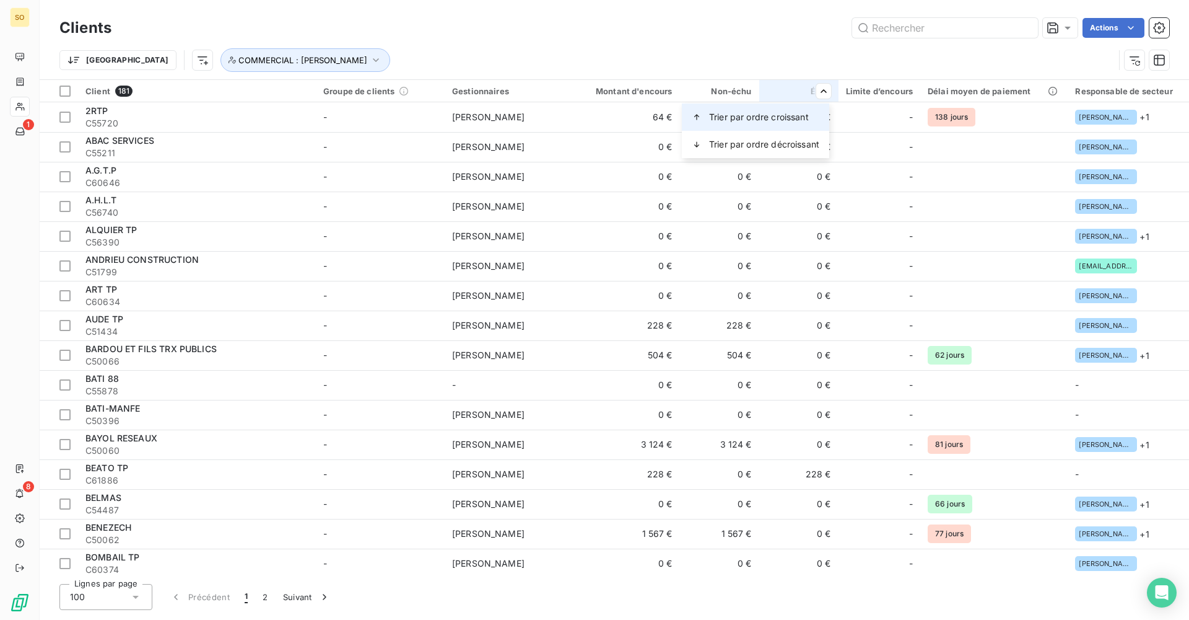
click at [575, 123] on div "Trier par ordre croissant" at bounding box center [755, 116] width 147 height 27
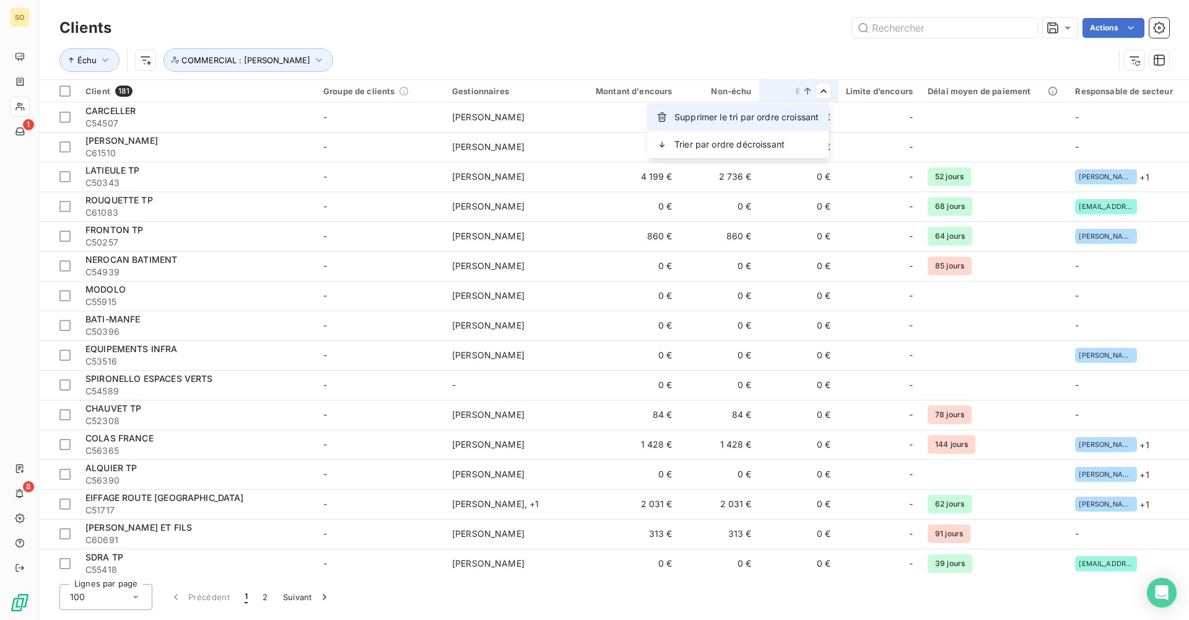
click at [575, 119] on span "Supprimer le tri par ordre croissant" at bounding box center [747, 117] width 144 height 12
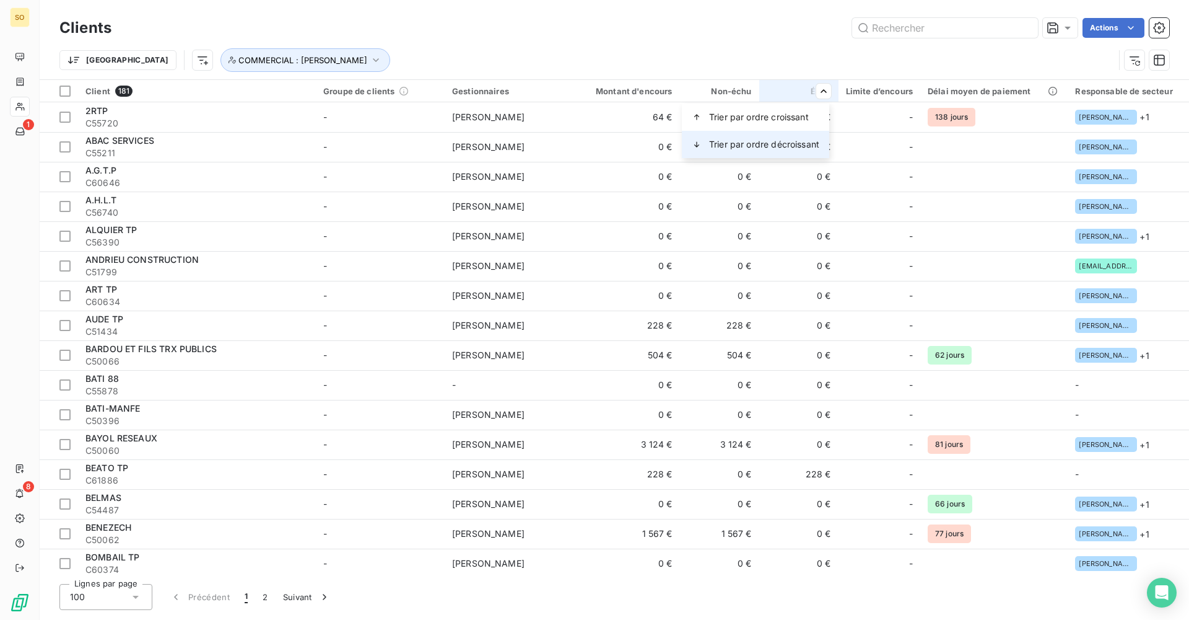
click at [575, 146] on span "Trier par ordre décroissant" at bounding box center [764, 144] width 110 height 12
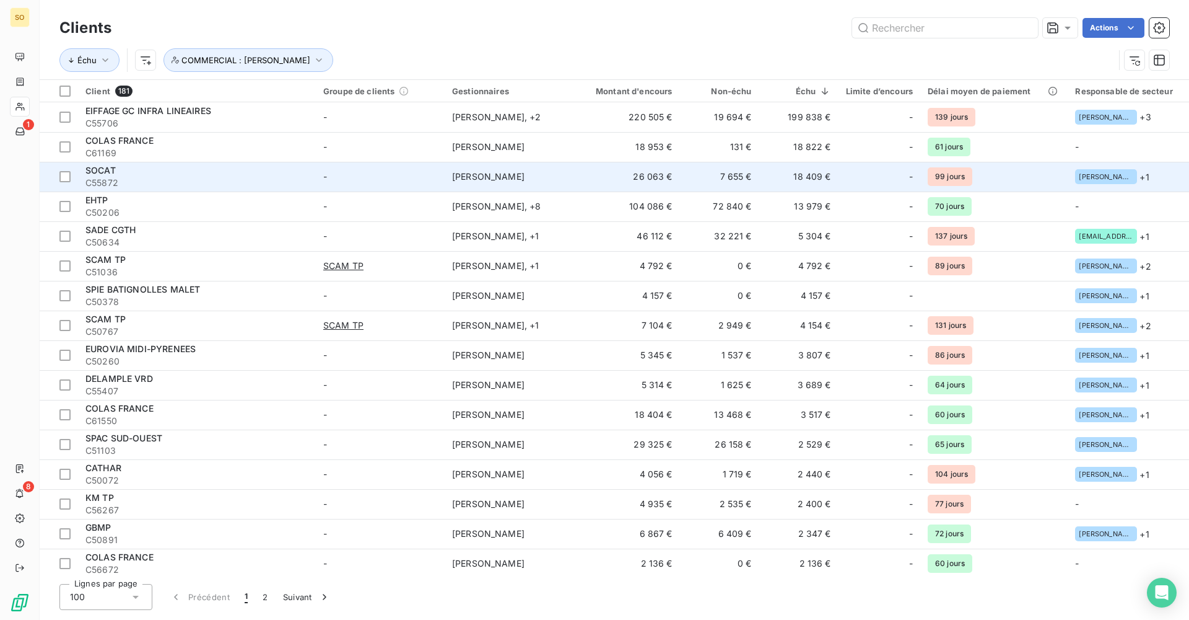
click at [370, 175] on td "-" at bounding box center [380, 177] width 129 height 30
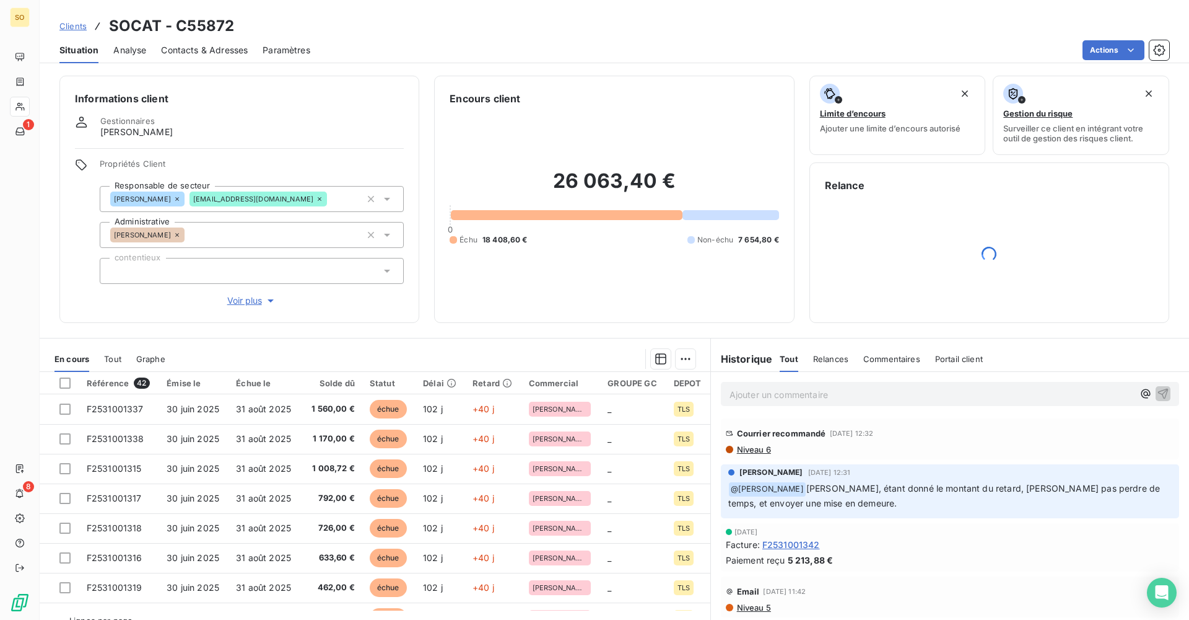
click at [575, 437] on span "Niveau 6" at bounding box center [753, 449] width 35 height 10
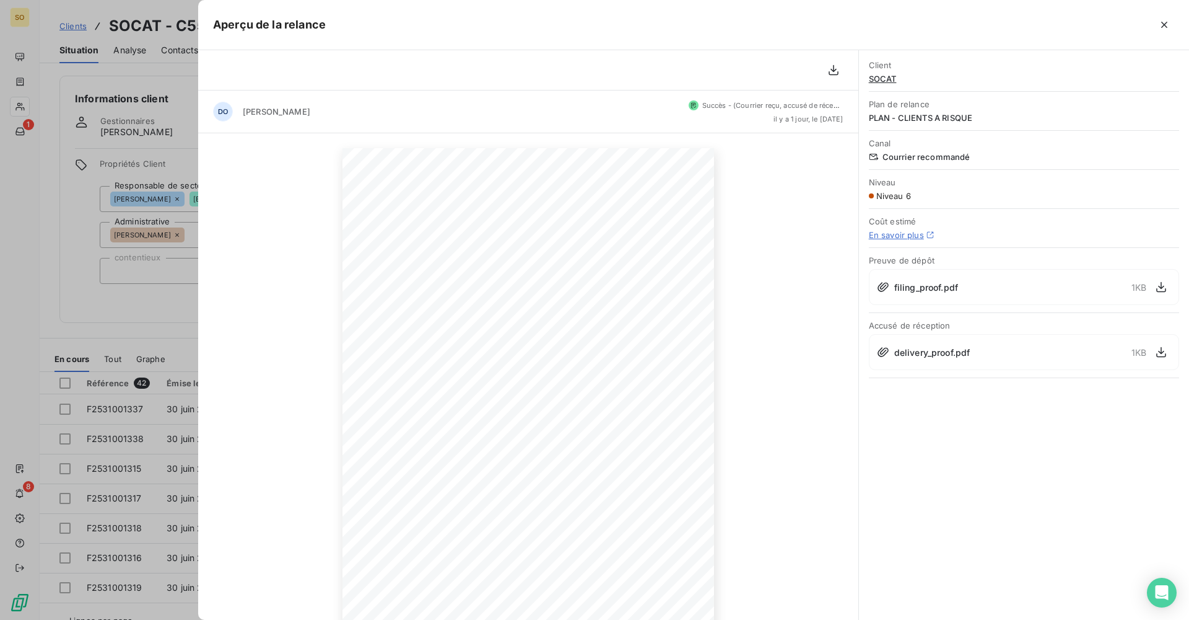
click at [575, 291] on span "filing_proof.pdf" at bounding box center [927, 287] width 64 height 13
click at [92, 297] on div at bounding box center [594, 310] width 1189 height 620
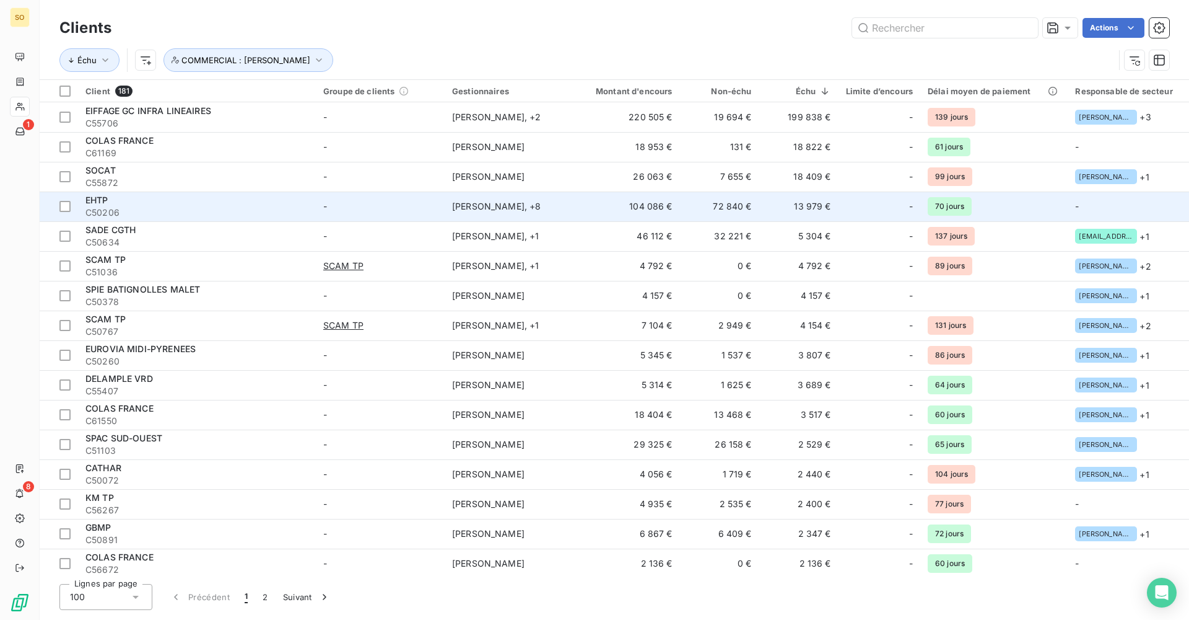
click at [543, 215] on td "[PERSON_NAME] , + 8" at bounding box center [509, 206] width 129 height 30
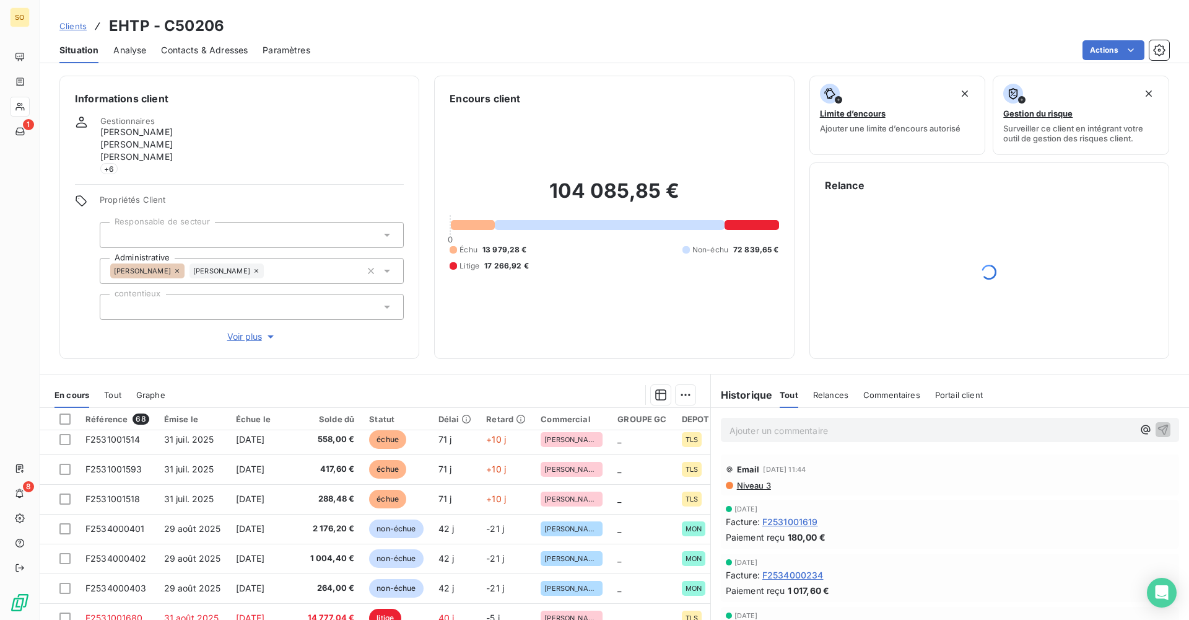
scroll to position [372, 0]
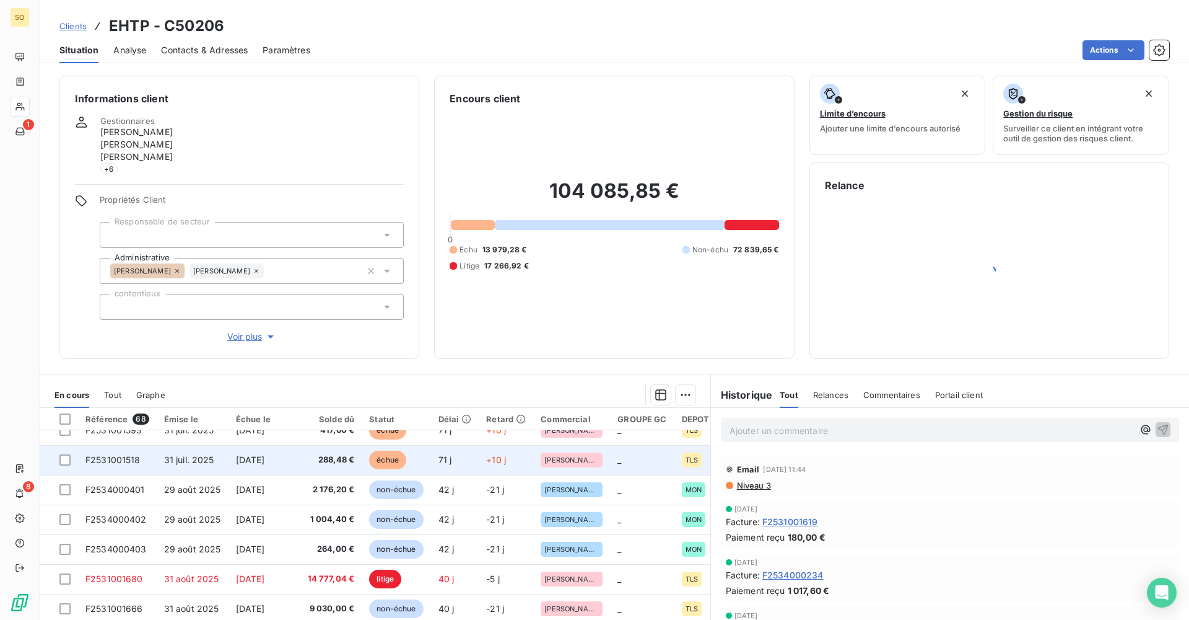
click at [432, 437] on td "71 j" at bounding box center [455, 460] width 48 height 30
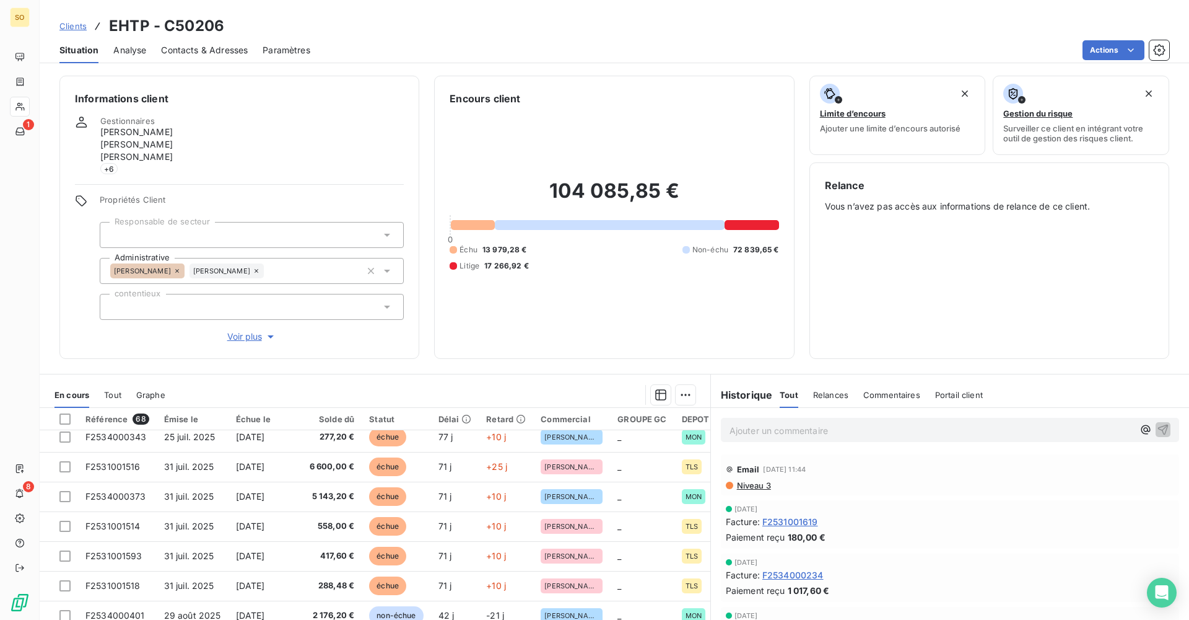
scroll to position [248, 0]
click at [64, 418] on div at bounding box center [64, 418] width 11 height 11
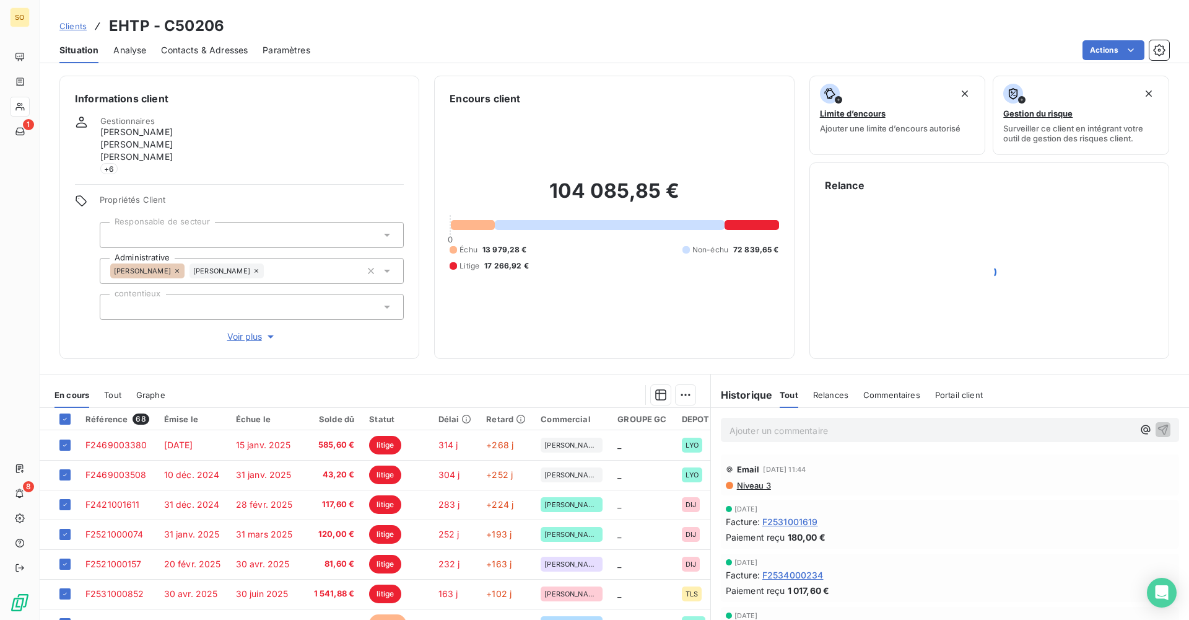
scroll to position [64, 0]
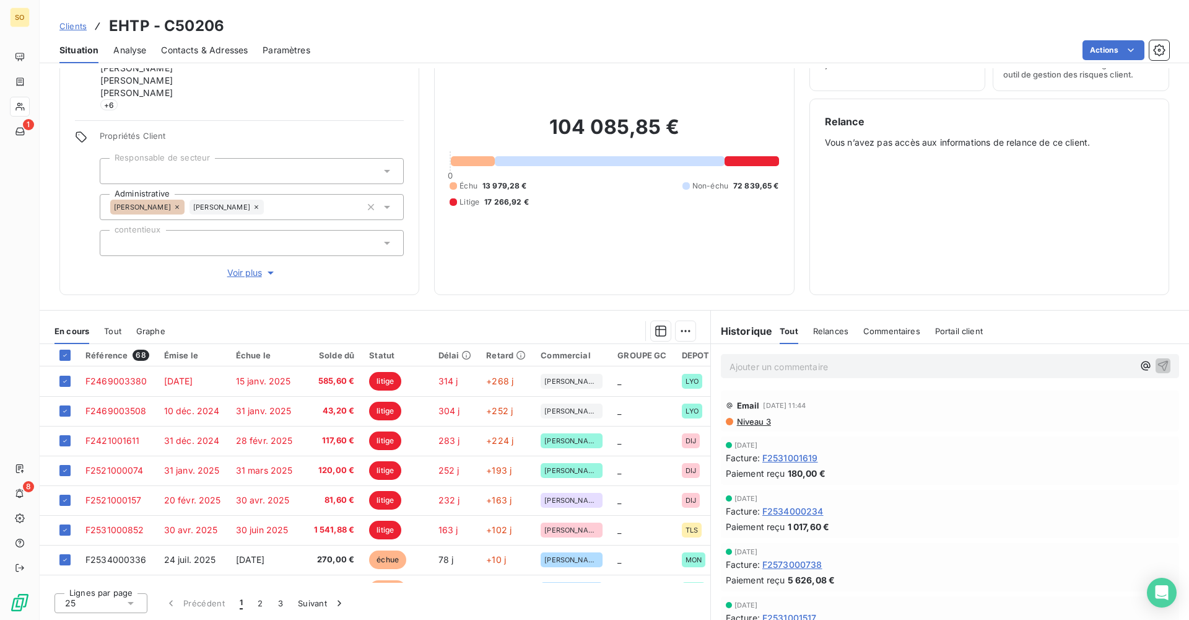
click at [126, 437] on icon at bounding box center [131, 603] width 12 height 12
click at [110, 437] on li "100" at bounding box center [101, 579] width 93 height 22
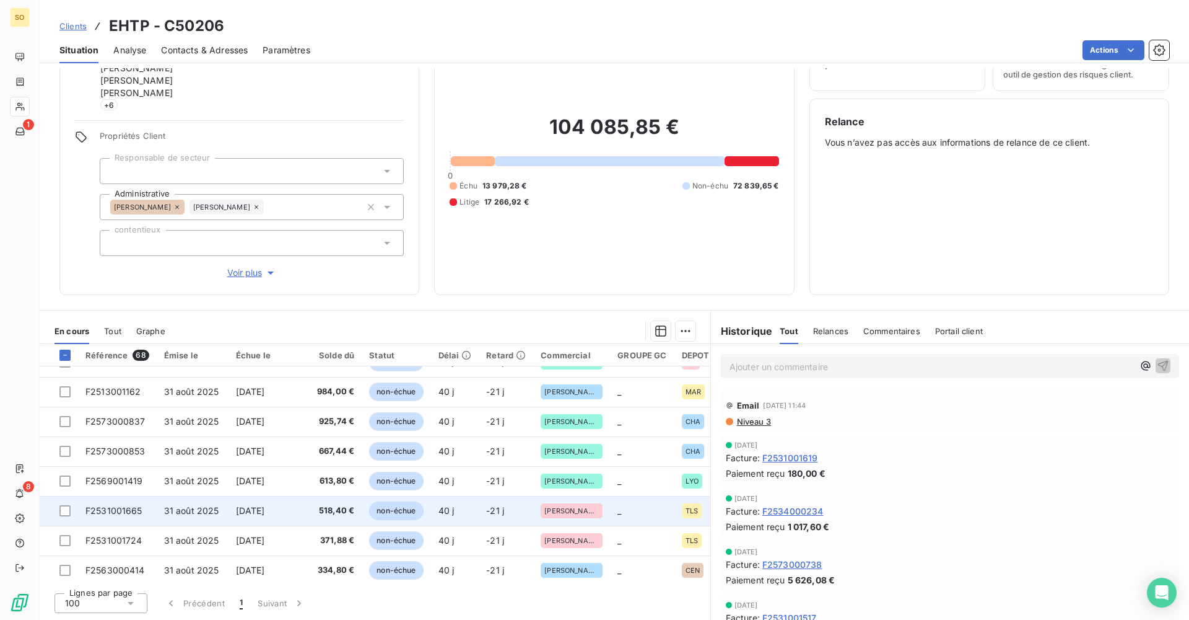
scroll to position [1239, 0]
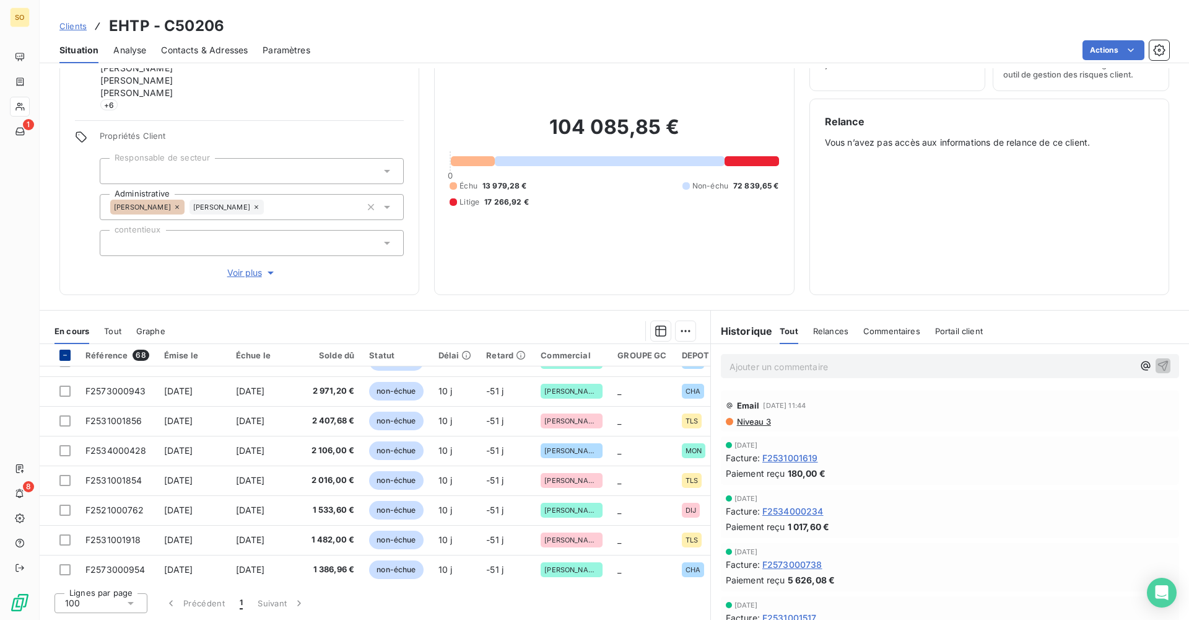
click at [65, 357] on icon at bounding box center [64, 354] width 7 height 7
click at [68, 355] on icon at bounding box center [64, 354] width 7 height 7
click at [68, 355] on div at bounding box center [64, 354] width 11 height 11
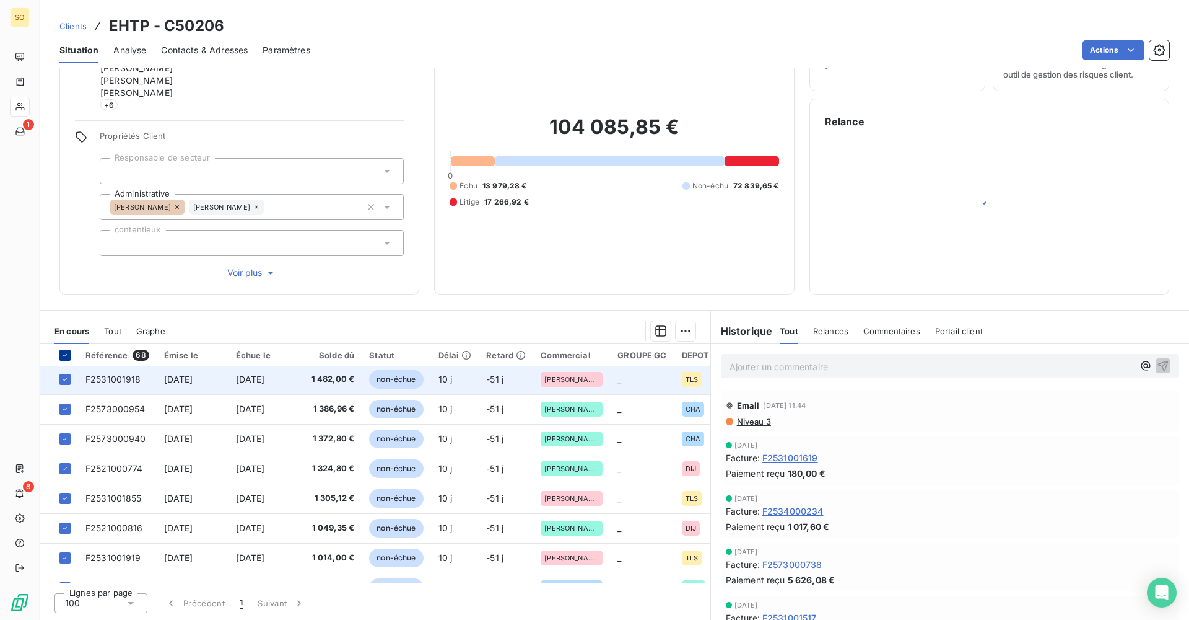
scroll to position [1330, 0]
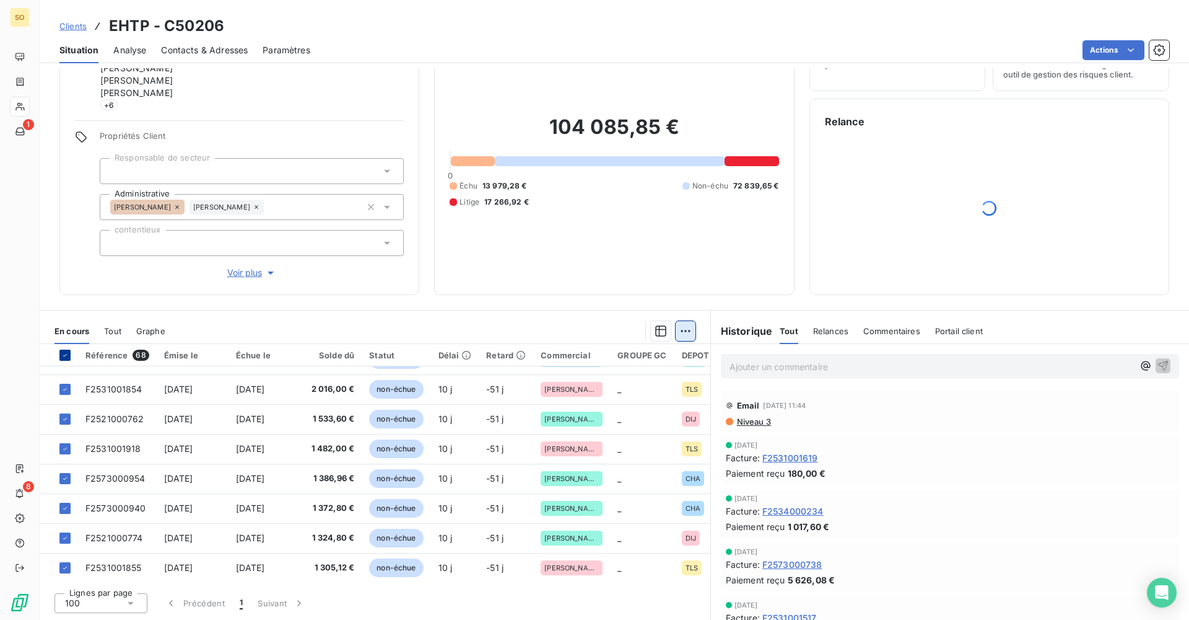
click at [575, 332] on html "SO 1 8 Clients EHTP - C50206 Situation Analyse Contacts & Adresses Paramètres A…" at bounding box center [594, 310] width 1189 height 620
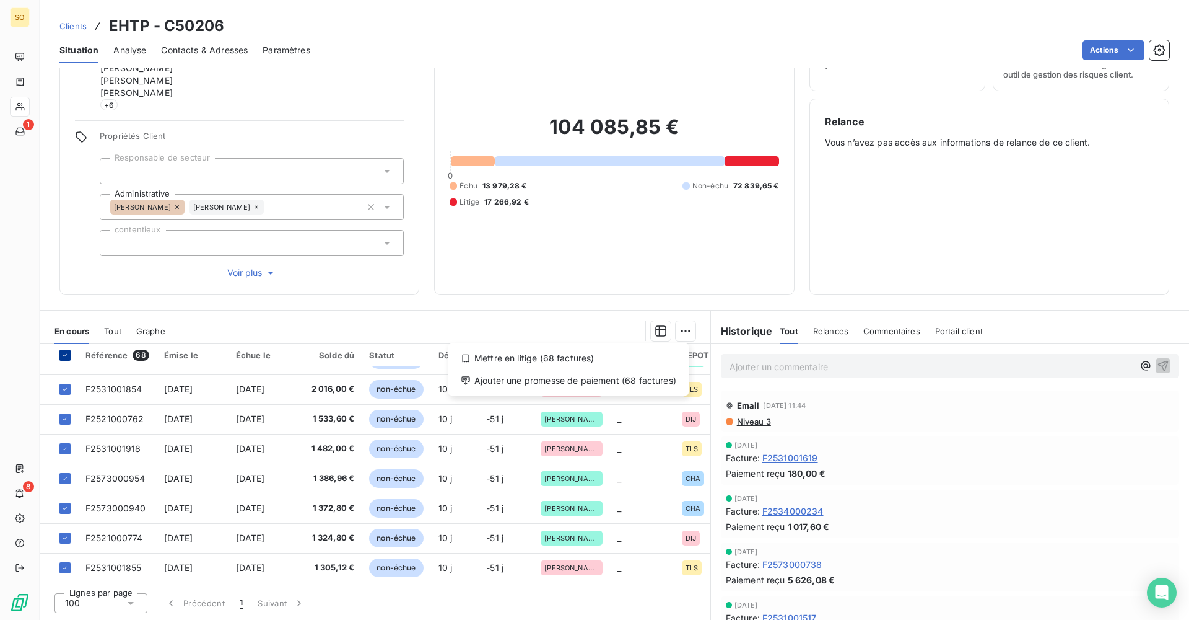
click at [575, 321] on html "SO 1 8 Clients EHTP - C50206 Situation Analyse Contacts & Adresses Paramètres A…" at bounding box center [594, 310] width 1189 height 620
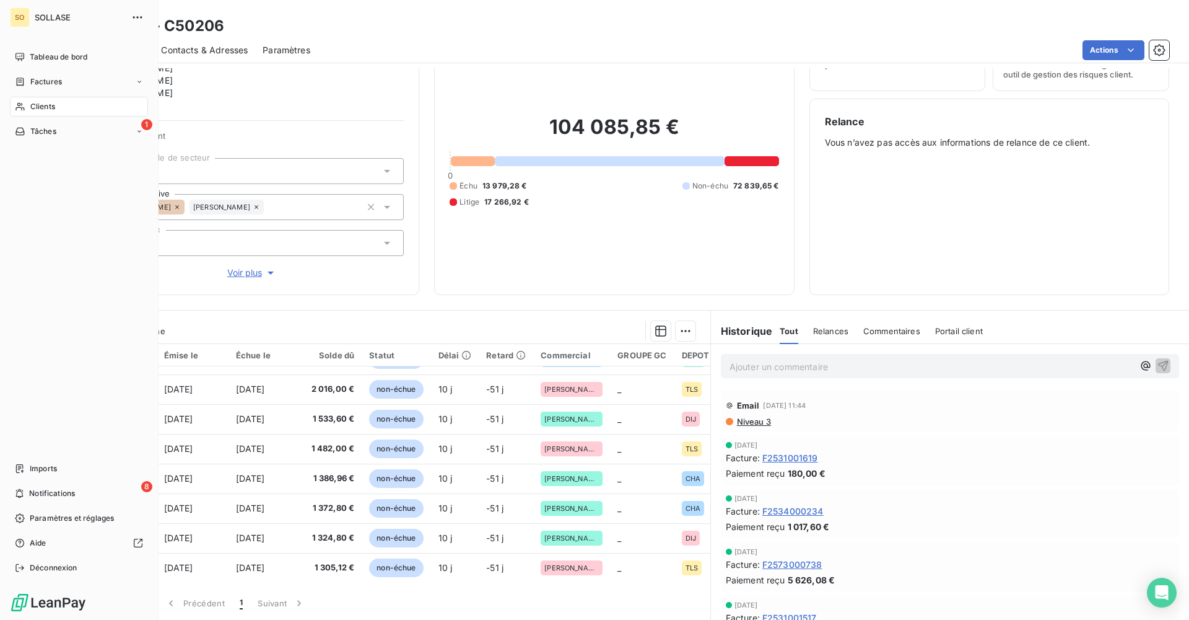
click at [61, 105] on div "Clients" at bounding box center [79, 107] width 138 height 20
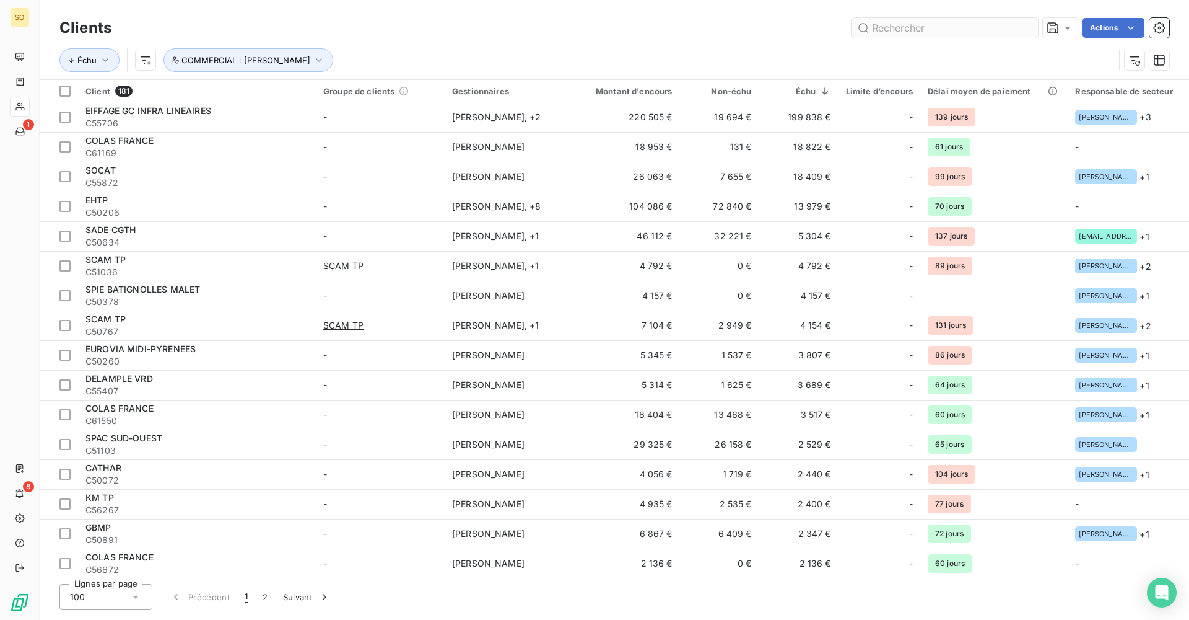
click at [575, 25] on input "text" at bounding box center [945, 28] width 186 height 20
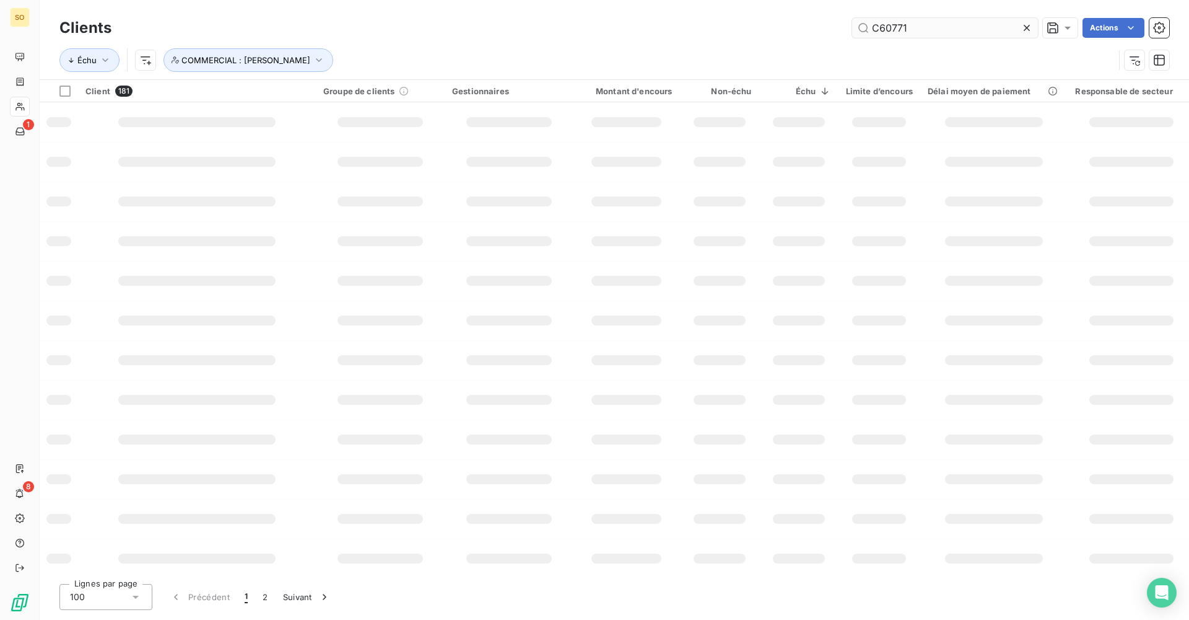
type input "C60771"
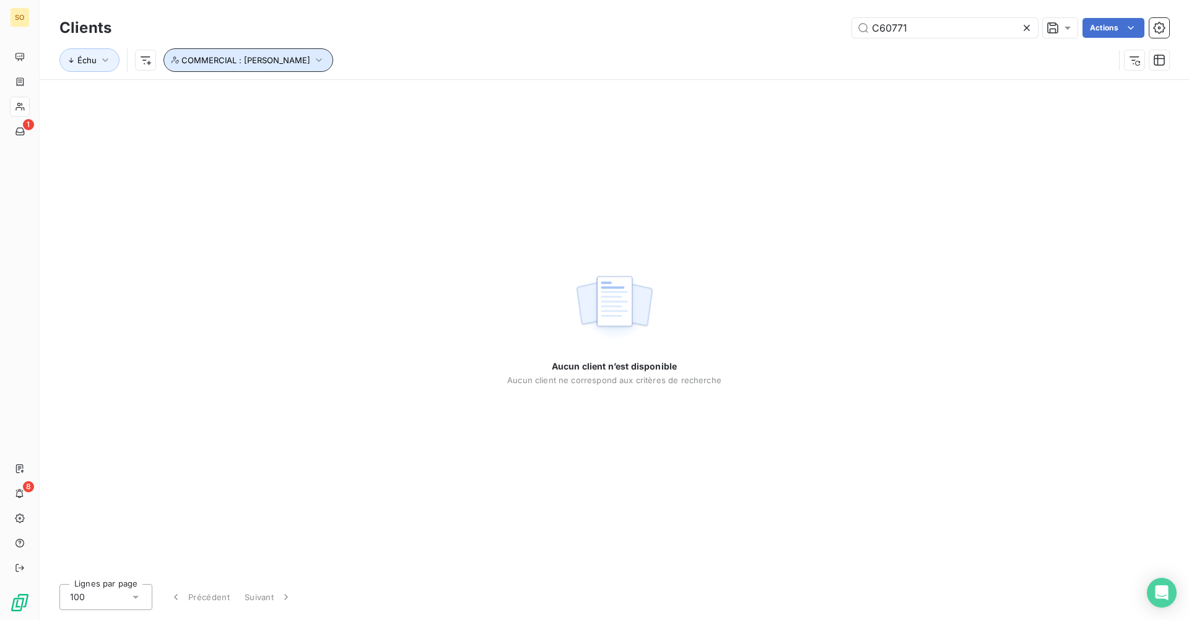
click at [315, 66] on icon "button" at bounding box center [319, 60] width 12 height 12
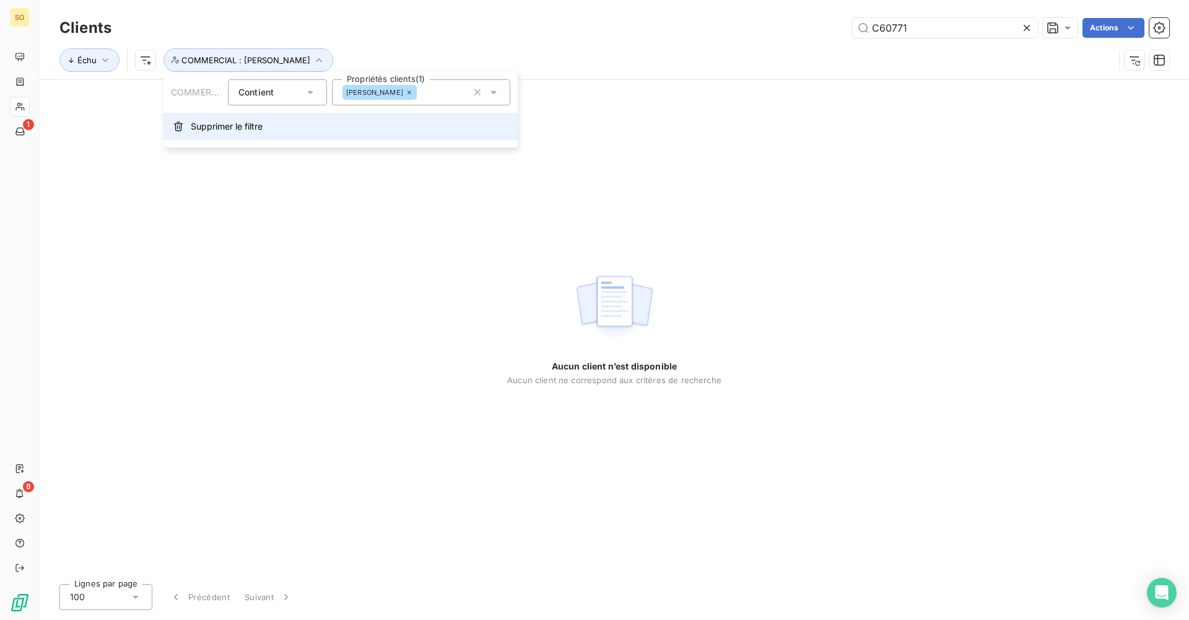
click at [253, 125] on span "Supprimer le filtre" at bounding box center [227, 126] width 72 height 12
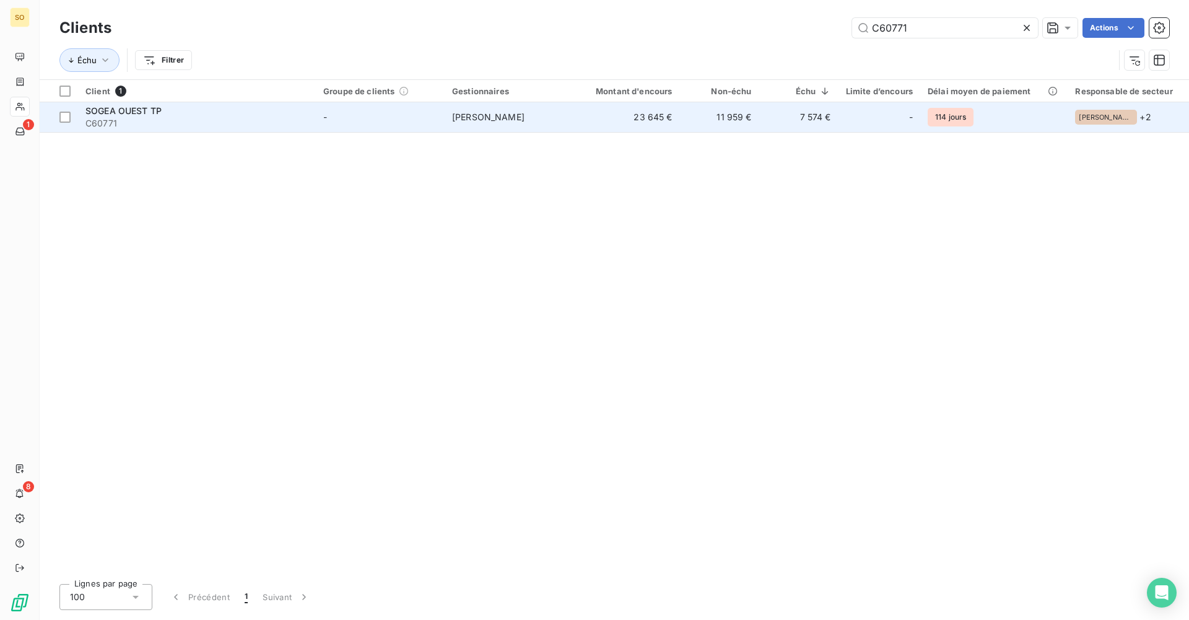
click at [559, 121] on td "[PERSON_NAME]" at bounding box center [509, 117] width 129 height 30
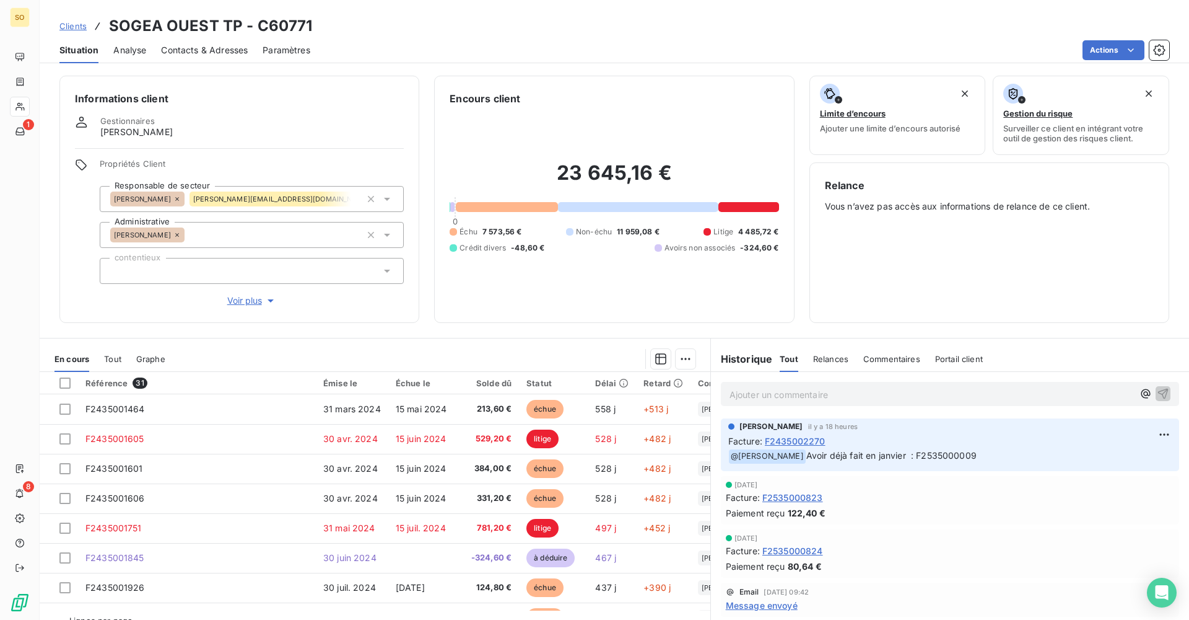
click at [59, 383] on th at bounding box center [59, 383] width 38 height 22
click at [63, 385] on div at bounding box center [64, 382] width 11 height 11
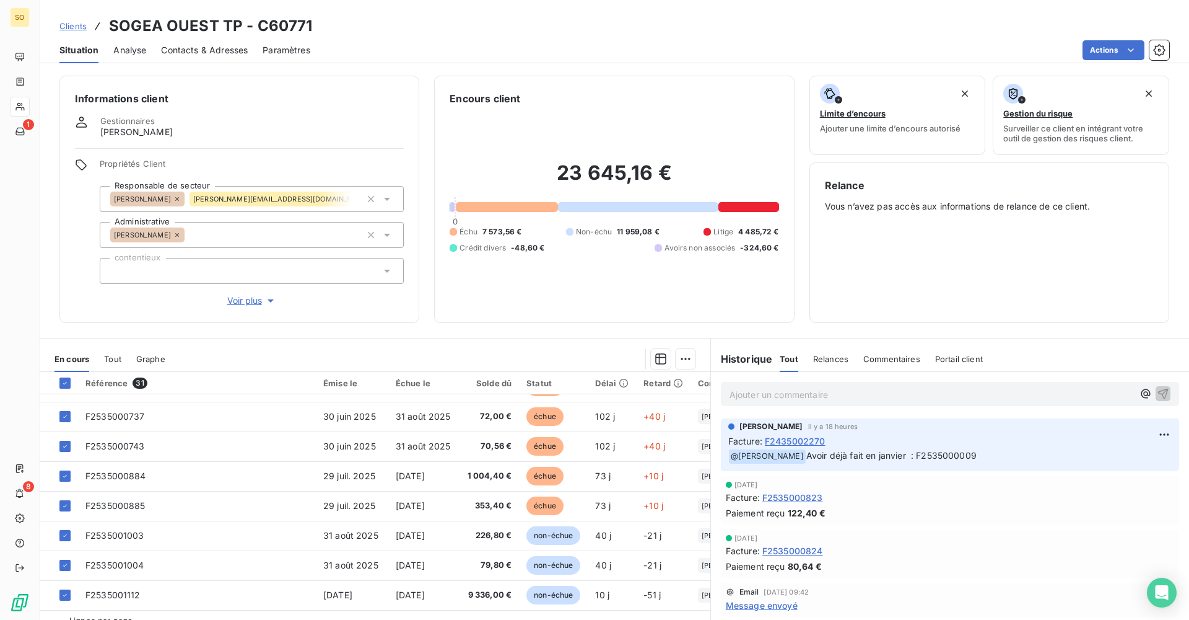
scroll to position [28, 0]
